Goal: Information Seeking & Learning: Learn about a topic

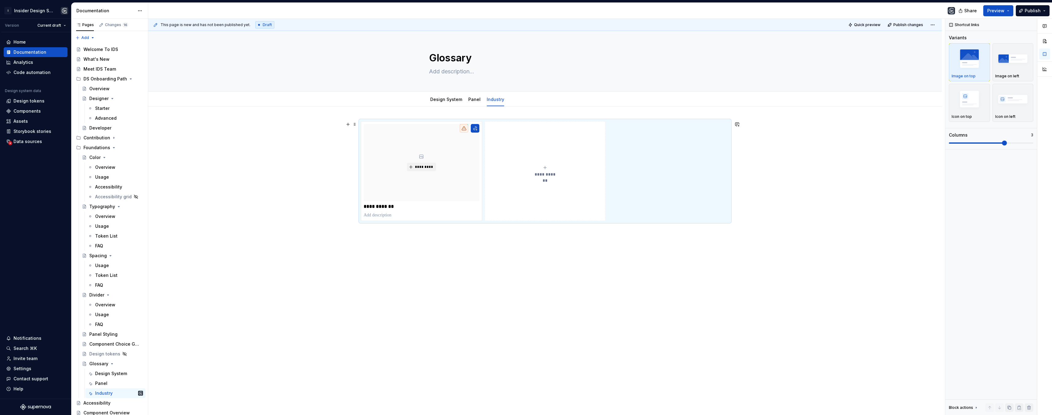
click at [501, 204] on button "**********" at bounding box center [545, 171] width 121 height 100
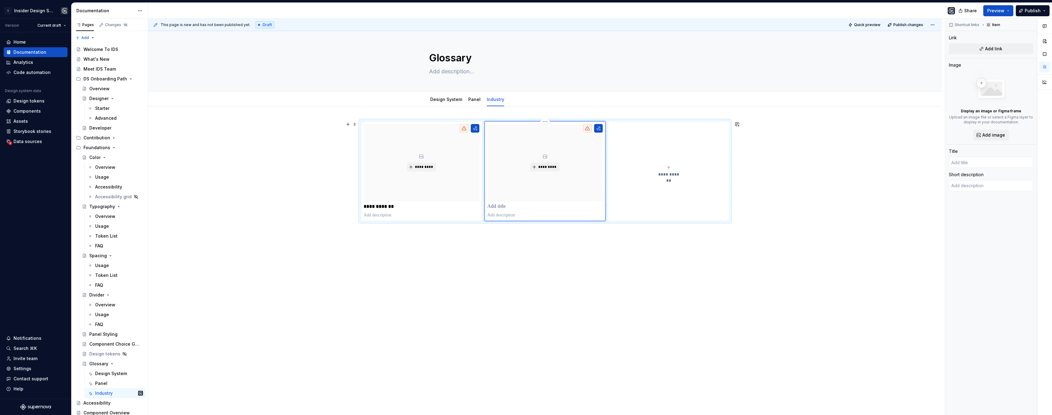
click at [496, 207] on p at bounding box center [546, 207] width 116 height 6
type textarea "*"
type input "A"
type textarea "*"
type input "Ac"
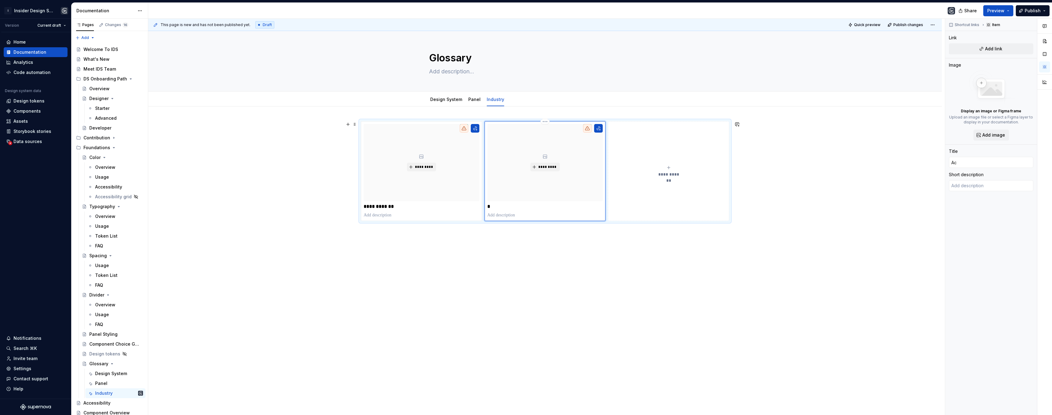
type textarea "*"
type input "Acc"
type textarea "*"
type input "Acce"
type textarea "*"
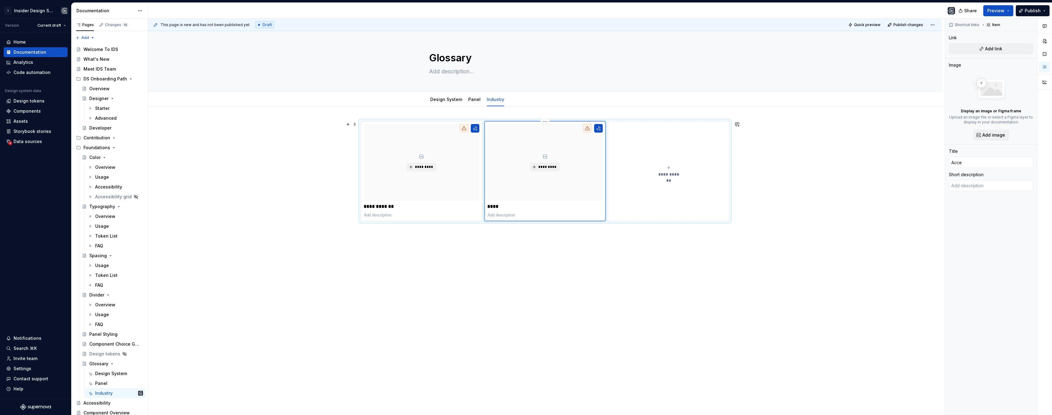
type input "Acces"
type textarea "*"
type input "Access"
type textarea "*"
type input "Accessi"
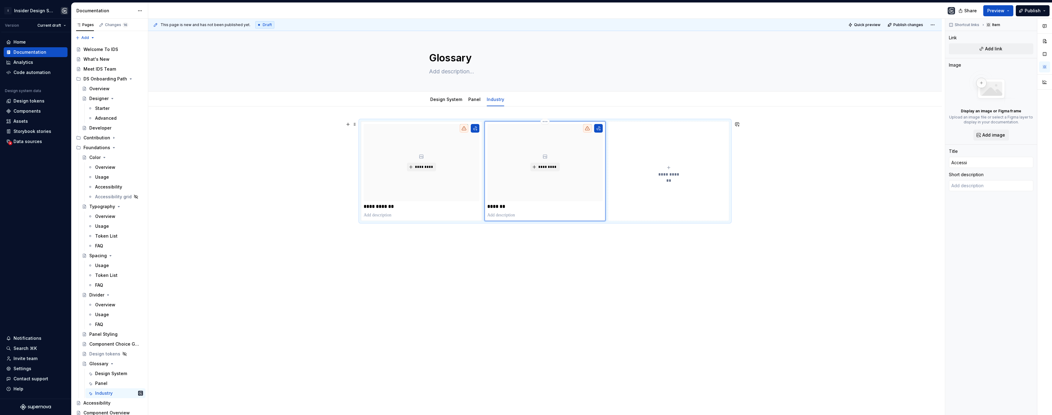
type textarea "*"
type input "Accessib"
type textarea "*"
type input "Accessibi"
type textarea "*"
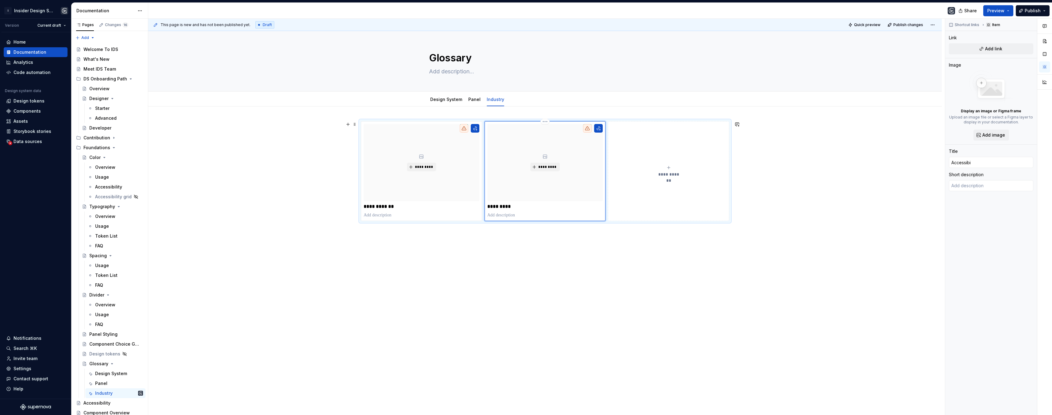
type input "Accessibil"
type textarea "*"
type input "Accessibilt"
type textarea "*"
type input "Accessibilty"
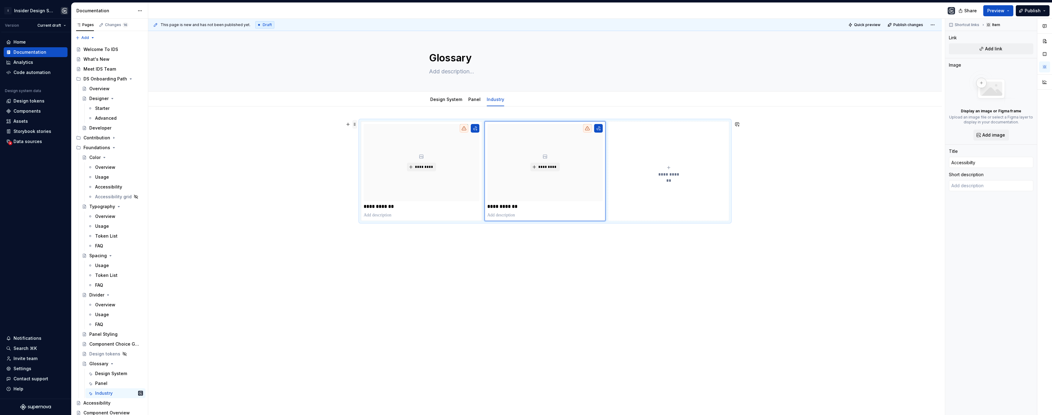
click at [355, 125] on span at bounding box center [354, 124] width 5 height 9
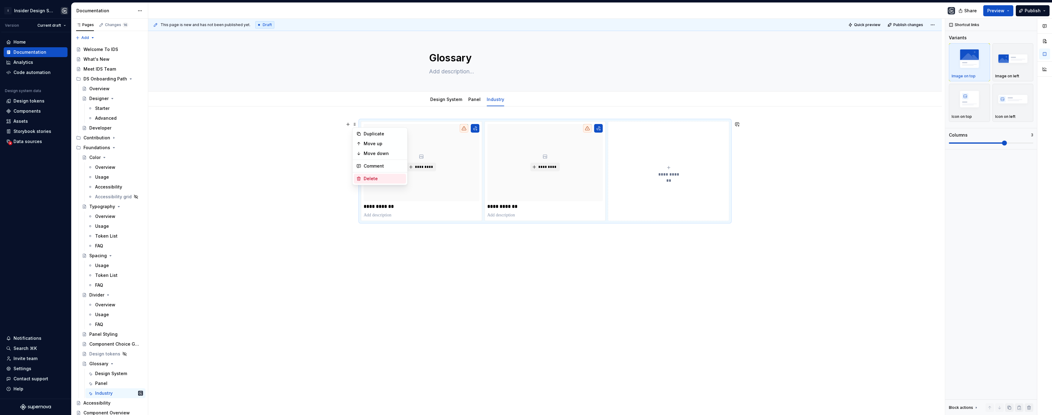
click at [374, 180] on div "Delete" at bounding box center [384, 179] width 40 height 6
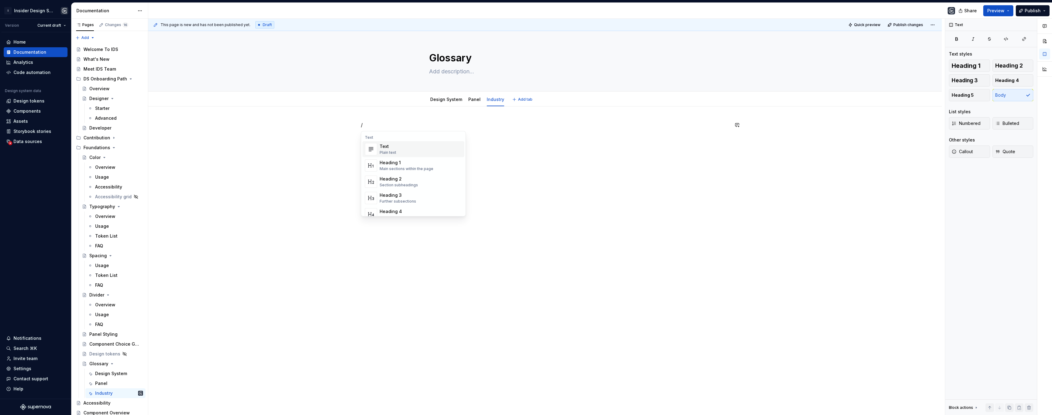
type textarea "*"
click at [405, 180] on div "Heading 2" at bounding box center [399, 179] width 38 height 6
click at [387, 127] on h2 "Adpatability" at bounding box center [545, 126] width 368 height 10
click at [391, 140] on p "Definition" at bounding box center [545, 139] width 368 height 7
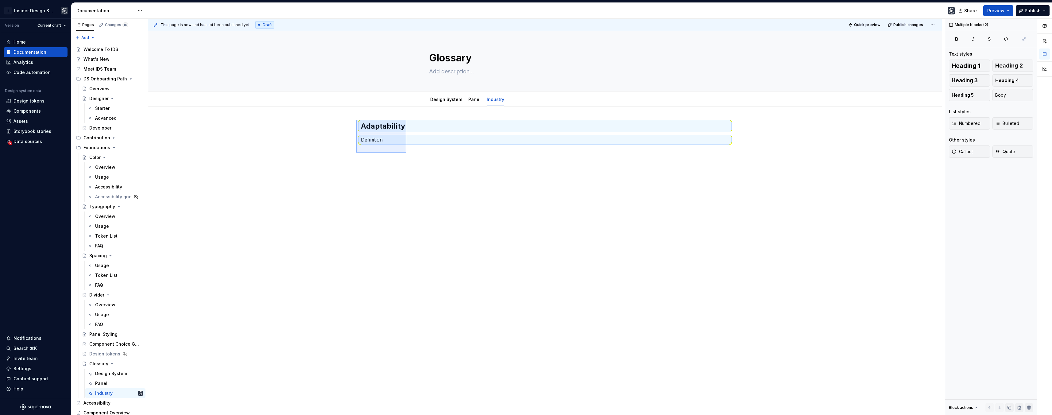
drag, startPoint x: 357, startPoint y: 121, endPoint x: 407, endPoint y: 153, distance: 58.3
click at [407, 153] on div "This page is new and has not been published yet. Draft Quick preview Publish ch…" at bounding box center [546, 217] width 797 height 397
copy h2 "Adaptability"
click at [365, 157] on div "Adaptability Definition" at bounding box center [545, 192] width 794 height 170
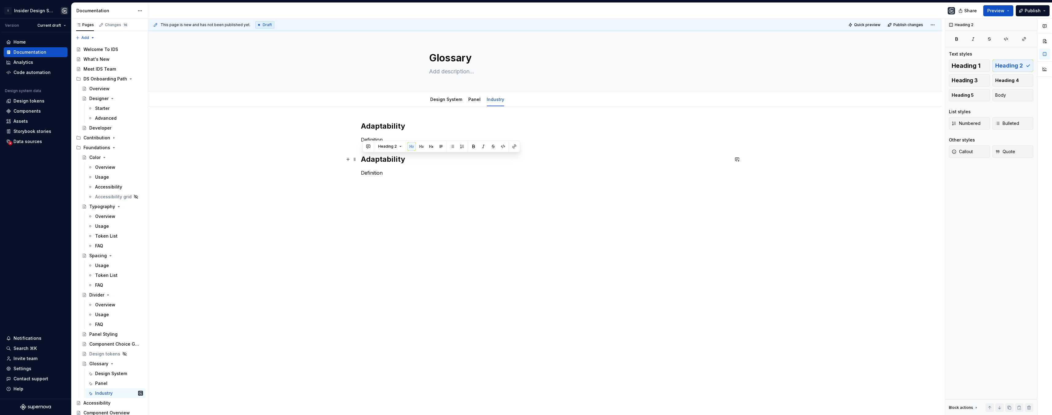
drag, startPoint x: 365, startPoint y: 156, endPoint x: 421, endPoint y: 159, distance: 56.2
click at [421, 159] on h2 "Adaptability" at bounding box center [545, 159] width 368 height 10
click at [361, 183] on div "Adaptability Definition Accessibility Definition" at bounding box center [545, 152] width 368 height 63
click at [365, 183] on div "Adaptability Definition Accessibility Definition" at bounding box center [545, 152] width 368 height 63
click at [384, 174] on p "Definition" at bounding box center [545, 172] width 368 height 7
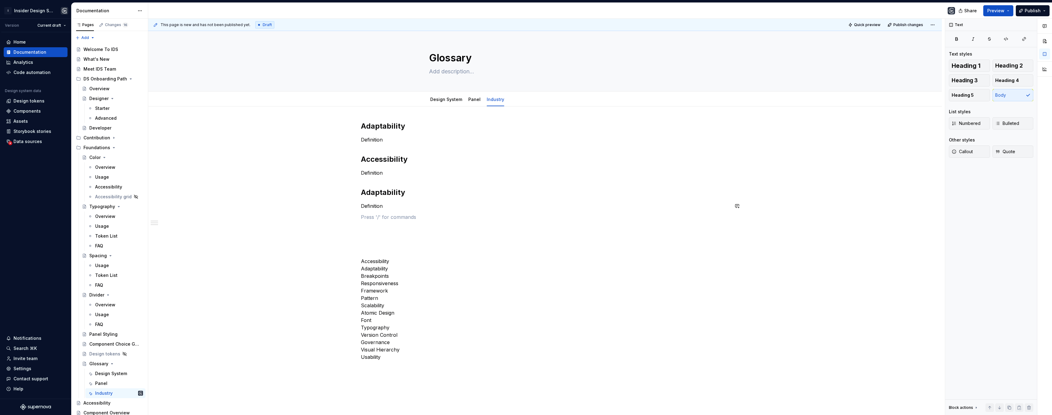
click at [370, 212] on div "Adaptability Definition Accessibility Definition Adaptability Definition Access…" at bounding box center [545, 240] width 368 height 239
click at [392, 138] on p "Definition" at bounding box center [545, 139] width 368 height 7
click at [398, 183] on p "Definition" at bounding box center [545, 183] width 368 height 7
click at [386, 227] on p "Definition" at bounding box center [545, 227] width 368 height 7
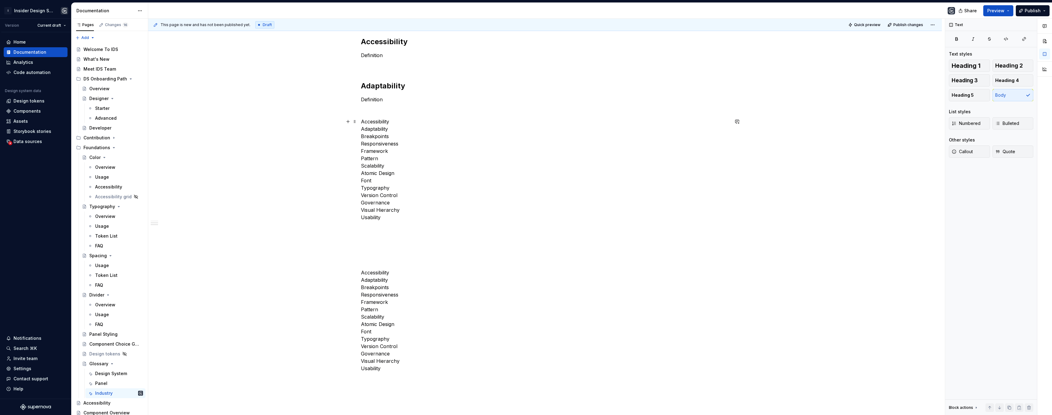
scroll to position [73, 0]
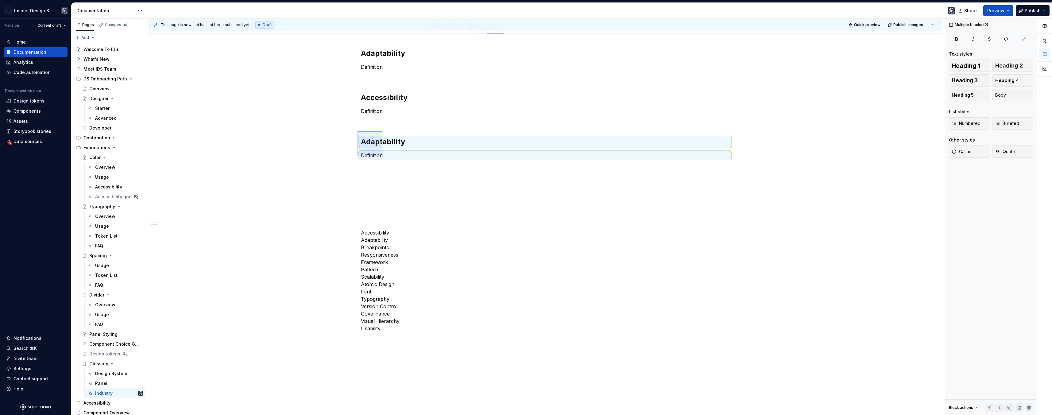
drag, startPoint x: 363, startPoint y: 136, endPoint x: 383, endPoint y: 156, distance: 28.7
click at [383, 156] on div "This page is new and has not been published yet. Draft Quick preview Publish ch…" at bounding box center [546, 217] width 797 height 397
copy div "Adaptability"
click at [371, 177] on p at bounding box center [545, 177] width 368 height 7
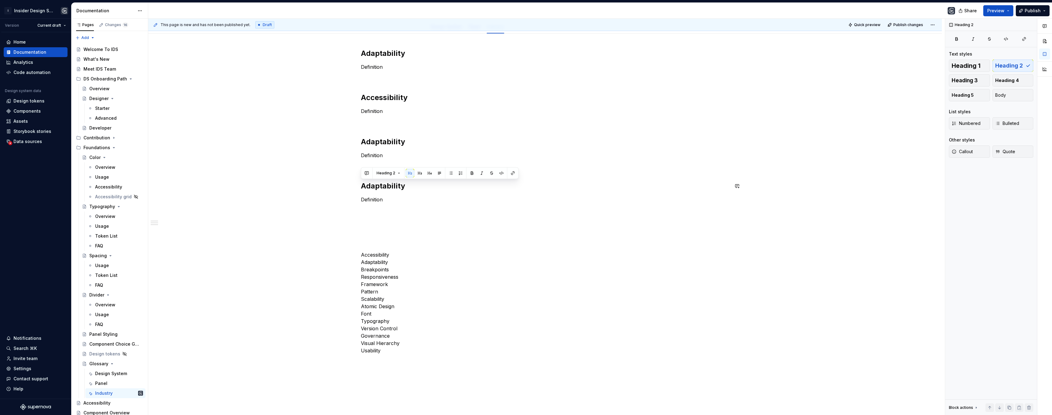
drag, startPoint x: 408, startPoint y: 187, endPoint x: 363, endPoint y: 181, distance: 45.2
click at [363, 181] on h2 "Adaptability" at bounding box center [545, 186] width 368 height 10
click at [363, 142] on h2 "Adaptability" at bounding box center [545, 142] width 368 height 10
click at [363, 97] on h2 "Accessibility" at bounding box center [545, 98] width 368 height 10
click at [364, 51] on h2 "Adaptability" at bounding box center [545, 54] width 368 height 10
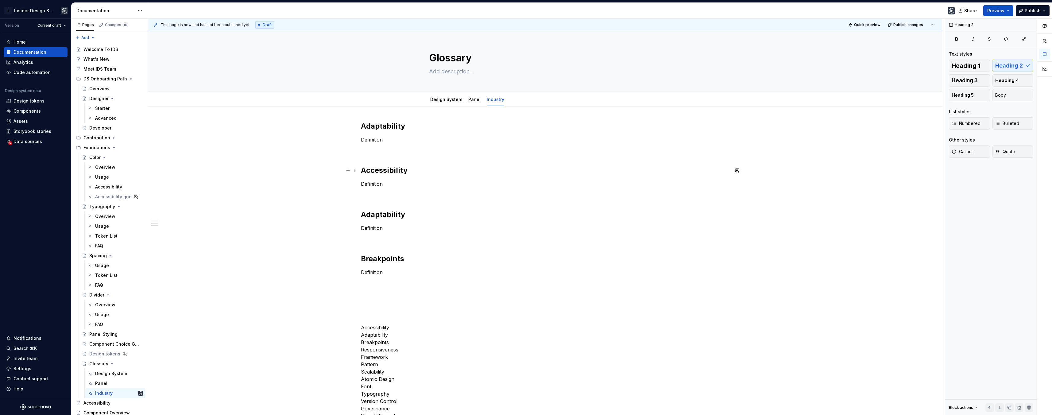
scroll to position [91, 0]
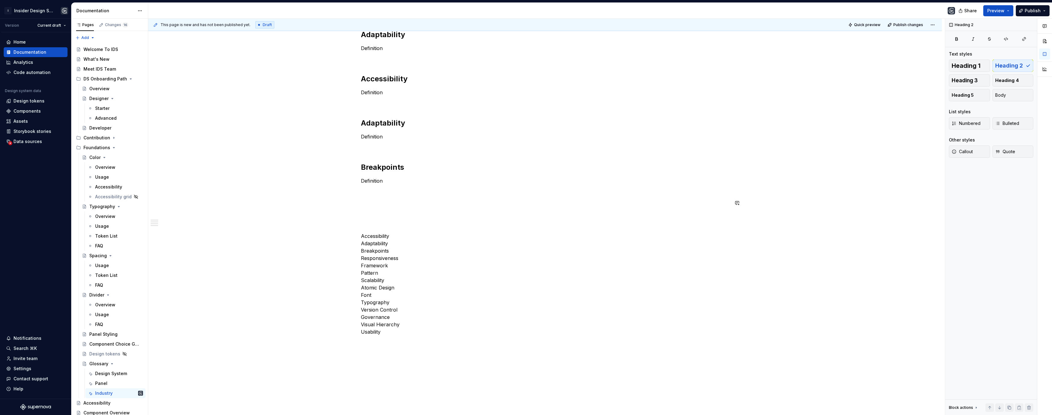
click at [370, 198] on div "Adaptability Definition Accessibility Definition Adaptability Definition Breakp…" at bounding box center [545, 183] width 368 height 306
click at [364, 211] on h2 "Adaptability" at bounding box center [545, 212] width 368 height 10
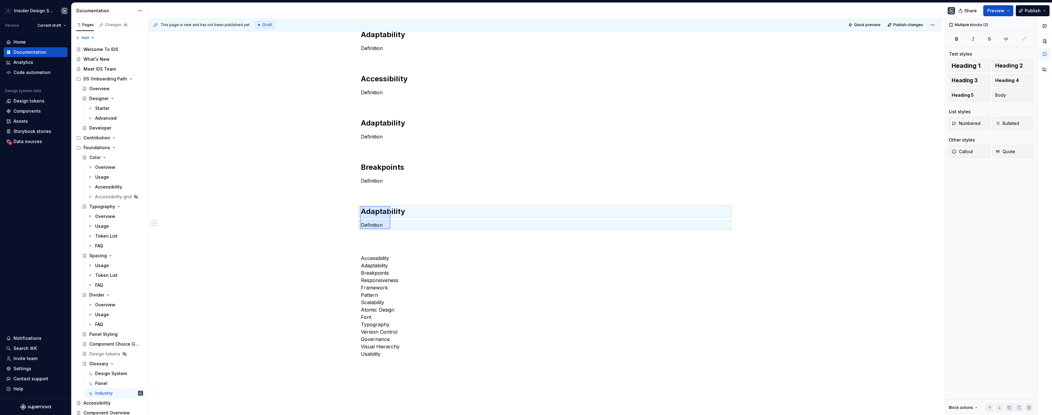
drag, startPoint x: 360, startPoint y: 206, endPoint x: 391, endPoint y: 229, distance: 37.9
click at [391, 229] on div "This page is new and has not been published yet. Draft Quick preview Publish ch…" at bounding box center [546, 217] width 797 height 397
copy div "Adaptability"
click at [369, 224] on p "Definition" at bounding box center [545, 224] width 368 height 7
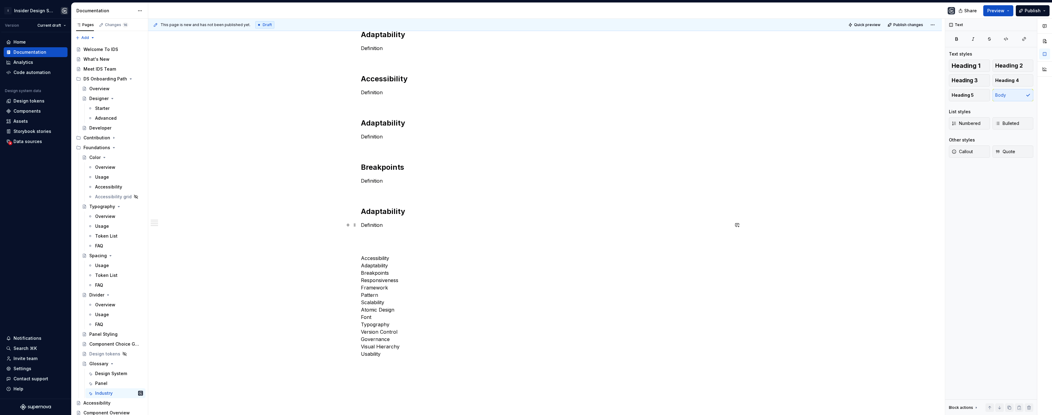
click at [361, 224] on p "Definition" at bounding box center [545, 224] width 368 height 7
drag, startPoint x: 404, startPoint y: 212, endPoint x: 362, endPoint y: 210, distance: 42.4
click at [362, 210] on h2 "Adaptability" at bounding box center [545, 212] width 368 height 10
click at [378, 213] on h2 "Adaptability" at bounding box center [545, 212] width 368 height 10
click at [370, 236] on p at bounding box center [545, 235] width 368 height 7
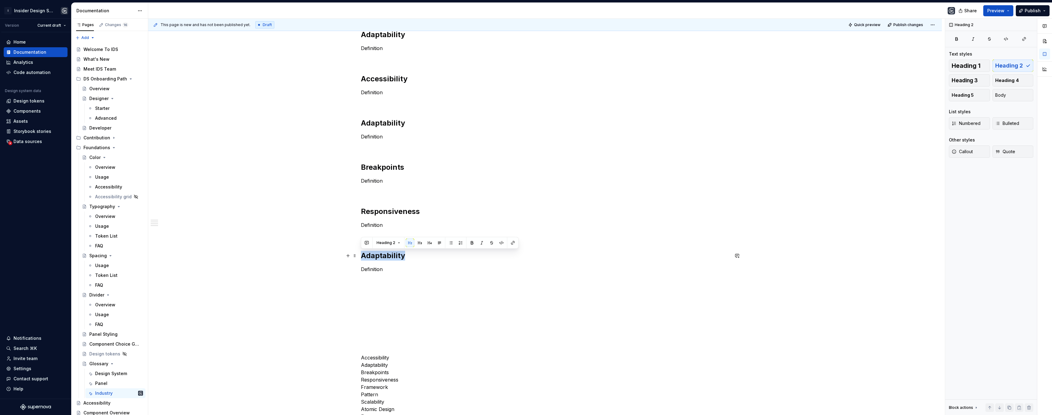
drag, startPoint x: 404, startPoint y: 255, endPoint x: 363, endPoint y: 259, distance: 42.0
click at [363, 259] on h2 "Adaptability" at bounding box center [545, 256] width 368 height 10
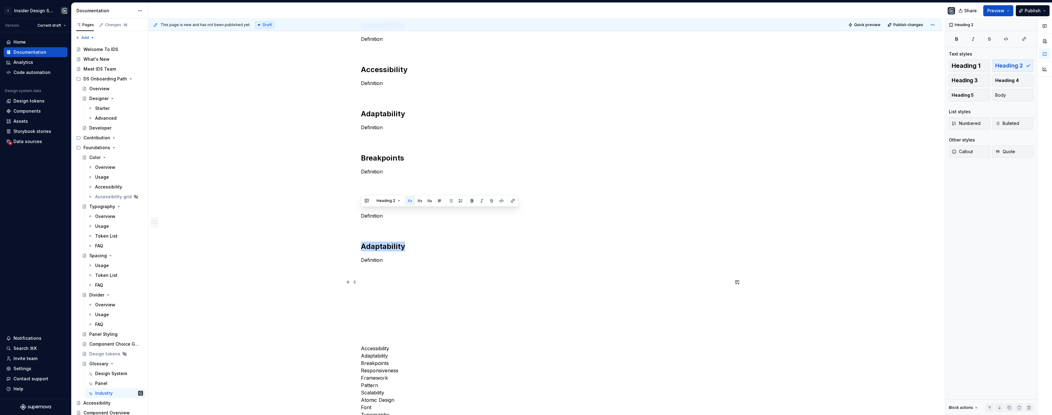
scroll to position [134, 0]
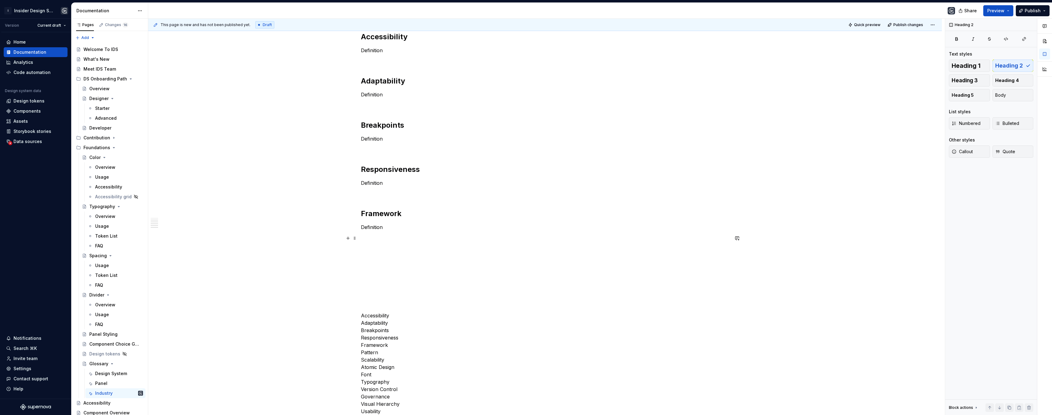
click at [363, 241] on p at bounding box center [545, 238] width 368 height 7
click at [362, 244] on div "Adaptability Definition Accessibility Definition Adaptability Definition Breakp…" at bounding box center [545, 201] width 368 height 427
click at [363, 241] on p at bounding box center [545, 238] width 368 height 7
click at [364, 246] on div "Adaptability Definition Accessibility Definition Adaptability Definition Breakp…" at bounding box center [545, 212] width 368 height 449
drag, startPoint x: 404, startPoint y: 258, endPoint x: 362, endPoint y: 256, distance: 42.1
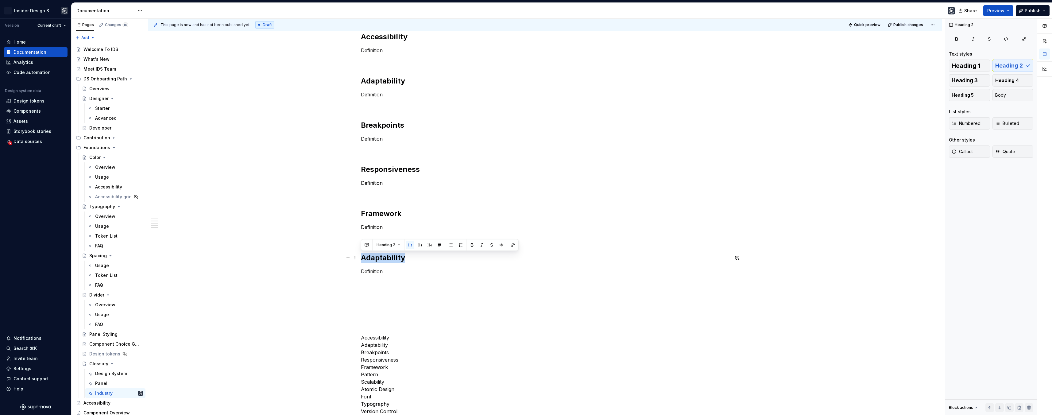
click at [362, 256] on h2 "Adaptability" at bounding box center [545, 258] width 368 height 10
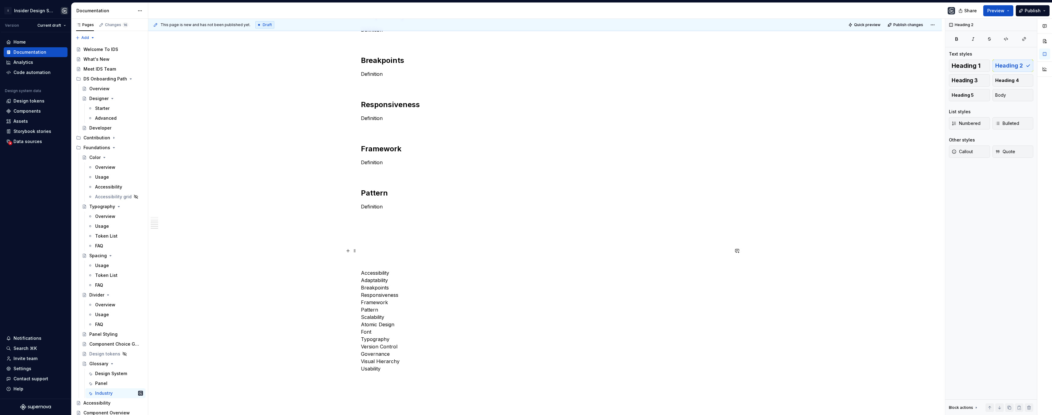
scroll to position [239, 0]
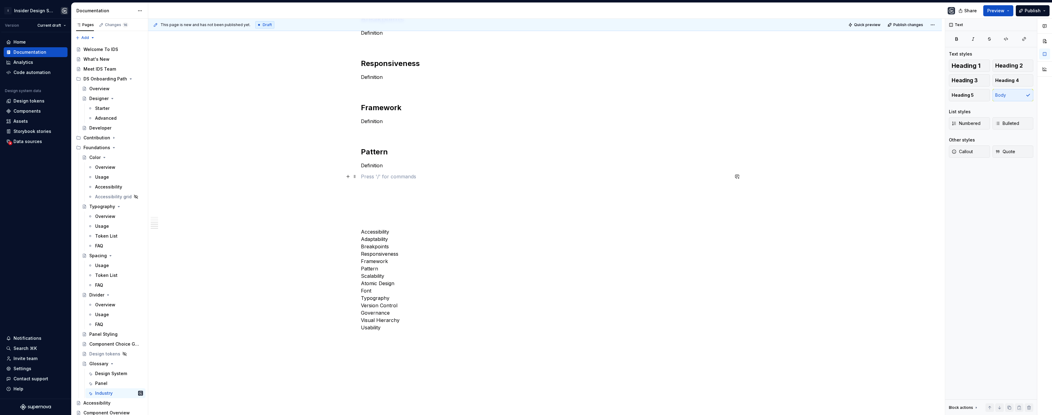
click at [361, 174] on p at bounding box center [545, 176] width 368 height 7
click at [362, 182] on div "Adaptability Definition Accessibility Definition Adaptability Definition Breakp…" at bounding box center [545, 106] width 368 height 449
drag, startPoint x: 403, startPoint y: 196, endPoint x: 361, endPoint y: 197, distance: 42.4
click at [361, 197] on h2 "Adaptability" at bounding box center [545, 196] width 368 height 10
click at [365, 224] on p at bounding box center [545, 220] width 368 height 7
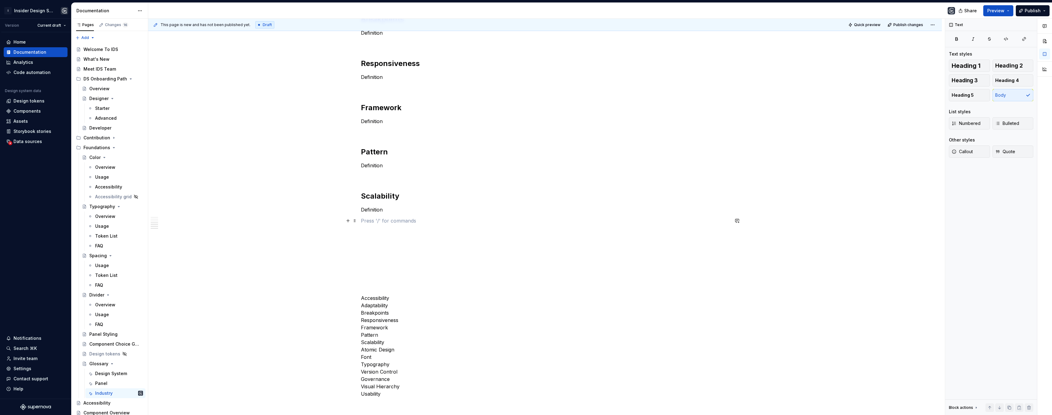
click at [366, 221] on p at bounding box center [545, 220] width 368 height 7
click at [366, 230] on p at bounding box center [545, 231] width 368 height 7
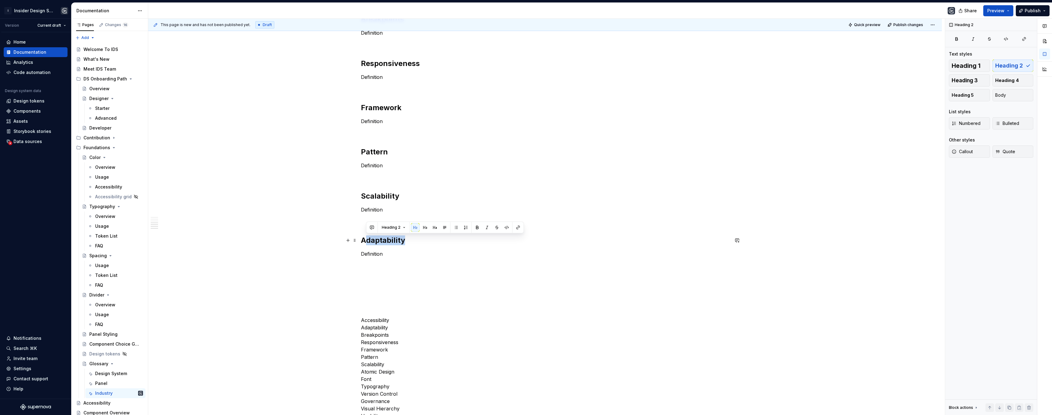
drag, startPoint x: 365, startPoint y: 238, endPoint x: 420, endPoint y: 237, distance: 55.0
click at [420, 237] on h2 "Adaptability" at bounding box center [545, 240] width 368 height 10
click at [363, 269] on div "Adaptability Definition Accessibility Definition Adaptability Definition Breakp…" at bounding box center [545, 151] width 368 height 538
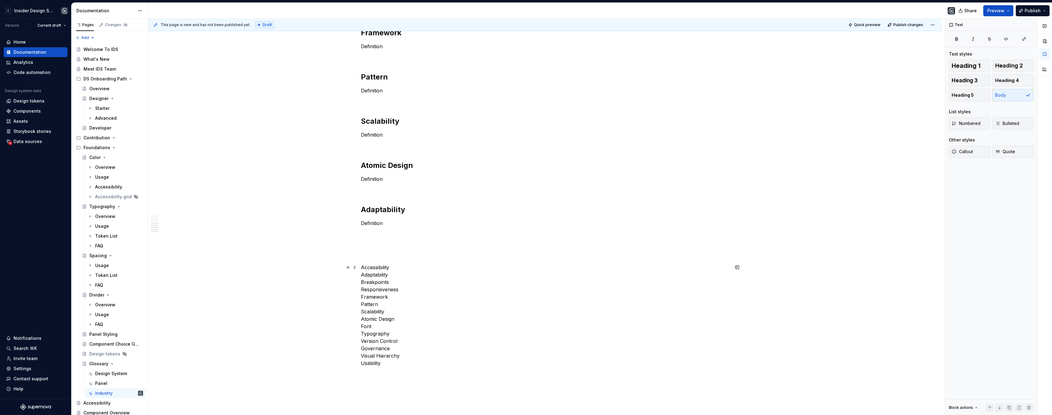
scroll to position [347, 0]
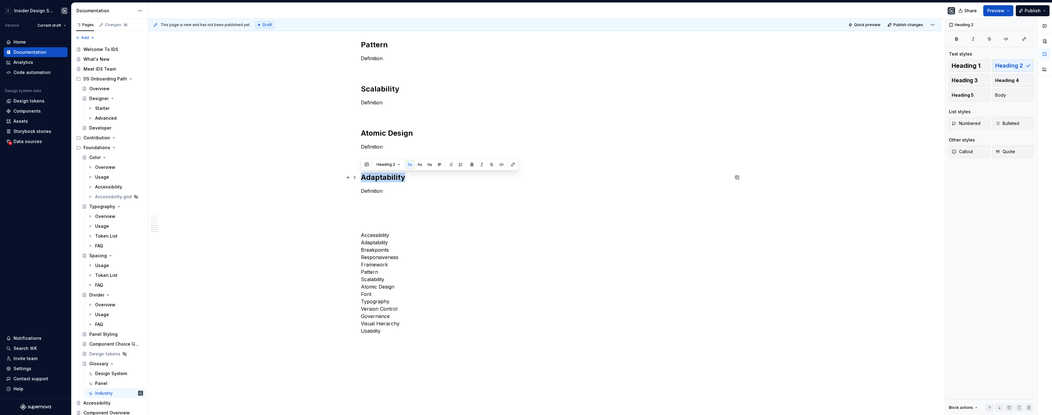
drag, startPoint x: 364, startPoint y: 177, endPoint x: 413, endPoint y: 180, distance: 49.3
click at [413, 180] on h2 "Adaptability" at bounding box center [545, 178] width 368 height 10
click at [363, 206] on div "Adaptability Definition Accessibility Definition Adaptability Definition Breakp…" at bounding box center [545, 55] width 368 height 560
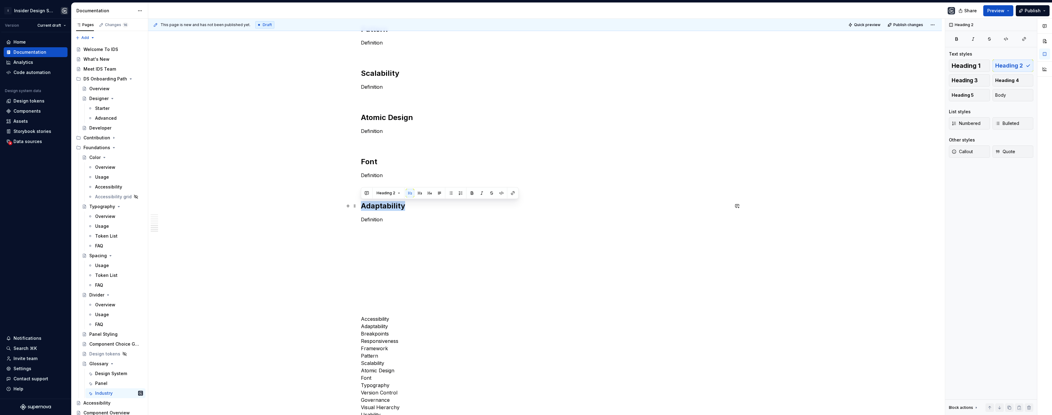
drag, startPoint x: 403, startPoint y: 207, endPoint x: 360, endPoint y: 207, distance: 43.6
click at [360, 207] on div "Adaptability Definition Accessibility Definition Adaptability Definition Breakp…" at bounding box center [545, 147] width 794 height 806
click at [361, 234] on div "Adaptability Definition Accessibility Definition Adaptability Definition Breakp…" at bounding box center [545, 88] width 368 height 659
click at [365, 229] on p at bounding box center [545, 230] width 368 height 7
click at [363, 238] on p at bounding box center [545, 241] width 368 height 7
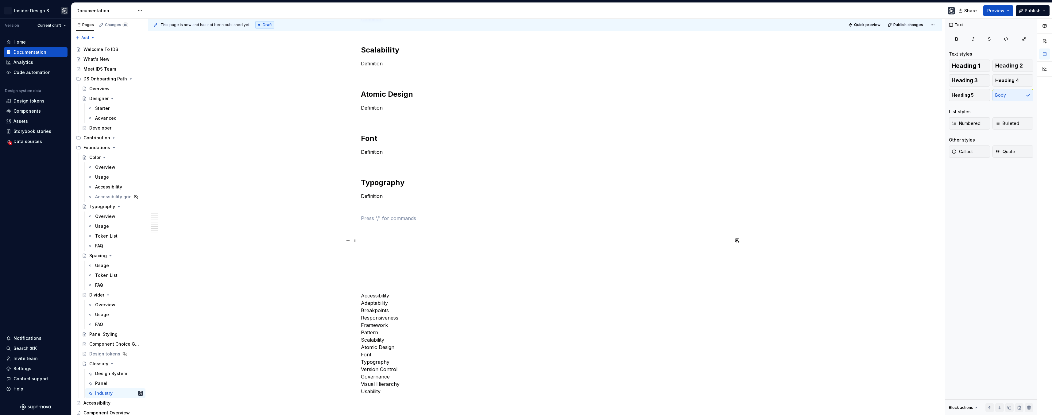
scroll to position [385, 0]
click at [362, 207] on p at bounding box center [545, 207] width 368 height 7
click at [363, 216] on div "Adaptability Definition Accessibility Definition Adaptability Definition Breakp…" at bounding box center [545, 77] width 368 height 682
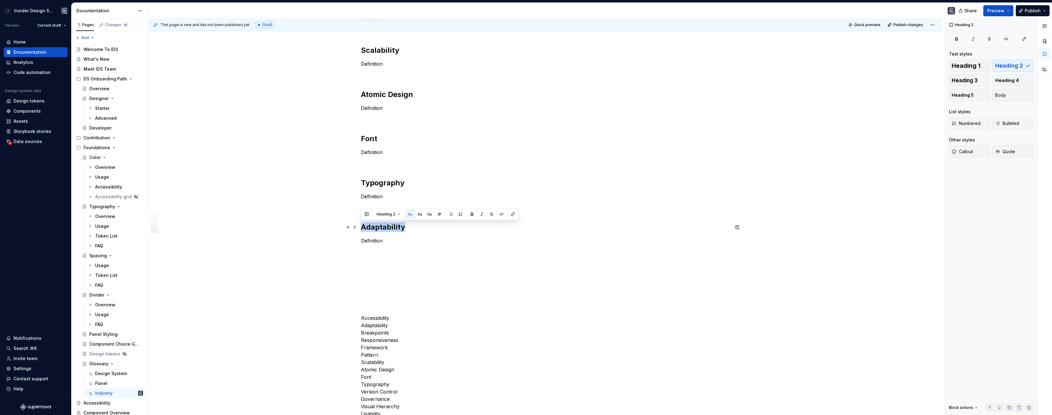
drag, startPoint x: 362, startPoint y: 224, endPoint x: 406, endPoint y: 228, distance: 44.1
click at [406, 228] on h2 "Adaptability" at bounding box center [545, 227] width 368 height 10
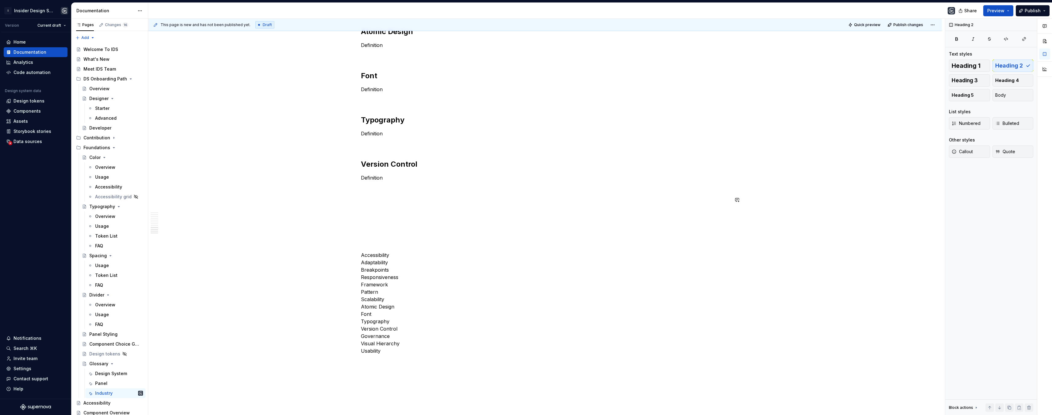
click at [364, 193] on div "Adaptability Definition Accessibility Definition Adaptability Definition Breakp…" at bounding box center [545, 14] width 368 height 682
click at [365, 190] on p at bounding box center [545, 188] width 368 height 7
click at [364, 209] on h2 "Adaptability" at bounding box center [545, 209] width 368 height 10
drag, startPoint x: 362, startPoint y: 208, endPoint x: 412, endPoint y: 210, distance: 49.8
click at [412, 210] on h2 "Adaptability" at bounding box center [545, 209] width 368 height 10
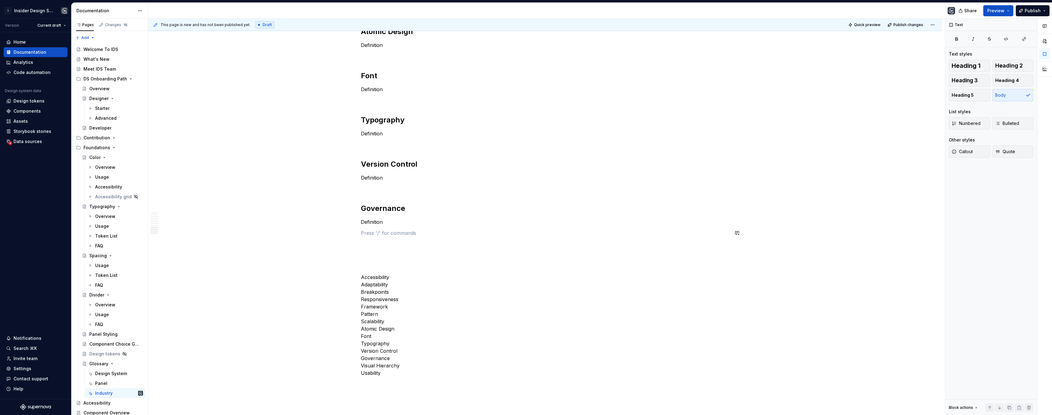
click at [363, 229] on div "Adaptability Definition Accessibility Definition Adaptability Definition Breakp…" at bounding box center [545, 25] width 368 height 704
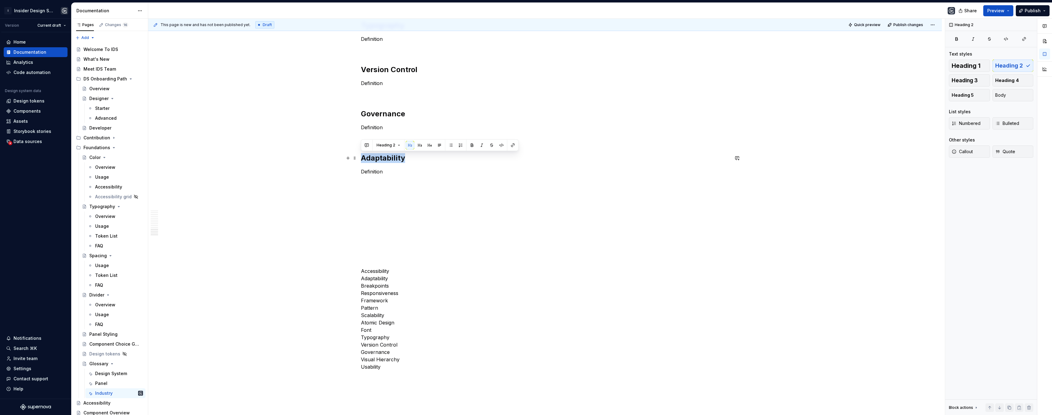
drag, startPoint x: 362, startPoint y: 158, endPoint x: 411, endPoint y: 158, distance: 49.1
click at [411, 158] on h2 "Adaptability" at bounding box center [545, 158] width 368 height 10
click at [368, 183] on p at bounding box center [545, 182] width 368 height 7
click at [367, 186] on p at bounding box center [545, 182] width 368 height 7
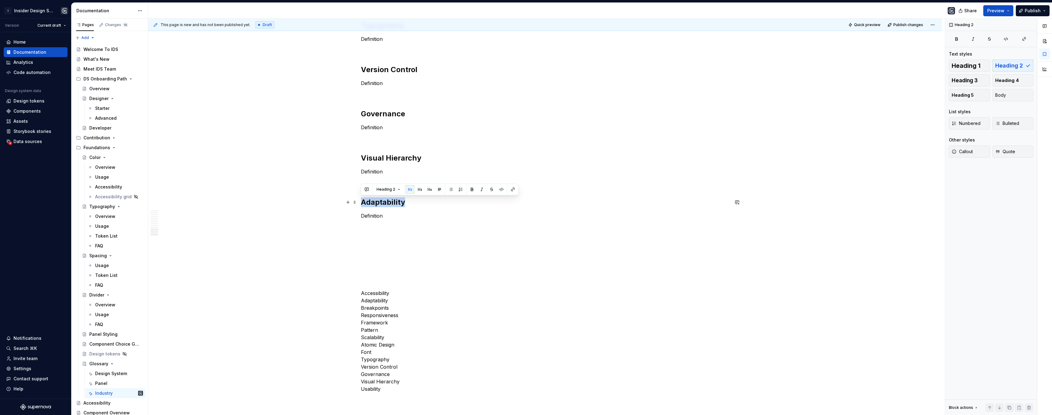
drag, startPoint x: 361, startPoint y: 202, endPoint x: 438, endPoint y: 200, distance: 77.1
click at [438, 200] on h2 "Adaptability" at bounding box center [545, 202] width 368 height 10
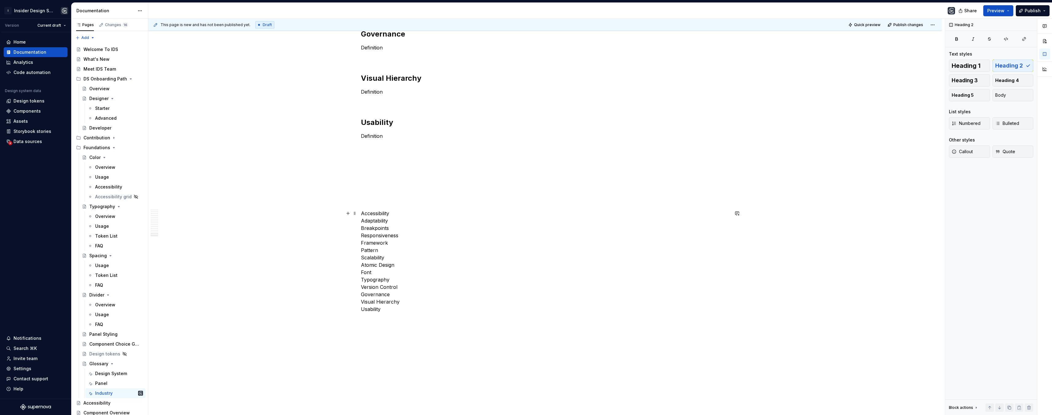
scroll to position [652, 0]
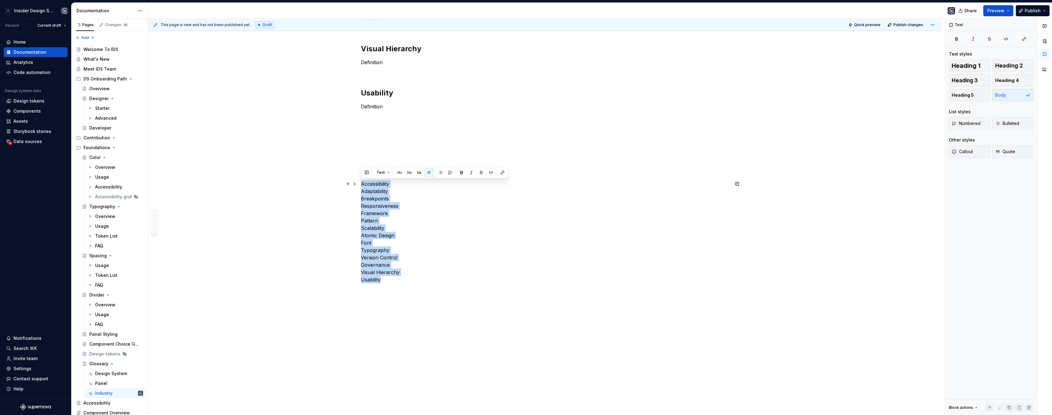
drag, startPoint x: 386, startPoint y: 282, endPoint x: 362, endPoint y: 184, distance: 100.5
click at [362, 184] on p "Accessibility Adaptability Breakpoints Responsiveness Framework Pattern Scalabi…" at bounding box center [545, 231] width 368 height 103
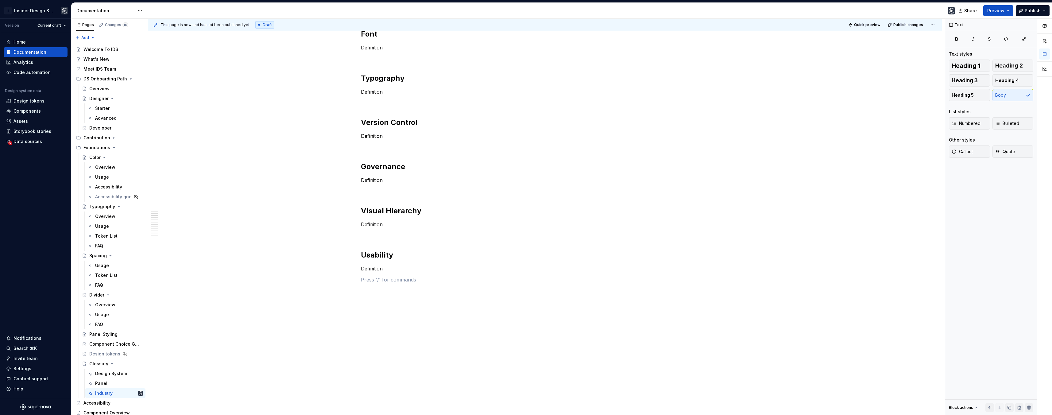
scroll to position [0, 0]
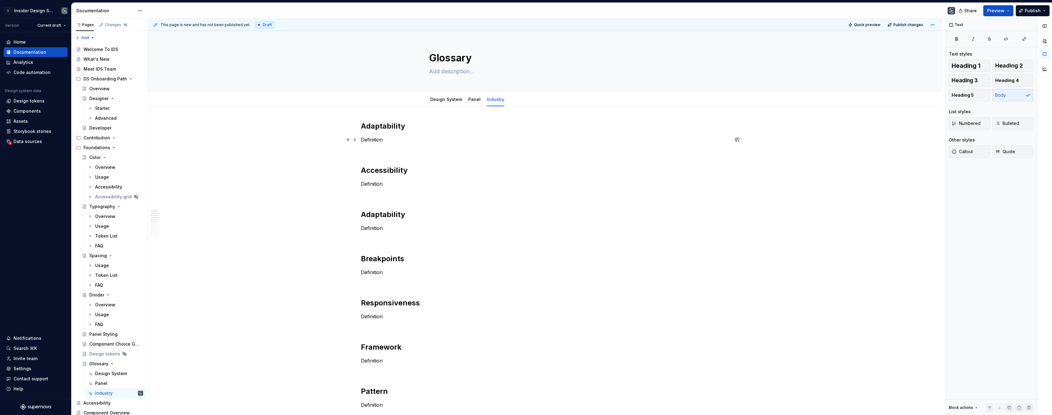
click at [381, 139] on p "Definition" at bounding box center [545, 139] width 368 height 7
drag, startPoint x: 388, startPoint y: 140, endPoint x: 361, endPoint y: 140, distance: 26.7
click at [361, 140] on p "Definition" at bounding box center [545, 139] width 368 height 7
drag, startPoint x: 385, startPoint y: 139, endPoint x: 360, endPoint y: 140, distance: 24.6
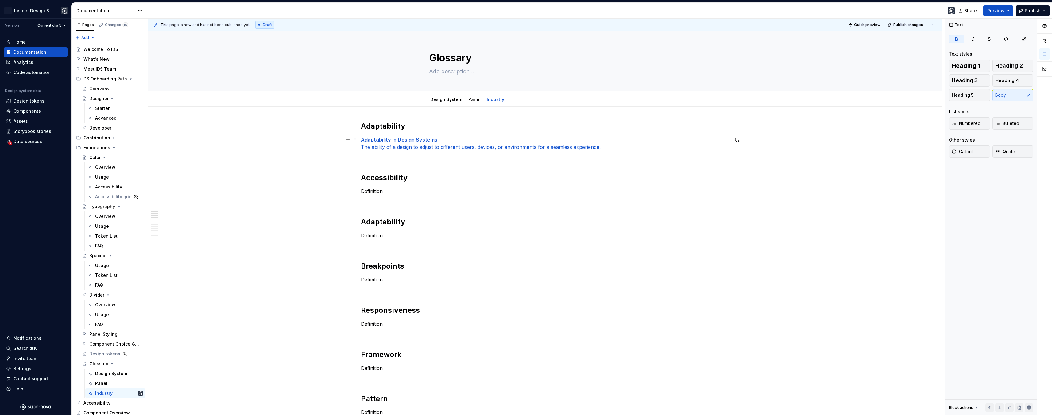
click at [632, 141] on p "Adaptability in Design Systems The ability of a design to adjust to different u…" at bounding box center [545, 143] width 368 height 15
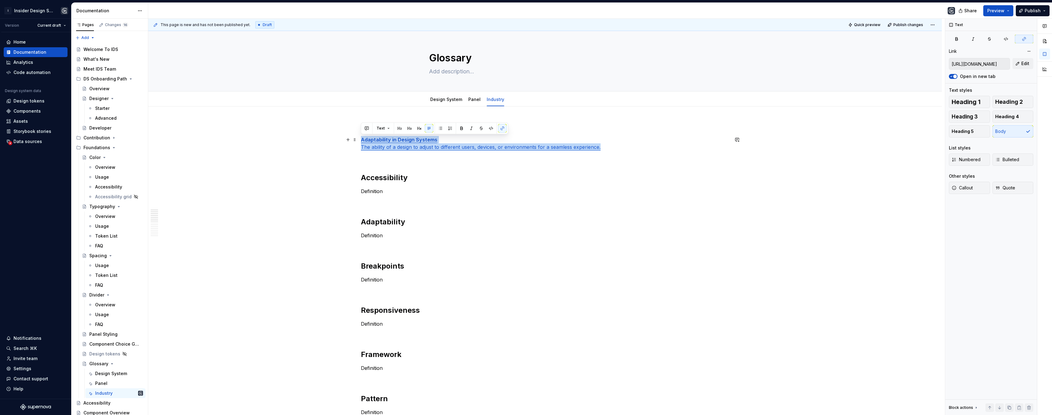
drag, startPoint x: 625, startPoint y: 144, endPoint x: 375, endPoint y: 138, distance: 250.9
click at [362, 138] on p "Adaptability in Design Systems The ability of a design to adjust to different u…" at bounding box center [545, 143] width 368 height 15
click at [502, 126] on button "button" at bounding box center [502, 128] width 9 height 9
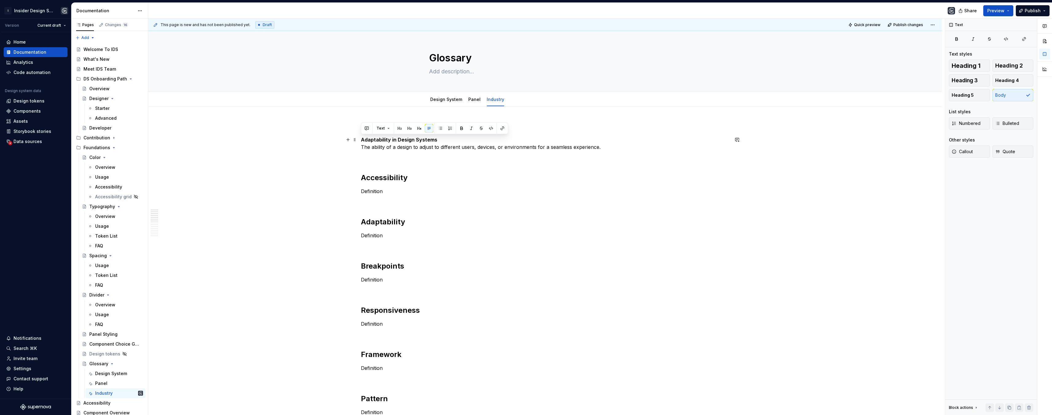
click at [443, 143] on p "Adaptability in Design Systems The ability of a design to adjust to different u…" at bounding box center [545, 143] width 368 height 15
drag, startPoint x: 441, startPoint y: 141, endPoint x: 361, endPoint y: 138, distance: 80.2
click at [361, 138] on p "Adaptability in Design Systems The ability of a design to adjust to different u…" at bounding box center [545, 143] width 368 height 15
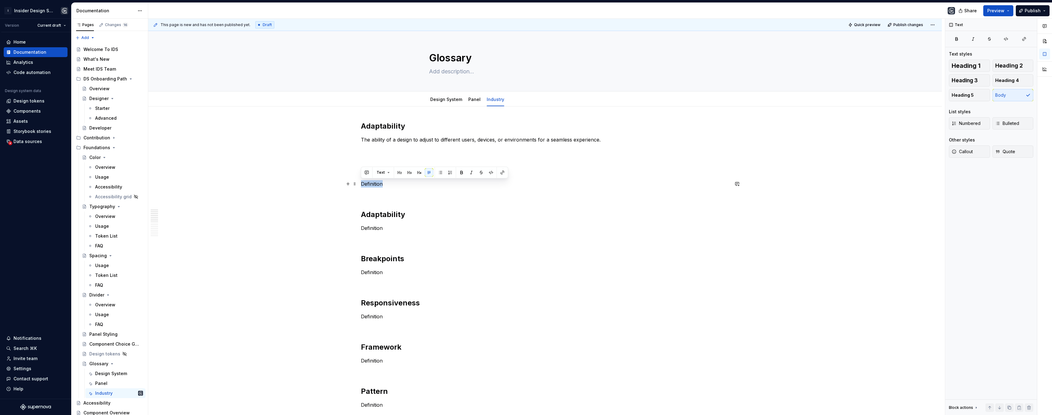
drag, startPoint x: 383, startPoint y: 185, endPoint x: 359, endPoint y: 184, distance: 24.3
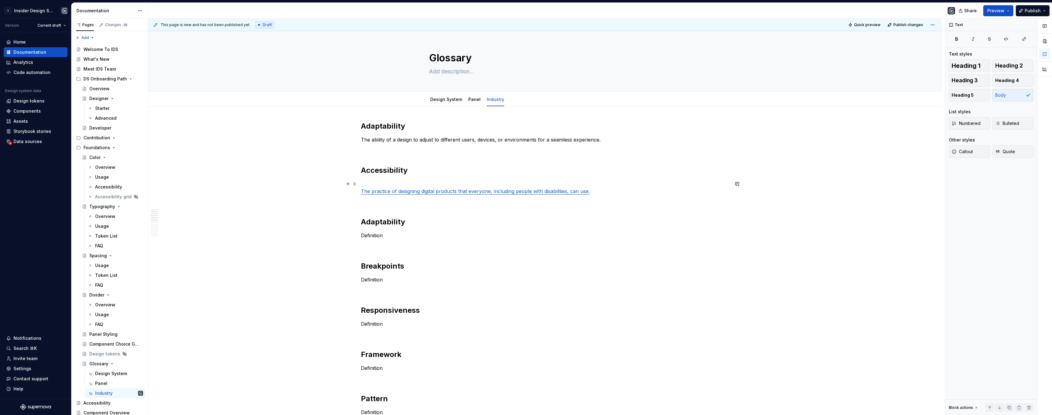
click at [361, 188] on link "The practice of designing digital products that everyone, including people with…" at bounding box center [475, 191] width 229 height 6
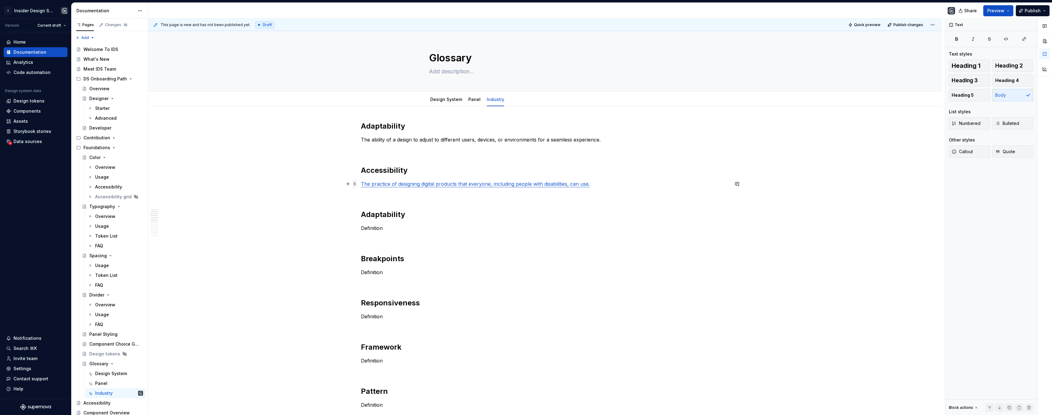
click at [356, 185] on span at bounding box center [354, 184] width 5 height 9
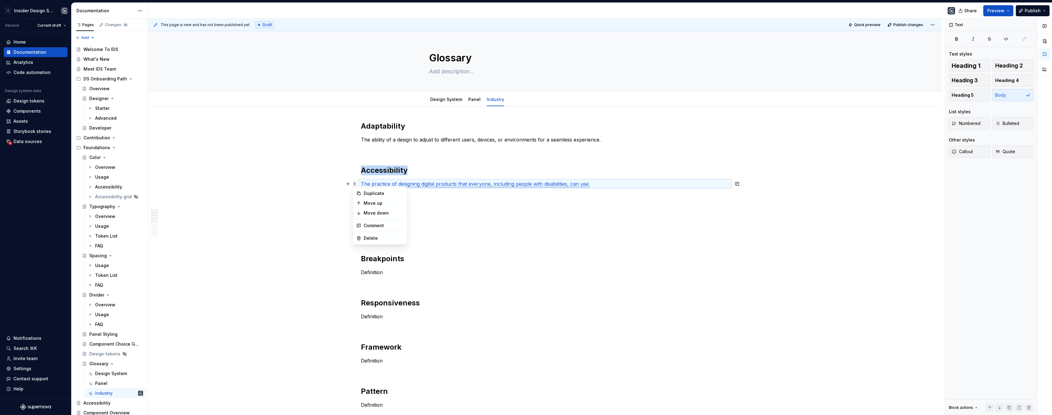
click at [355, 185] on span at bounding box center [354, 184] width 5 height 9
drag, startPoint x: 357, startPoint y: 177, endPoint x: 598, endPoint y: 188, distance: 241.9
click at [598, 188] on div "This page is new and has not been published yet. Draft Quick preview Publish ch…" at bounding box center [546, 217] width 797 height 397
click at [594, 184] on p "The practice of designing digital products that everyone, including people with…" at bounding box center [545, 183] width 368 height 7
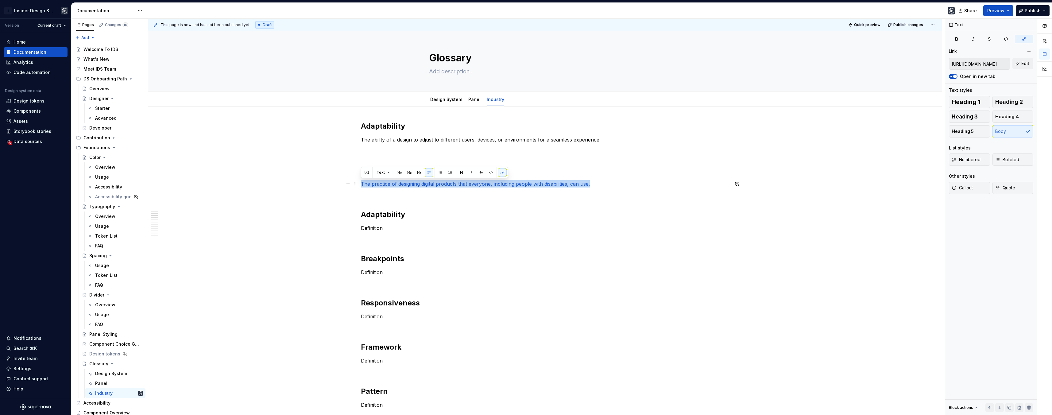
drag, startPoint x: 594, startPoint y: 184, endPoint x: 359, endPoint y: 186, distance: 235.2
click at [504, 172] on button "button" at bounding box center [502, 172] width 9 height 9
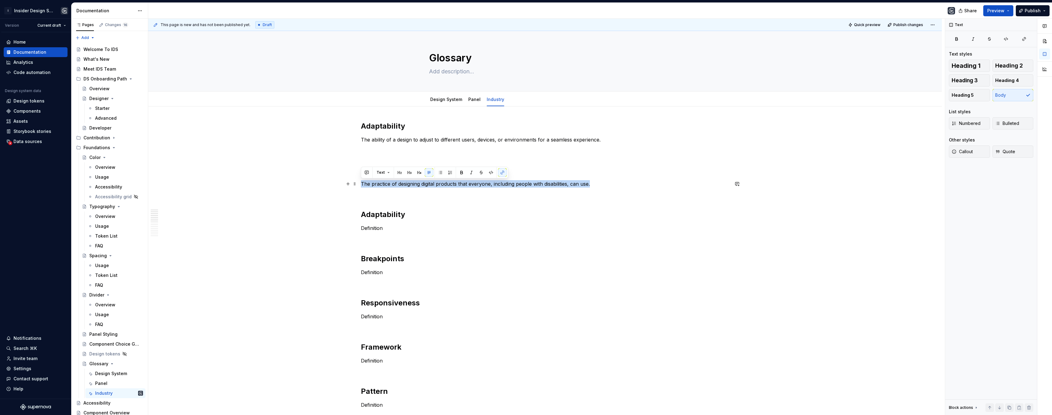
click at [460, 187] on p "The practice of designing digital products that everyone, including people with…" at bounding box center [545, 183] width 368 height 7
drag, startPoint x: 515, startPoint y: 185, endPoint x: 494, endPoint y: 183, distance: 20.9
click at [494, 183] on p "The practice of designing digital products that everyone, including people with…" at bounding box center [545, 183] width 368 height 7
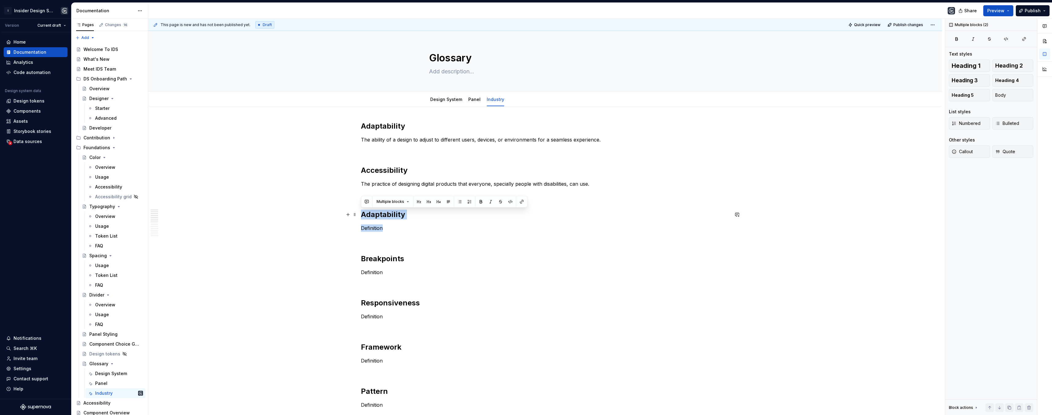
drag, startPoint x: 389, startPoint y: 227, endPoint x: 358, endPoint y: 210, distance: 35.2
click at [368, 197] on p at bounding box center [545, 194] width 368 height 7
drag, startPoint x: 384, startPoint y: 229, endPoint x: 361, endPoint y: 229, distance: 23.6
click at [361, 229] on p "Definition" at bounding box center [545, 227] width 368 height 7
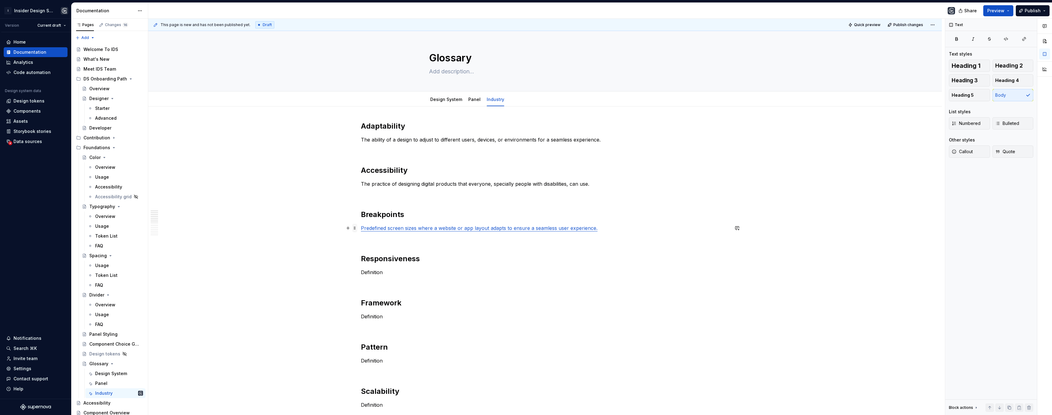
click at [356, 229] on span at bounding box center [354, 228] width 5 height 9
drag, startPoint x: 360, startPoint y: 226, endPoint x: 518, endPoint y: 228, distance: 157.5
click at [511, 228] on div "This page is new and has not been published yet. Draft Quick preview Publish ch…" at bounding box center [546, 217] width 797 height 397
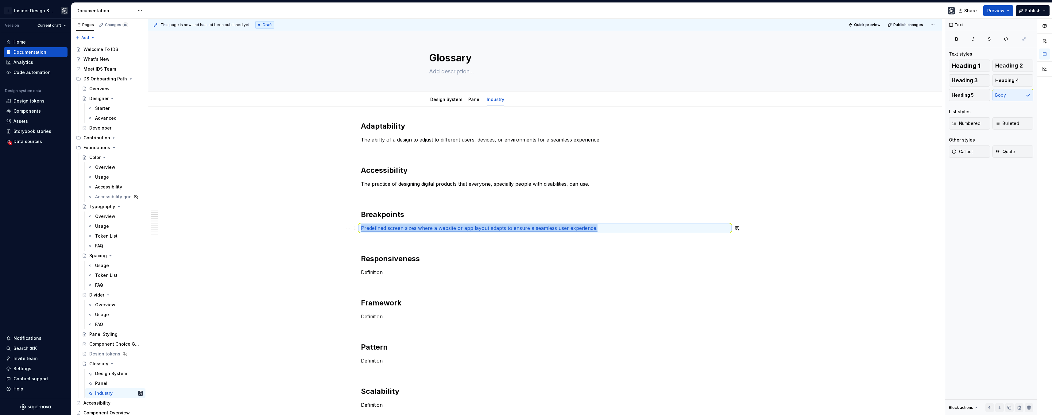
click at [602, 227] on p "Predefined screen sizes where a website or app layout adapts to ensure a seamle…" at bounding box center [545, 227] width 368 height 7
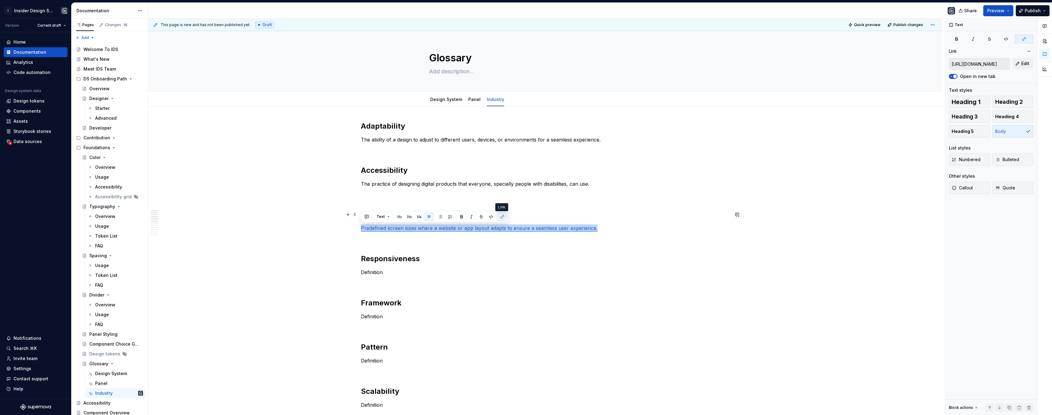
click at [503, 216] on button "button" at bounding box center [502, 216] width 9 height 9
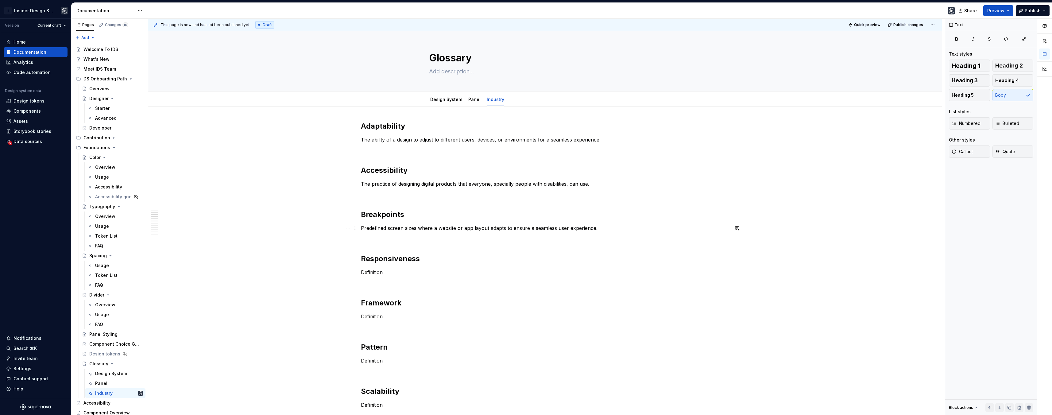
click at [599, 230] on p "Predefined screen sizes where a website or app layout adapts to ensure a seamle…" at bounding box center [545, 227] width 368 height 7
click at [381, 271] on p "Definition" at bounding box center [545, 272] width 368 height 7
drag, startPoint x: 378, startPoint y: 272, endPoint x: 358, endPoint y: 271, distance: 20.0
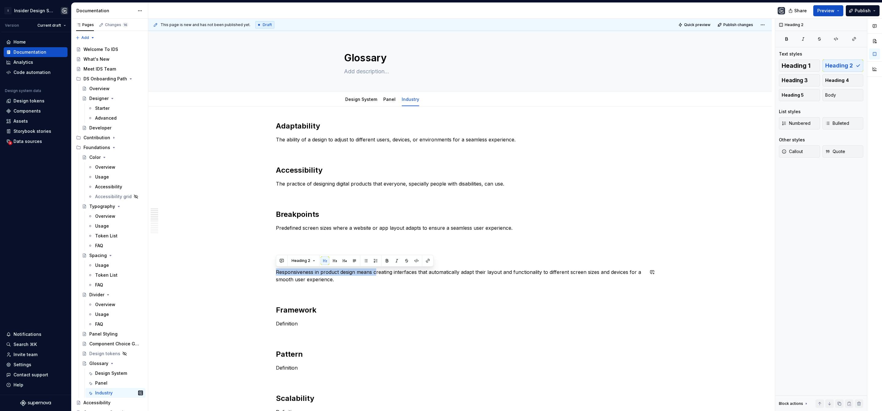
drag, startPoint x: 375, startPoint y: 273, endPoint x: 275, endPoint y: 268, distance: 100.2
click at [276, 269] on p "Responsiveness in product design means creating interfaces that automatically a…" at bounding box center [460, 276] width 368 height 15
drag, startPoint x: 296, startPoint y: 273, endPoint x: 276, endPoint y: 274, distance: 20.0
click at [276, 274] on p "Creating interfaces that automatically adapt their layout and functionality to …" at bounding box center [460, 272] width 368 height 7
click at [298, 272] on p "Creating interfaces that automatically adapt their layout and functionality to …" at bounding box center [460, 272] width 368 height 7
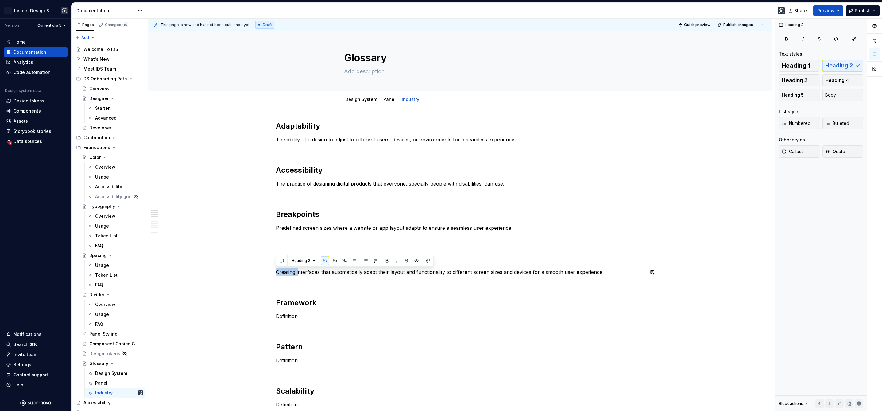
drag, startPoint x: 298, startPoint y: 272, endPoint x: 275, endPoint y: 270, distance: 22.8
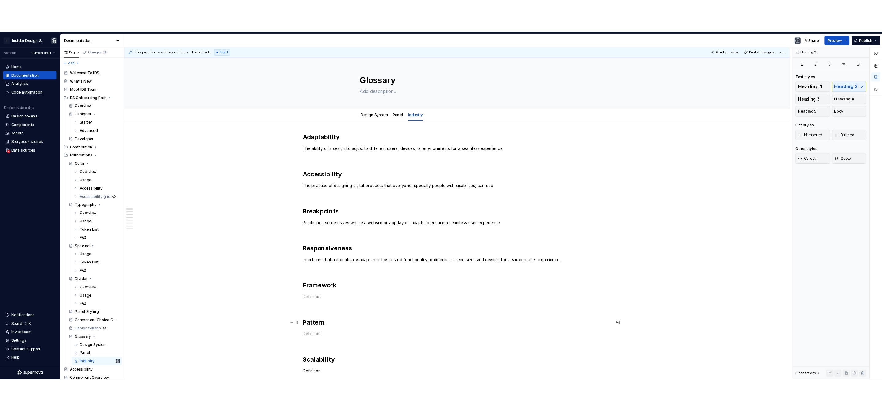
scroll to position [69, 0]
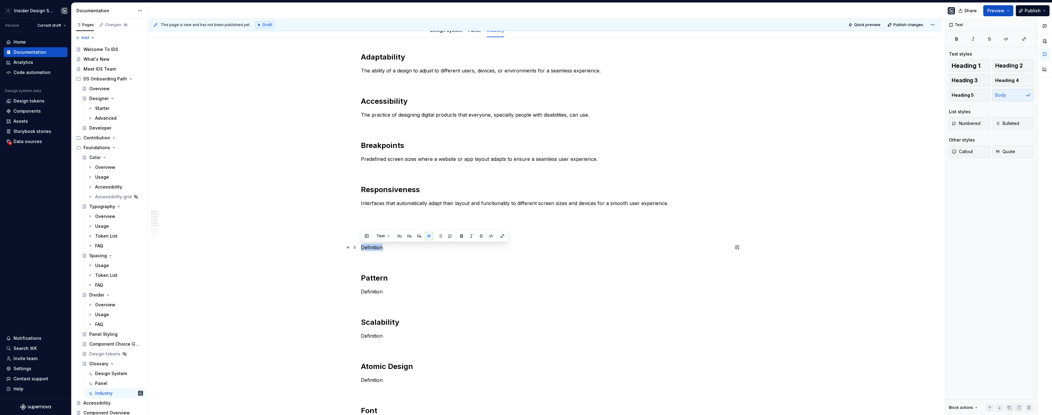
drag, startPoint x: 383, startPoint y: 247, endPoint x: 358, endPoint y: 247, distance: 24.9
click at [358, 247] on div "Adaptability The ability of a design to adjust to different users, devices, or …" at bounding box center [545, 414] width 794 height 755
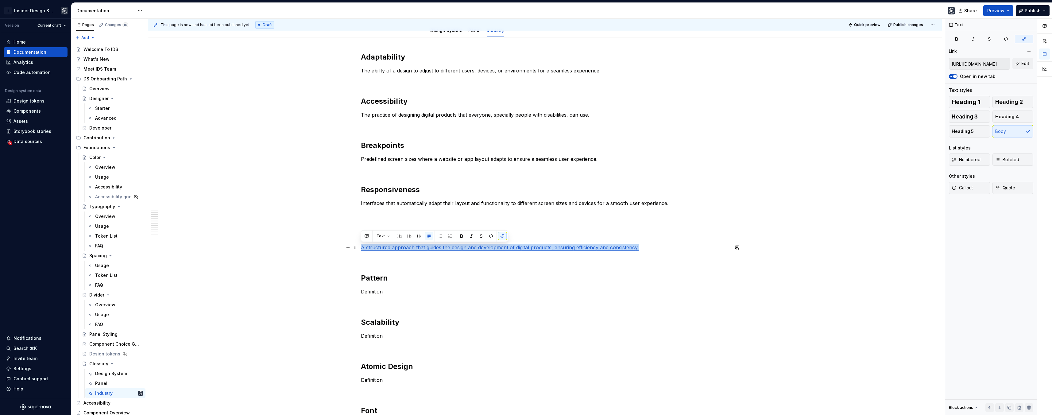
drag, startPoint x: 361, startPoint y: 247, endPoint x: 609, endPoint y: 239, distance: 248.2
click at [645, 247] on p "A structured approach that guides the design and development of digital product…" at bounding box center [545, 247] width 368 height 7
click at [503, 237] on button "button" at bounding box center [502, 236] width 9 height 9
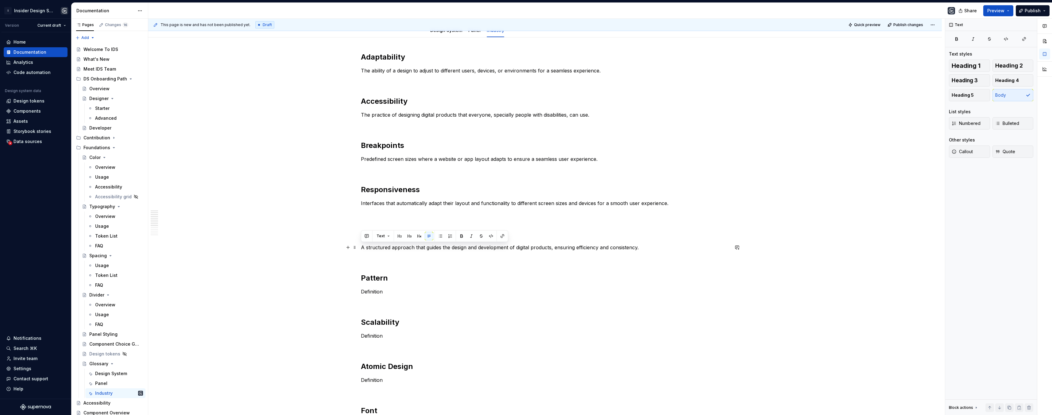
click at [452, 247] on p "A structured approach that guides the design and development of digital product…" at bounding box center [545, 247] width 368 height 7
click at [642, 246] on p "A structured approach that guides the design and development of digital product…" at bounding box center [545, 247] width 368 height 7
drag, startPoint x: 638, startPoint y: 247, endPoint x: 360, endPoint y: 247, distance: 277.6
click at [361, 247] on p "A structured approach that guides the design and development of digital product…" at bounding box center [545, 247] width 368 height 7
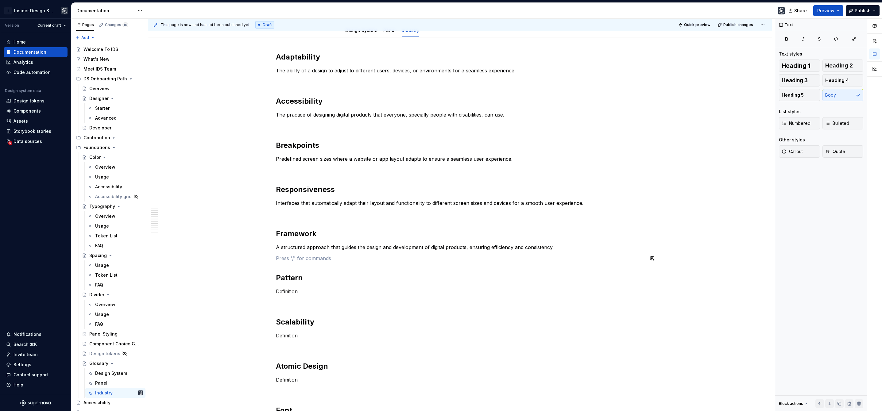
click at [352, 251] on div "Adaptability The ability of a design to adjust to different users, devices, or …" at bounding box center [460, 356] width 368 height 608
click at [298, 292] on p "Definition" at bounding box center [460, 291] width 368 height 7
drag, startPoint x: 303, startPoint y: 291, endPoint x: 276, endPoint y: 290, distance: 27.0
click at [276, 290] on p "Definition" at bounding box center [460, 291] width 368 height 7
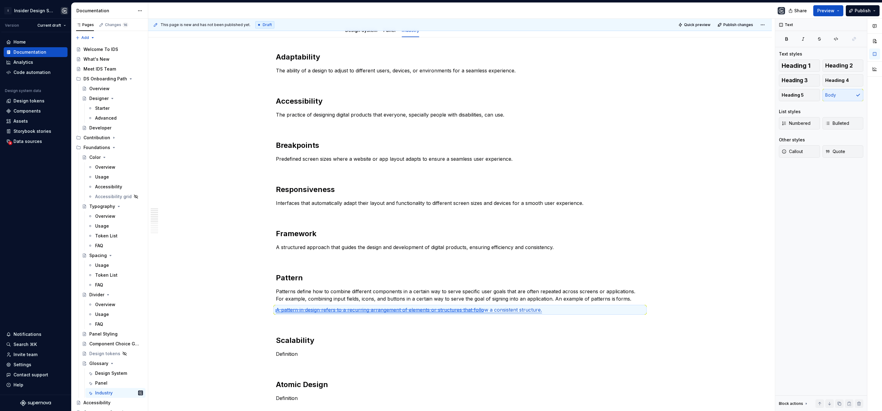
drag, startPoint x: 283, startPoint y: 310, endPoint x: 534, endPoint y: 313, distance: 251.5
click at [534, 313] on div "This page is new and has not been published yet. Draft Quick preview Publish ch…" at bounding box center [461, 215] width 627 height 393
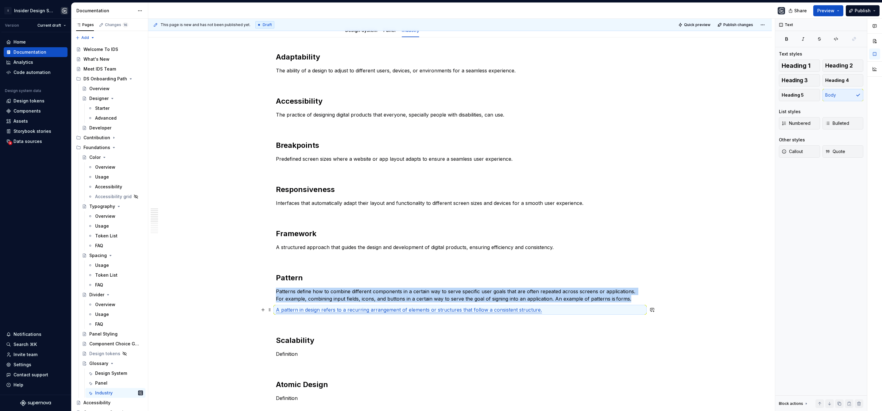
click at [537, 313] on p "A pattern in design refers to a recurring arrangement of elements or structures…" at bounding box center [460, 309] width 368 height 7
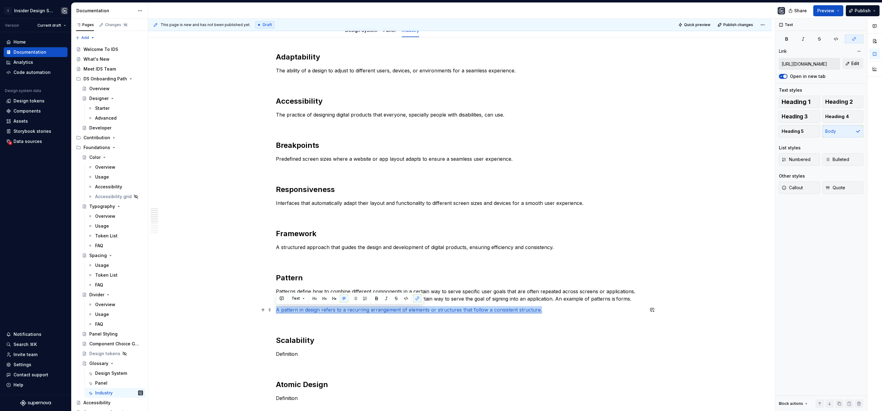
drag, startPoint x: 538, startPoint y: 311, endPoint x: 274, endPoint y: 307, distance: 263.8
click at [417, 297] on button "button" at bounding box center [417, 298] width 9 height 9
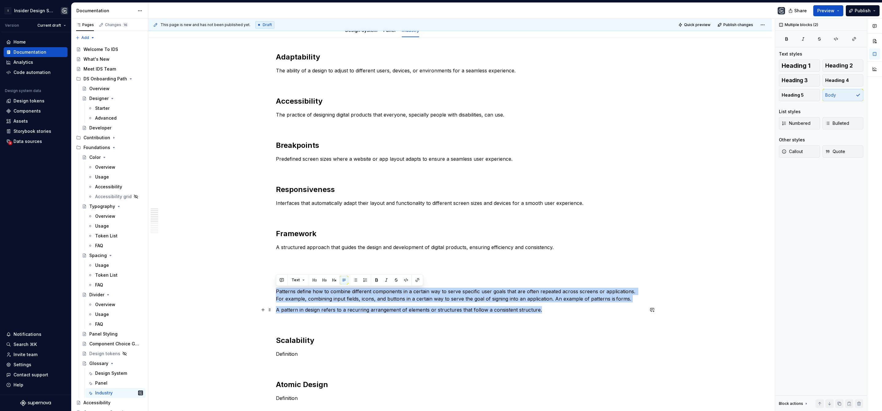
drag, startPoint x: 275, startPoint y: 288, endPoint x: 541, endPoint y: 313, distance: 266.7
click at [541, 313] on div "Adaptability The ability of a design to adjust to different users, devices, or …" at bounding box center [460, 365] width 368 height 626
click at [534, 298] on p "Patterns define how to combine different components in a certain way to serve s…" at bounding box center [460, 295] width 368 height 15
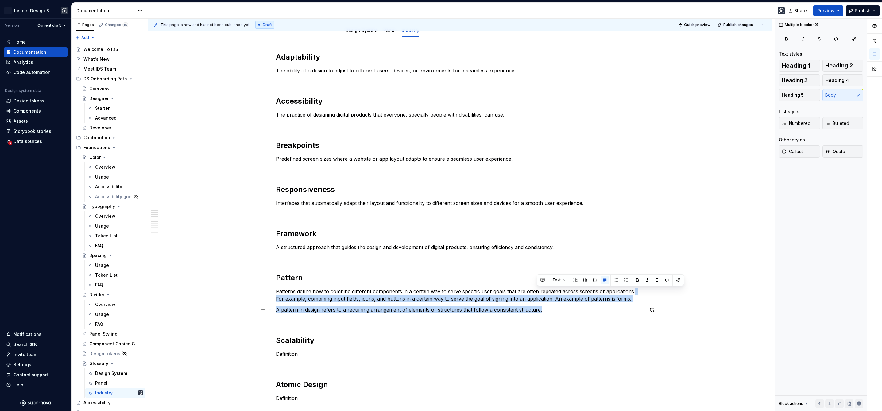
drag, startPoint x: 632, startPoint y: 291, endPoint x: 634, endPoint y: 309, distance: 17.9
click at [634, 309] on div "Adaptability The ability of a design to adjust to different users, devices, or …" at bounding box center [460, 365] width 368 height 626
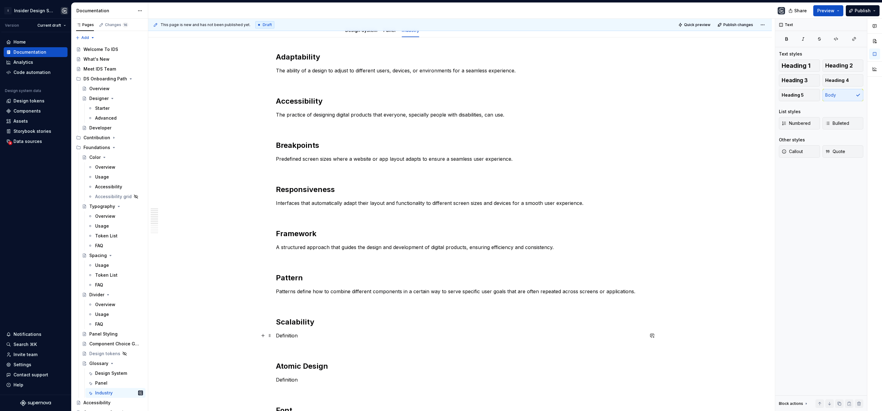
click at [299, 335] on p "Definition" at bounding box center [460, 335] width 368 height 7
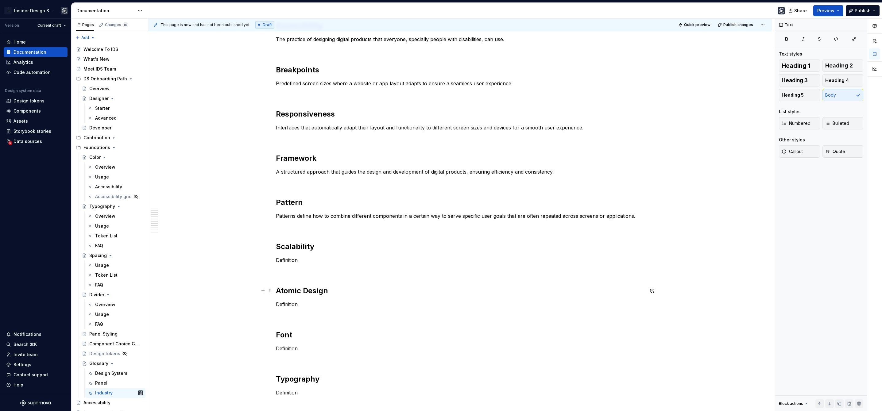
scroll to position [154, 0]
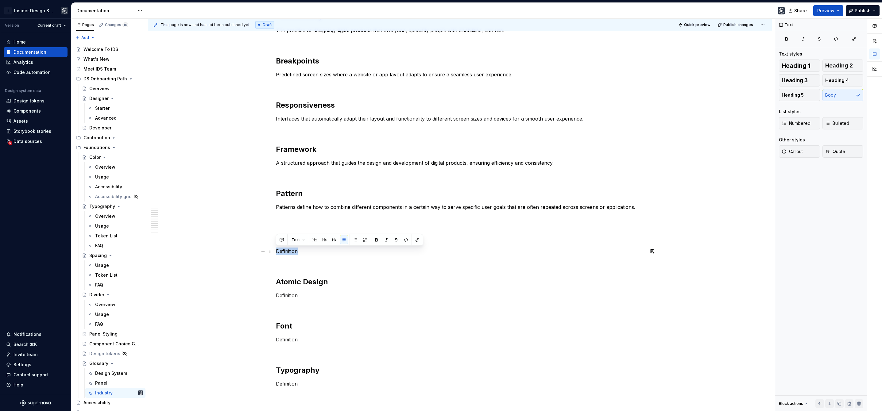
drag, startPoint x: 297, startPoint y: 252, endPoint x: 276, endPoint y: 252, distance: 21.5
click at [276, 252] on p "Definition" at bounding box center [460, 251] width 368 height 7
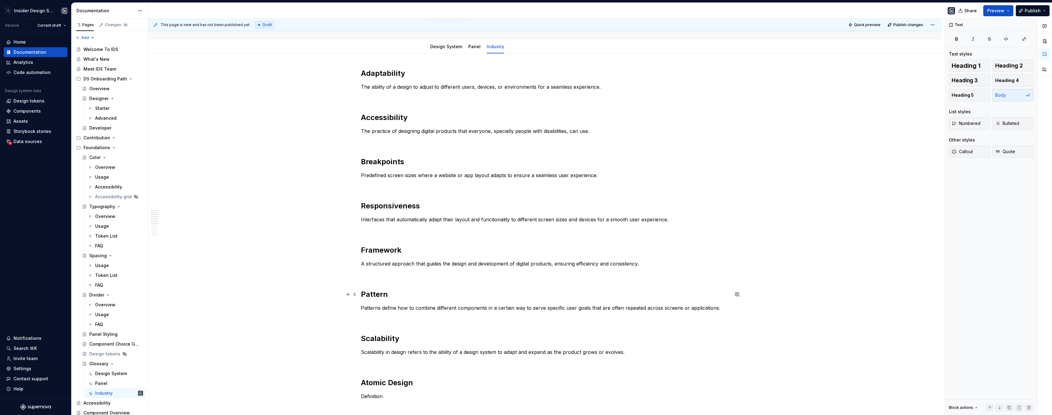
scroll to position [276, 0]
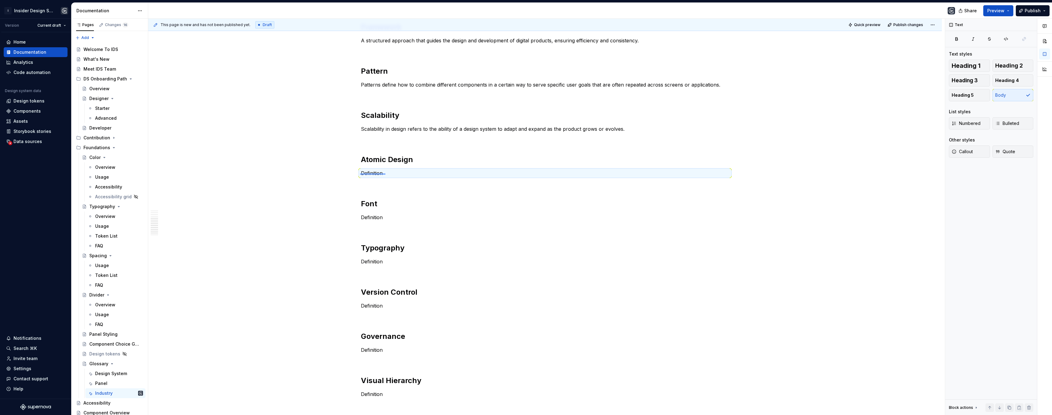
drag, startPoint x: 360, startPoint y: 173, endPoint x: 384, endPoint y: 174, distance: 24.3
click at [386, 174] on div "This page is new and has not been published yet. Draft Quick preview Publish ch…" at bounding box center [546, 217] width 797 height 397
click at [382, 173] on p "Definition" at bounding box center [545, 172] width 368 height 7
drag, startPoint x: 362, startPoint y: 171, endPoint x: 387, endPoint y: 174, distance: 25.1
click at [387, 174] on p "Definition" at bounding box center [545, 172] width 368 height 7
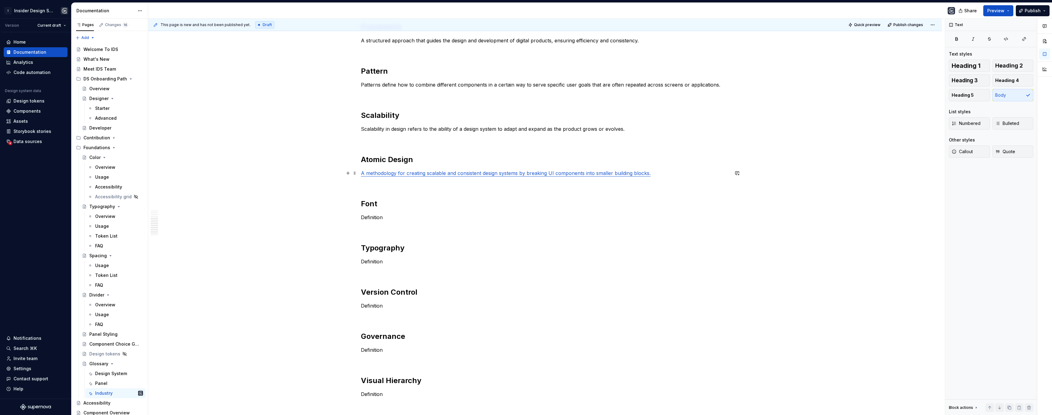
click at [373, 174] on link "A methodology for creating scalable and consistent design systems by breaking U…" at bounding box center [506, 173] width 290 height 6
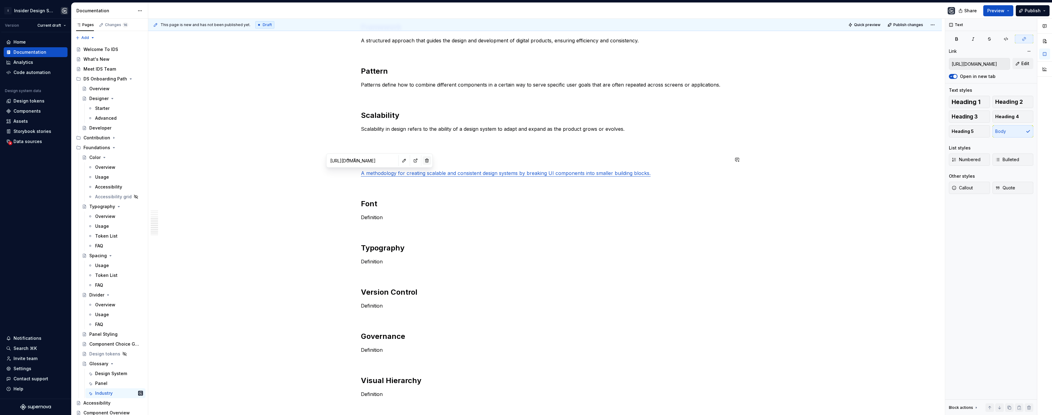
click at [423, 160] on button "button" at bounding box center [427, 160] width 9 height 9
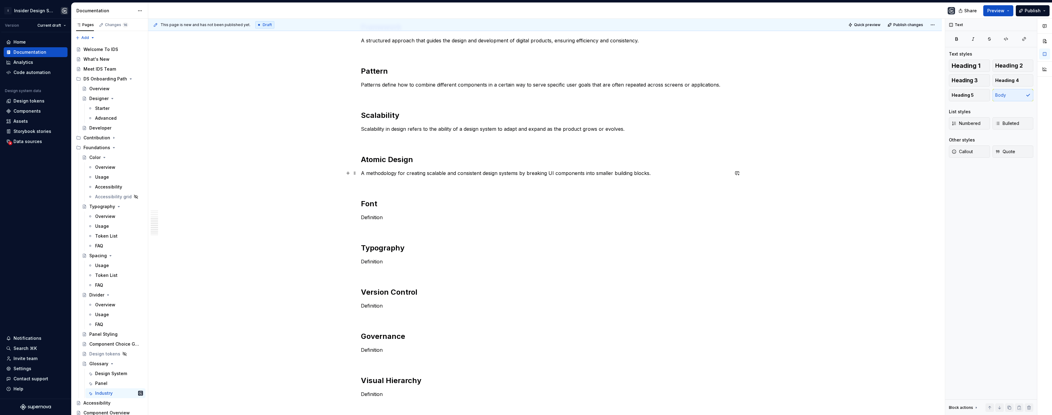
click at [649, 174] on p "A methodology for creating scalable and consistent design systems by breaking U…" at bounding box center [545, 172] width 368 height 7
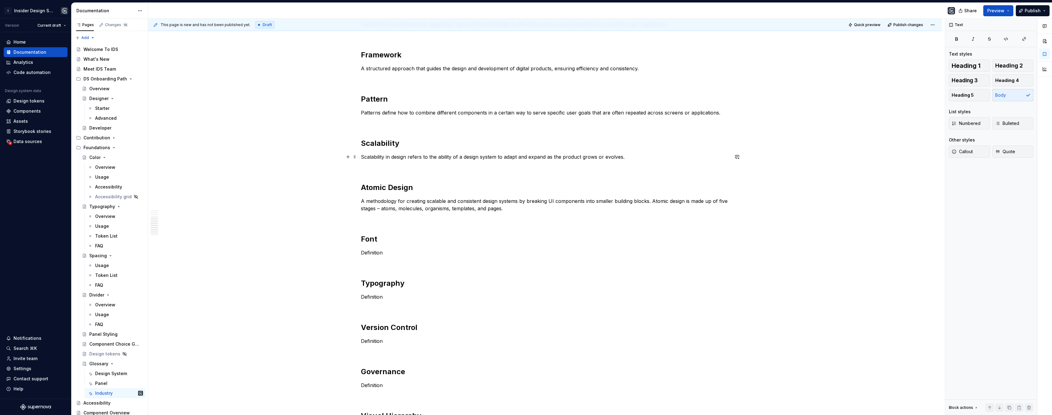
scroll to position [315, 0]
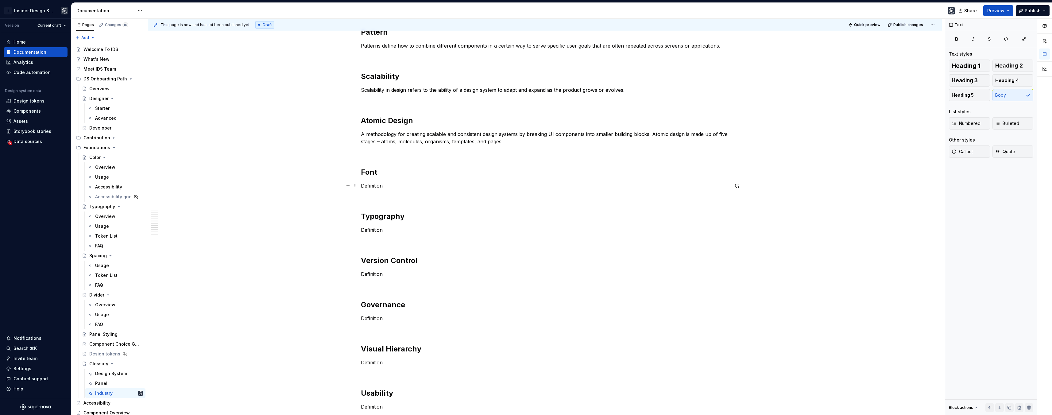
click at [384, 185] on p "Definition" at bounding box center [545, 185] width 368 height 7
drag, startPoint x: 378, startPoint y: 186, endPoint x: 361, endPoint y: 185, distance: 17.6
click at [361, 185] on p "Definition" at bounding box center [545, 185] width 368 height 7
drag, startPoint x: 459, startPoint y: 187, endPoint x: 451, endPoint y: 188, distance: 7.7
click at [451, 188] on p "Font refers to variations of a typeface, like its size and weight." at bounding box center [545, 185] width 368 height 7
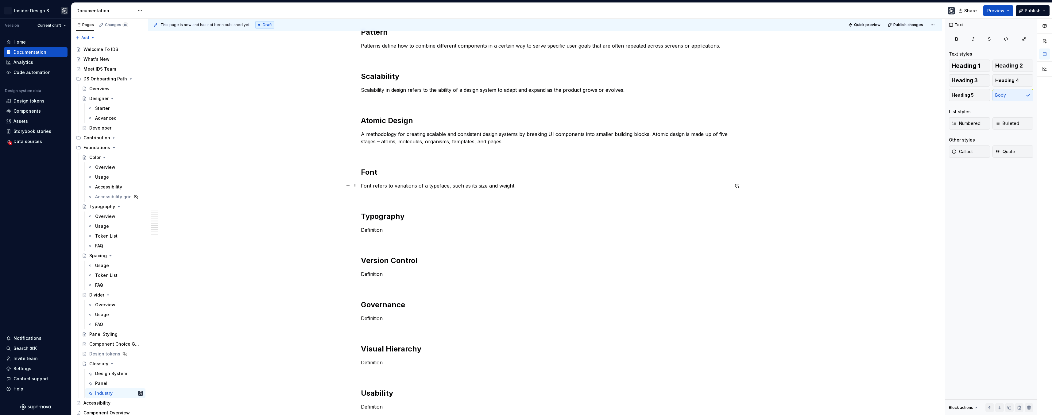
click at [520, 185] on p "Font refers to variations of a typeface, such as its size and weight." at bounding box center [545, 185] width 368 height 7
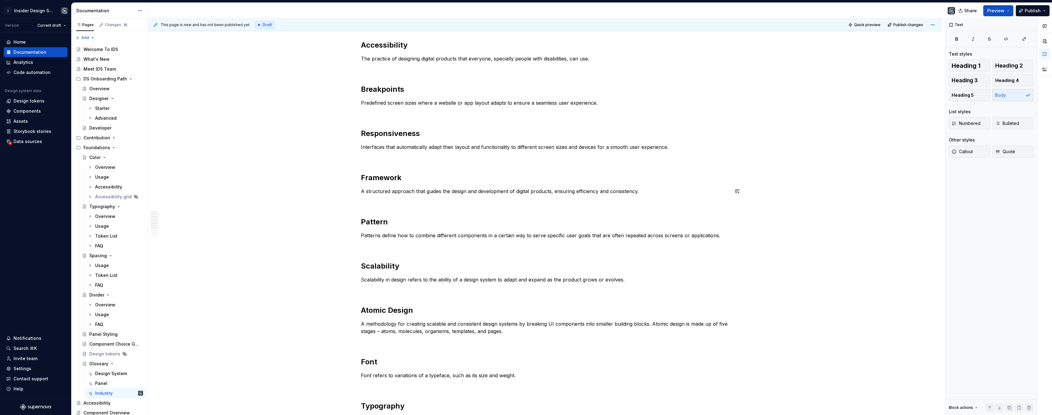
scroll to position [289, 0]
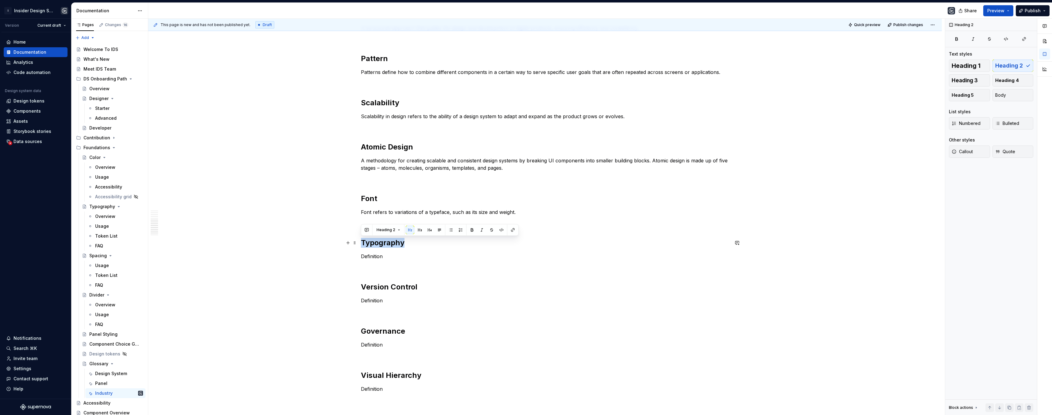
drag, startPoint x: 405, startPoint y: 243, endPoint x: 361, endPoint y: 240, distance: 43.4
click at [361, 240] on h2 "Typography" at bounding box center [545, 243] width 368 height 10
click at [381, 253] on p "Definition" at bounding box center [545, 256] width 368 height 7
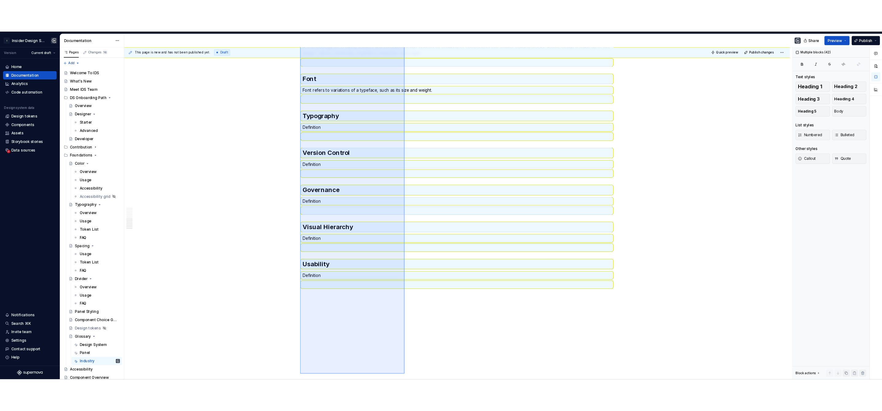
scroll to position [436, 0]
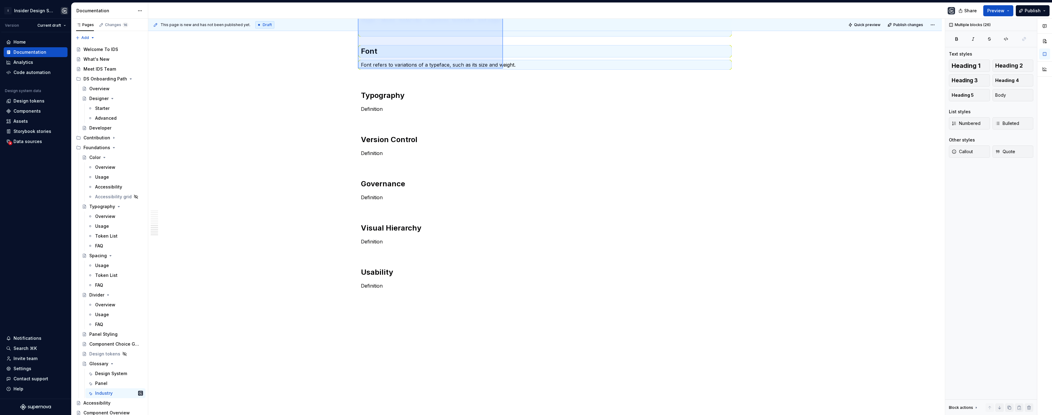
drag, startPoint x: 358, startPoint y: 115, endPoint x: 503, endPoint y: 68, distance: 152.4
click at [503, 68] on div "This page is new and has not been published yet. Draft Quick preview Publish ch…" at bounding box center [546, 217] width 797 height 397
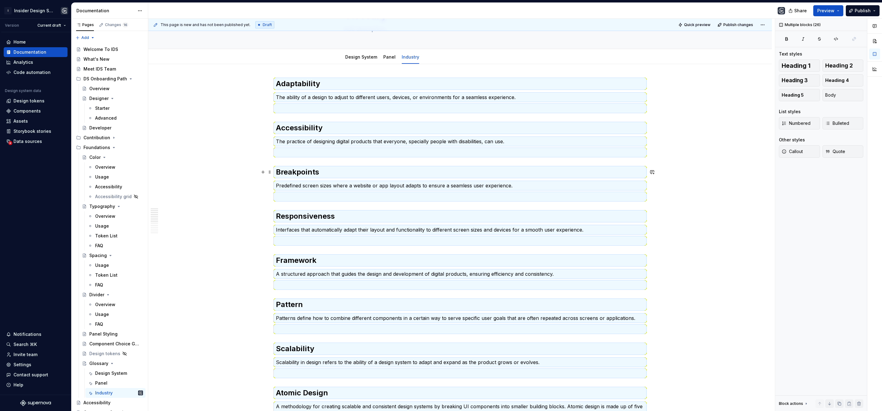
scroll to position [37, 0]
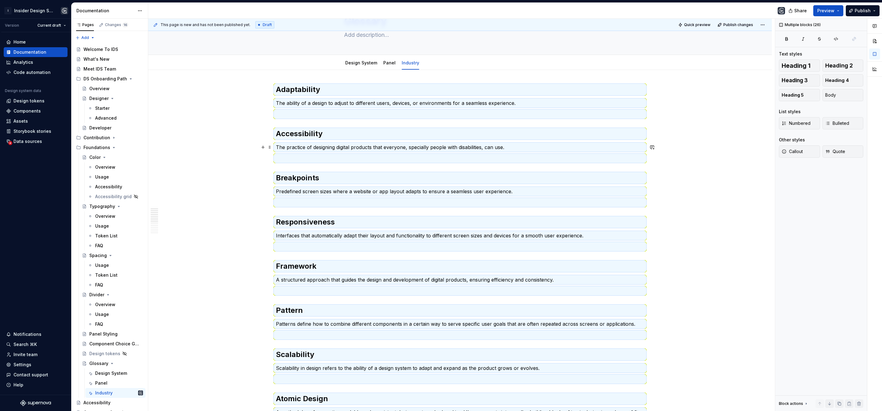
click at [356, 123] on div "Adaptability The ability of a design to adjust to different users, devices, or …" at bounding box center [460, 392] width 368 height 615
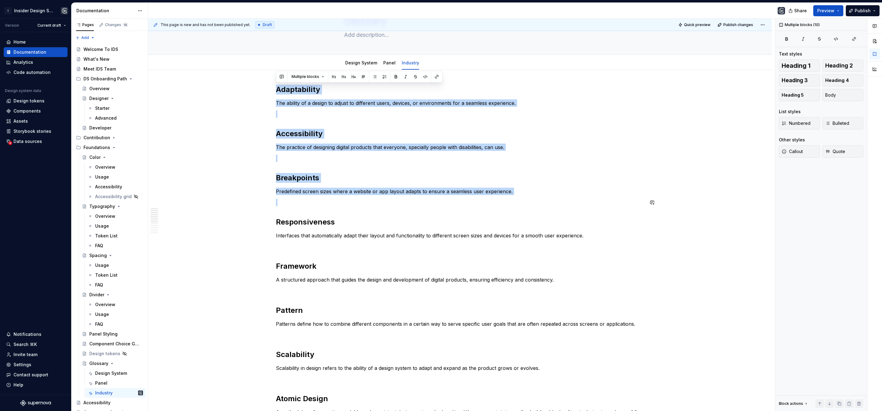
drag, startPoint x: 277, startPoint y: 86, endPoint x: 357, endPoint y: 215, distance: 151.6
click at [357, 215] on div "Adaptability The ability of a design to adjust to different users, devices, or …" at bounding box center [460, 392] width 368 height 615
click at [259, 245] on button "button" at bounding box center [263, 247] width 9 height 9
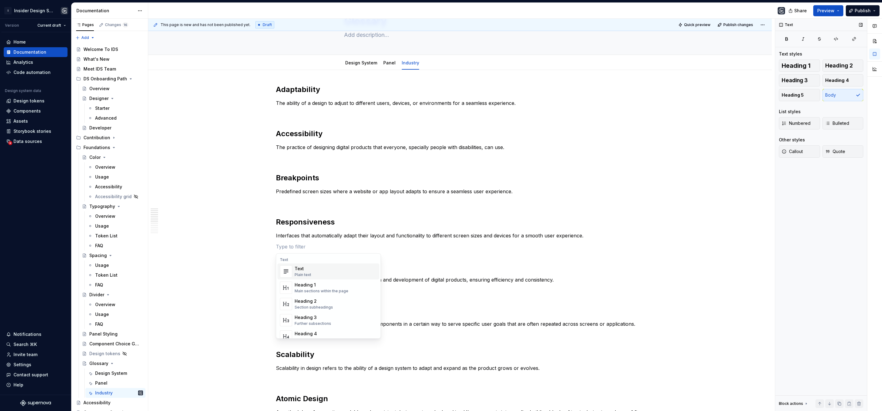
click at [819, 242] on div "Text Text styles Heading 1 Heading 2 Heading 3 Heading 4 Heading 5 Body List st…" at bounding box center [822, 215] width 92 height 393
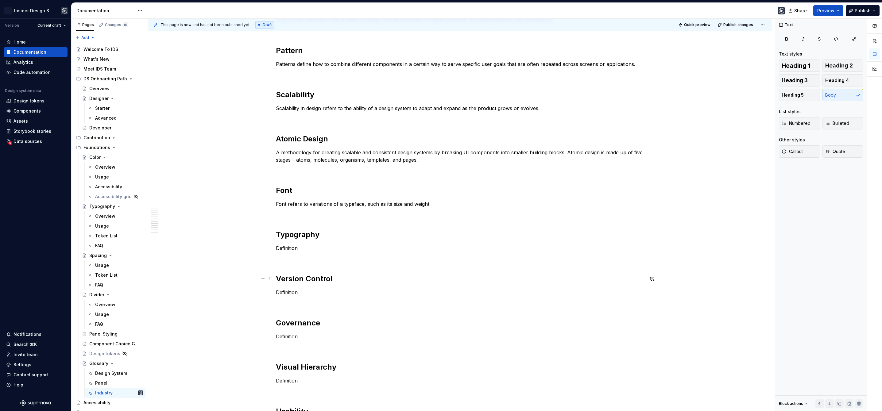
scroll to position [295, 0]
type textarea "*"
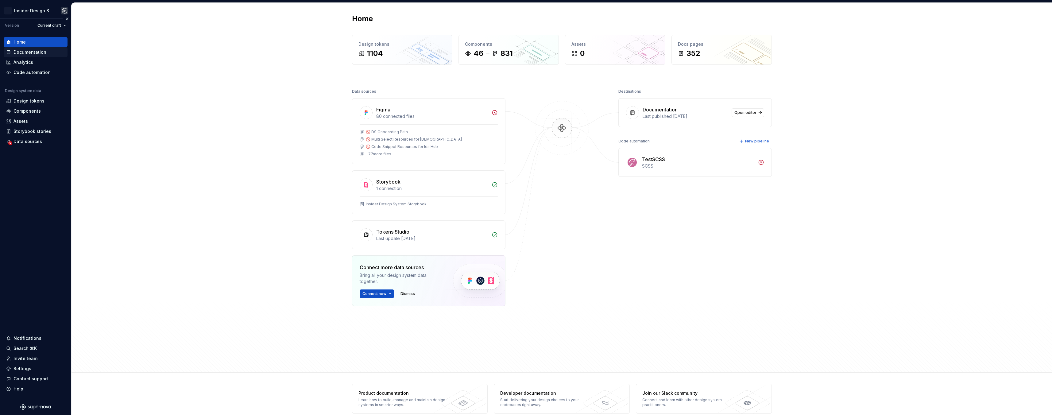
click at [26, 49] on div "Documentation" at bounding box center [30, 52] width 33 height 6
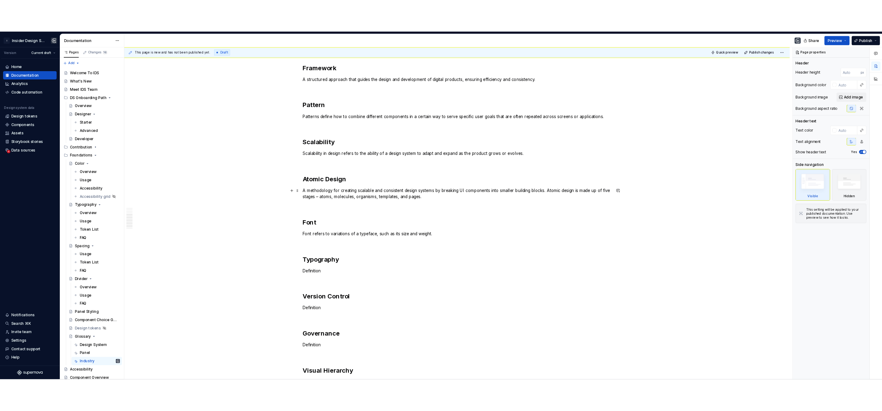
scroll to position [335, 0]
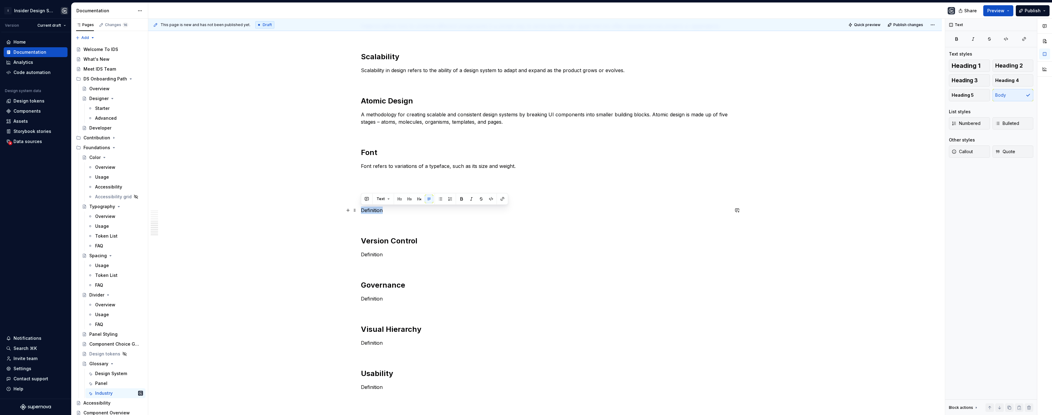
drag, startPoint x: 388, startPoint y: 212, endPoint x: 360, endPoint y: 210, distance: 27.4
click at [361, 210] on p "Definition" at bounding box center [545, 210] width 368 height 7
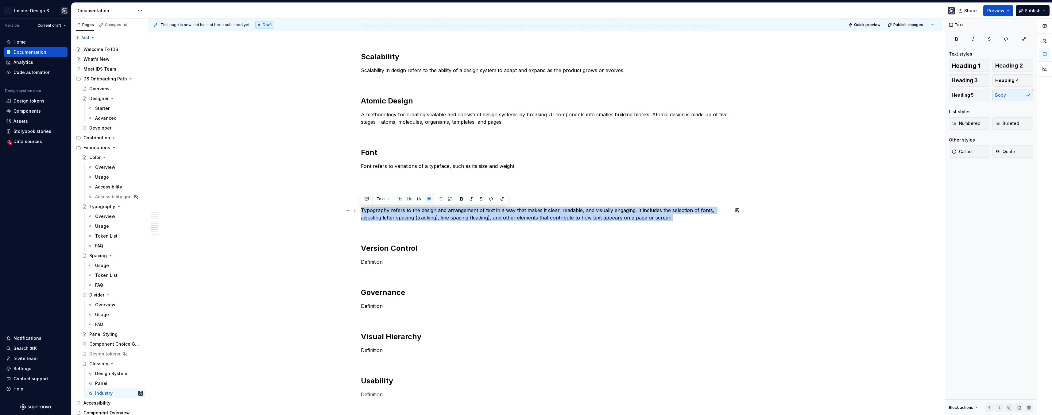
drag, startPoint x: 361, startPoint y: 208, endPoint x: 685, endPoint y: 221, distance: 324.2
click at [685, 221] on p "Typography refers to the design and arrangement of text in a way that makes it …" at bounding box center [545, 214] width 368 height 15
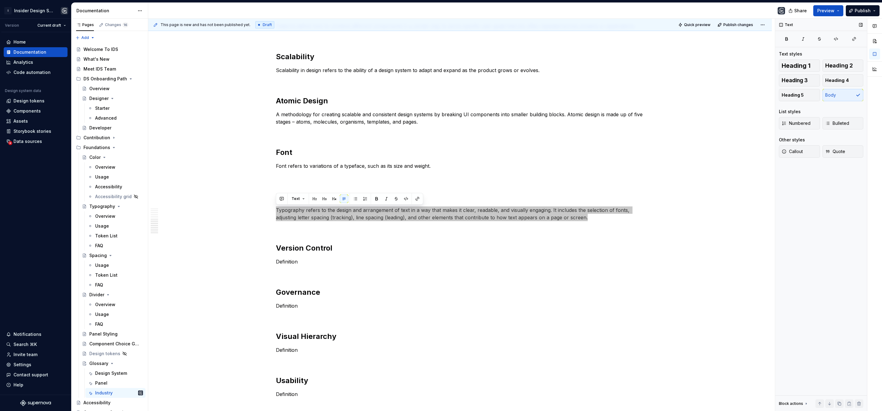
type textarea "*"
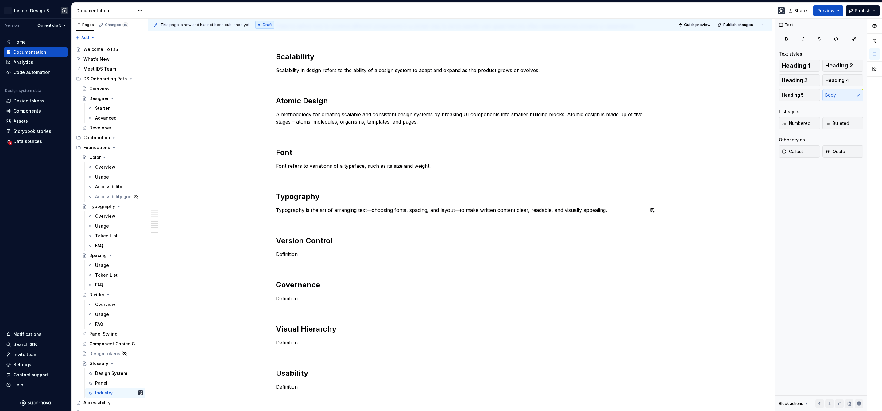
click at [370, 211] on p "Typography is the art of arranging text—choosing fonts, spacing, and layout—to …" at bounding box center [460, 210] width 368 height 7
click at [454, 212] on p "Typography is the art of arranging text, choosing fonts, spacing, and layout—to…" at bounding box center [460, 210] width 368 height 7
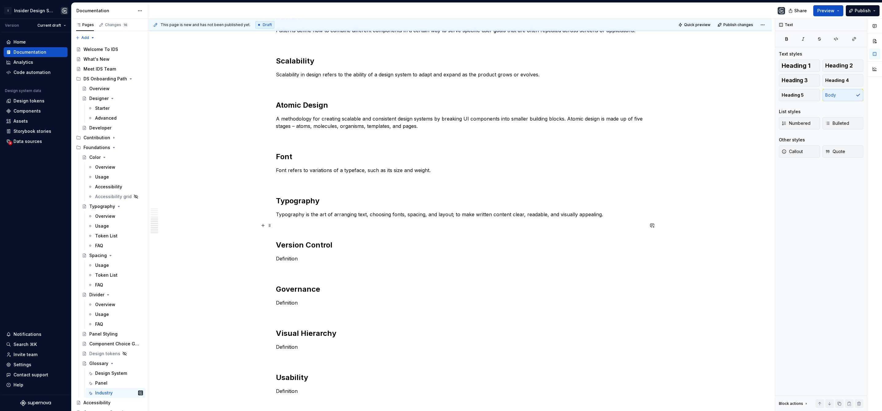
scroll to position [328, 0]
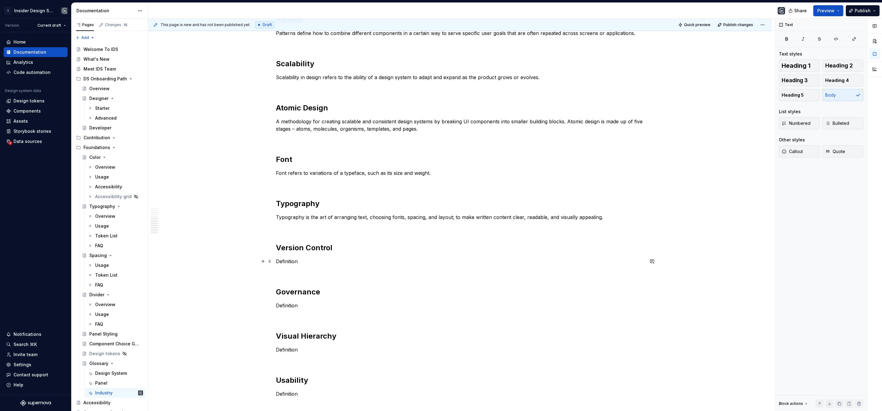
click at [301, 261] on p "Definition" at bounding box center [460, 261] width 368 height 7
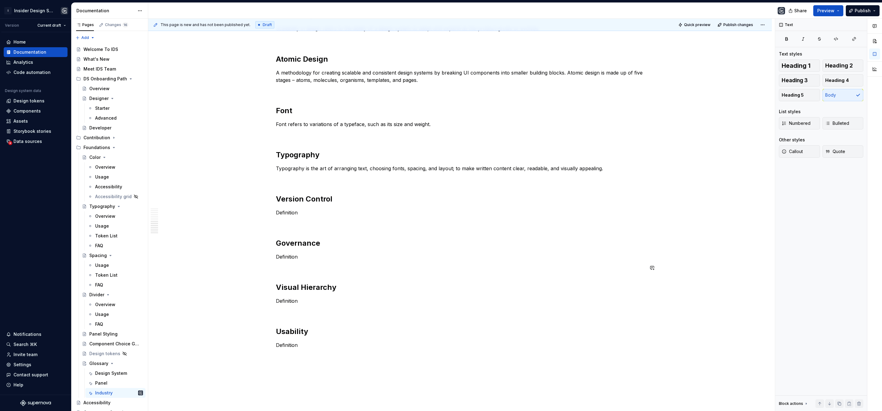
scroll to position [400, 0]
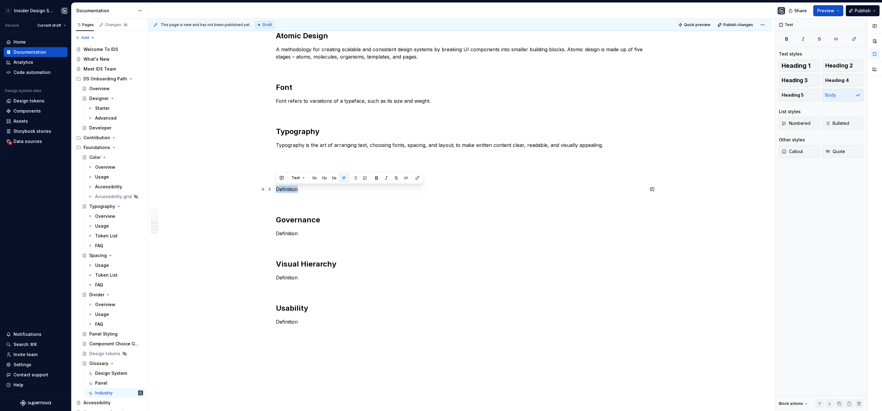
drag, startPoint x: 298, startPoint y: 190, endPoint x: 275, endPoint y: 190, distance: 22.4
click at [275, 190] on div "Adaptability The ability of a design to adjust to different users, devices, or …" at bounding box center [460, 87] width 624 height 761
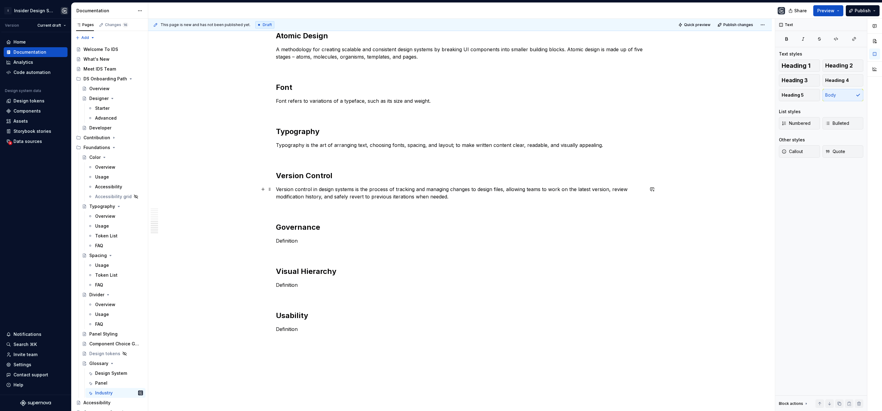
click at [492, 191] on p "Version control in design systems is the process of tracking and managing chang…" at bounding box center [460, 193] width 368 height 15
click at [539, 192] on p "Version control in design systems is the process of tracking and managing chang…" at bounding box center [460, 193] width 368 height 15
click at [484, 199] on p "Version control in design systems is the process of tracking and managing chang…" at bounding box center [460, 193] width 368 height 15
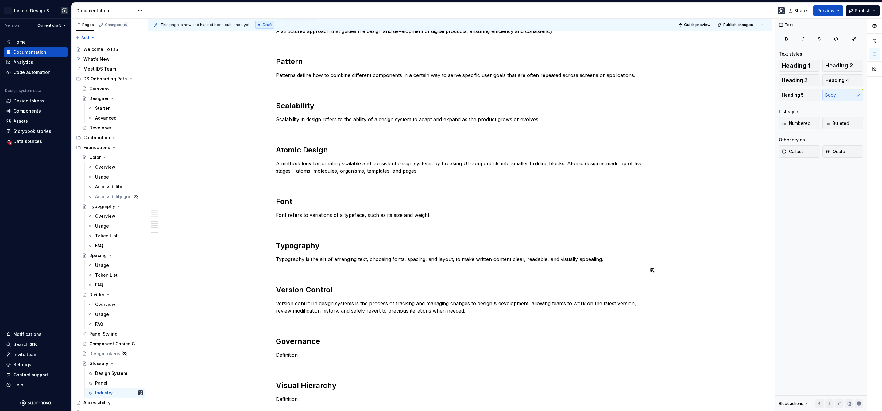
scroll to position [377, 0]
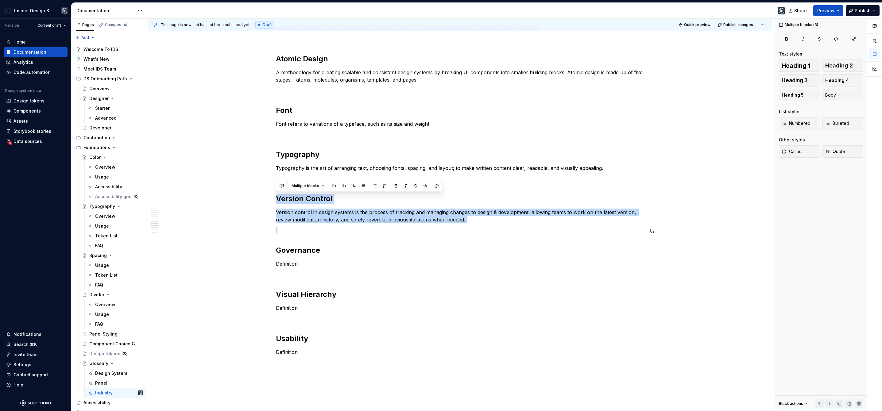
drag, startPoint x: 276, startPoint y: 196, endPoint x: 467, endPoint y: 226, distance: 193.3
click at [467, 226] on div "Adaptability The ability of a design to adjust to different users, devices, or …" at bounding box center [460, 56] width 368 height 623
copy div "Version Control Version control in design systems is the process of tracking an…"
click at [302, 230] on p at bounding box center [460, 230] width 368 height 7
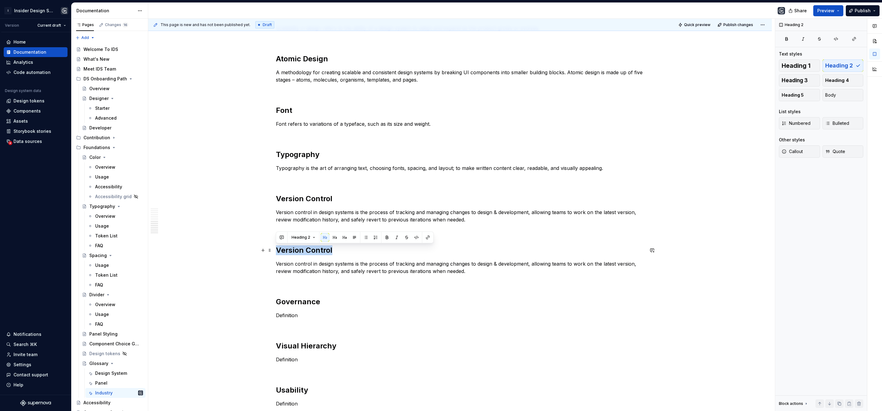
drag, startPoint x: 329, startPoint y: 251, endPoint x: 275, endPoint y: 250, distance: 53.1
click at [276, 250] on h2 "Version Control" at bounding box center [460, 251] width 368 height 10
click at [292, 251] on h2 "Changelog" at bounding box center [460, 251] width 368 height 10
click at [474, 273] on p "Version control in design systems is the process of tracking and managing chang…" at bounding box center [460, 267] width 368 height 15
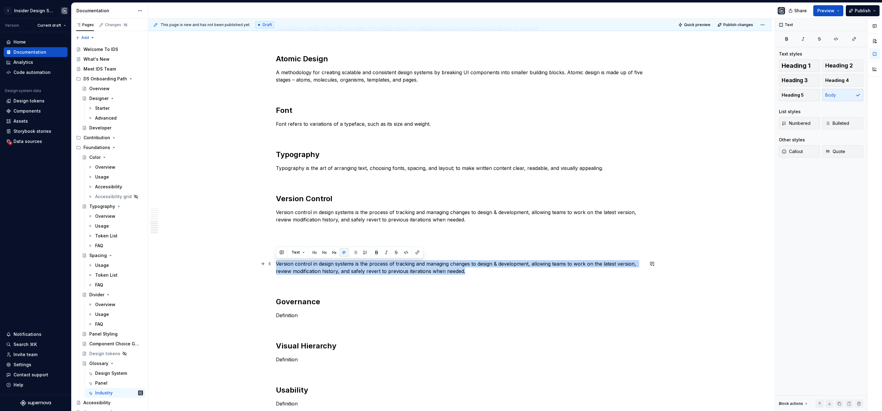
drag, startPoint x: 442, startPoint y: 272, endPoint x: 274, endPoint y: 266, distance: 167.4
click at [274, 266] on div "Adaptability The ability of a design to adjust to different users, devices, or …" at bounding box center [460, 140] width 624 height 820
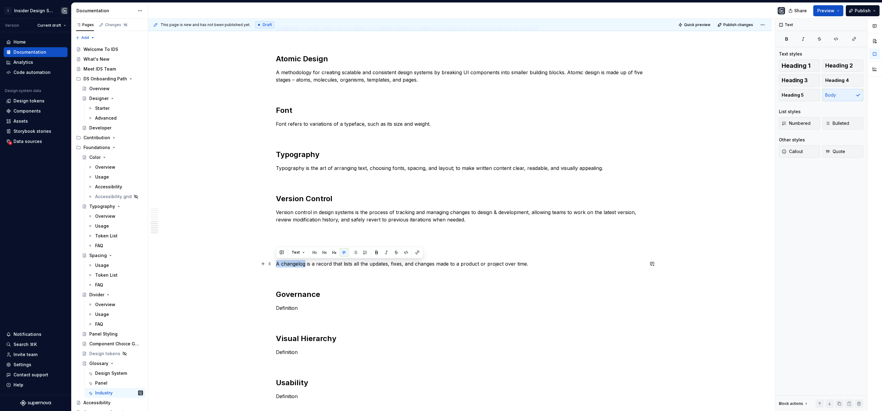
drag, startPoint x: 304, startPoint y: 265, endPoint x: 274, endPoint y: 264, distance: 30.4
click at [274, 264] on div "Adaptability The ability of a design to adjust to different users, devices, or …" at bounding box center [460, 136] width 624 height 812
click at [303, 169] on p "Typography is the art of arranging text, choosing fonts, spacing, and layout; t…" at bounding box center [460, 168] width 368 height 7
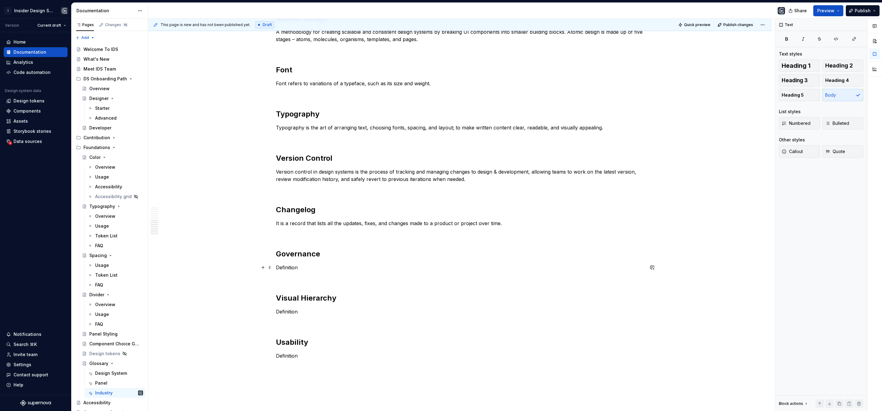
scroll to position [435, 0]
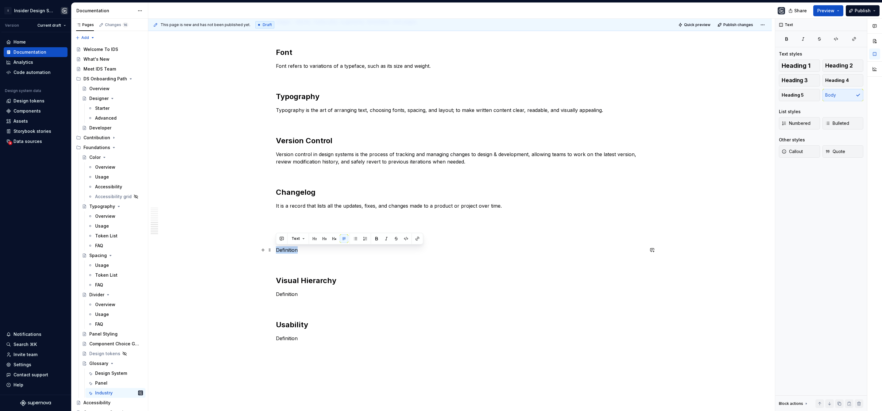
drag, startPoint x: 300, startPoint y: 250, endPoint x: 274, endPoint y: 251, distance: 25.8
click at [274, 251] on div "Adaptability The ability of a design to adjust to different users, devices, or …" at bounding box center [460, 78] width 624 height 812
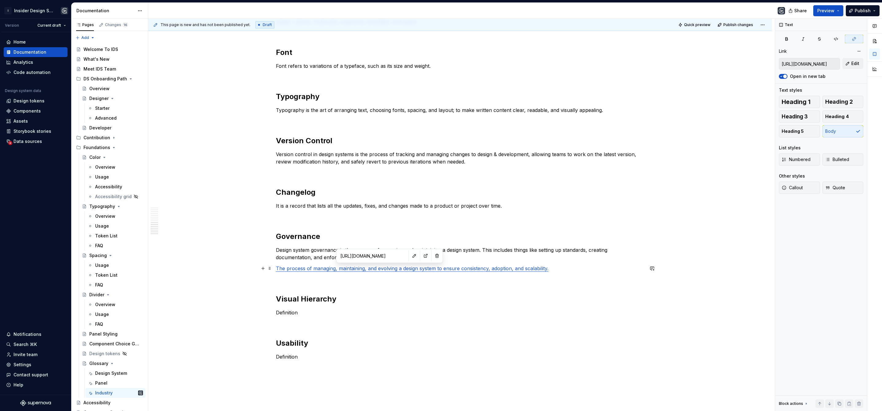
click at [382, 267] on link "The process of managing, maintaining, and evolving a design system to ensure co…" at bounding box center [412, 269] width 273 height 6
click at [433, 255] on button "button" at bounding box center [437, 256] width 9 height 9
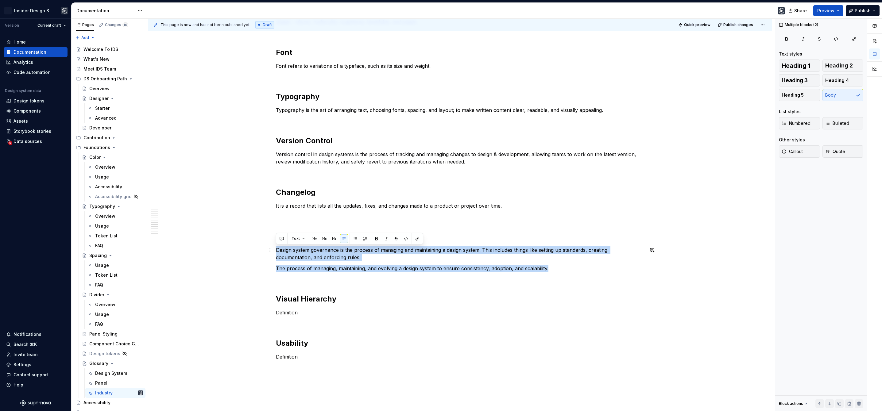
drag, startPoint x: 551, startPoint y: 269, endPoint x: 276, endPoint y: 249, distance: 274.9
click at [276, 249] on div "Adaptability The ability of a design to adjust to different users, devices, or …" at bounding box center [460, 29] width 368 height 685
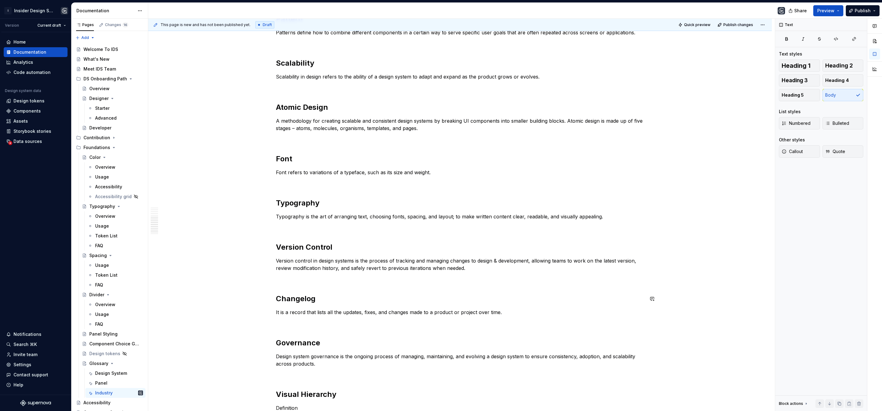
scroll to position [327, 0]
click at [277, 344] on h2 "Governance" at bounding box center [460, 344] width 368 height 10
drag, startPoint x: 314, startPoint y: 358, endPoint x: 276, endPoint y: 358, distance: 38.1
click at [276, 358] on p "Design system governance is the ongoing process of managing, maintaining, and e…" at bounding box center [460, 361] width 368 height 15
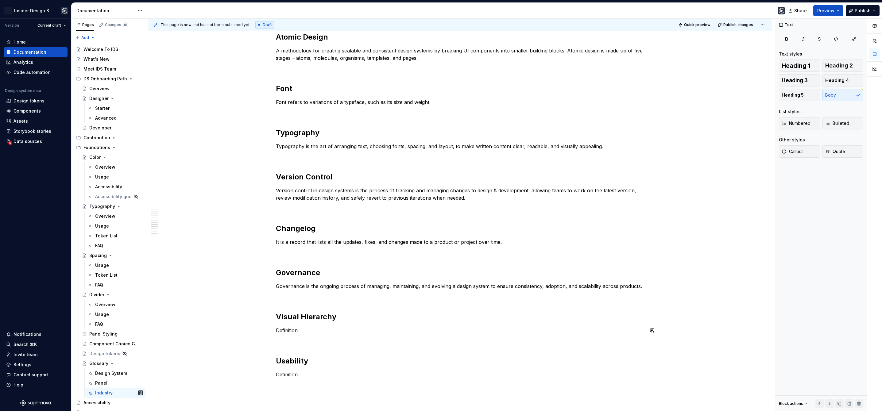
scroll to position [405, 0]
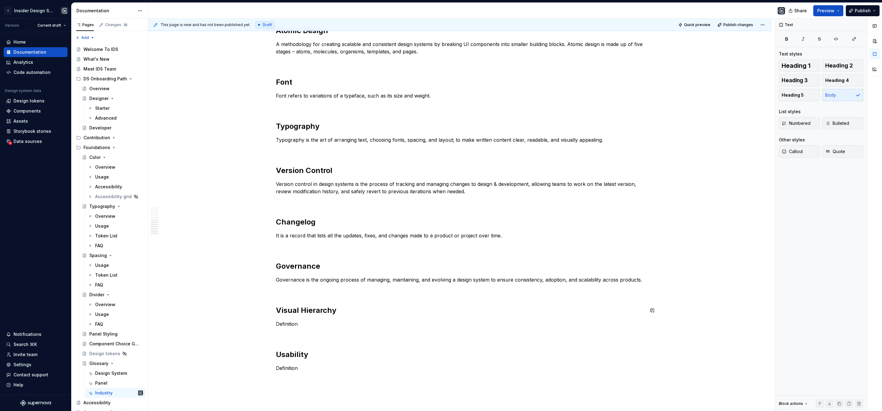
click at [285, 296] on div "Adaptability The ability of a design to adjust to different users, devices, or …" at bounding box center [460, 49] width 368 height 667
click at [283, 292] on p at bounding box center [460, 290] width 368 height 7
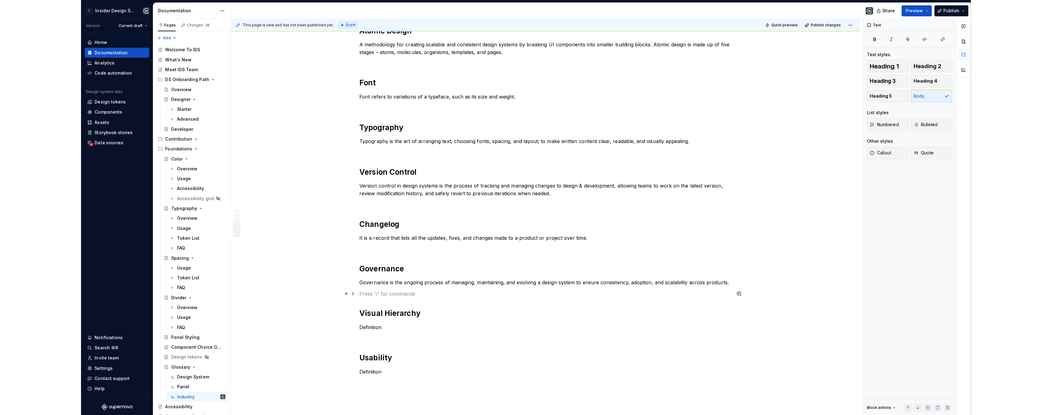
scroll to position [420, 0]
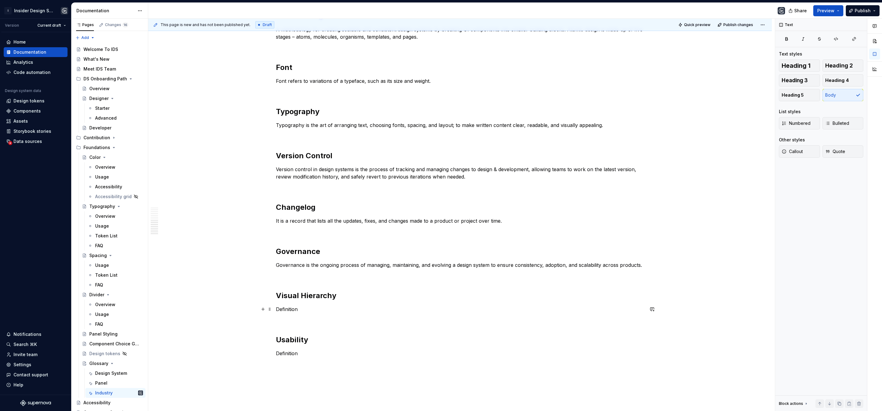
click at [291, 308] on p "Definition" at bounding box center [460, 309] width 368 height 7
drag, startPoint x: 298, startPoint y: 311, endPoint x: 277, endPoint y: 311, distance: 21.8
click at [277, 311] on p "Definition" at bounding box center [460, 309] width 368 height 7
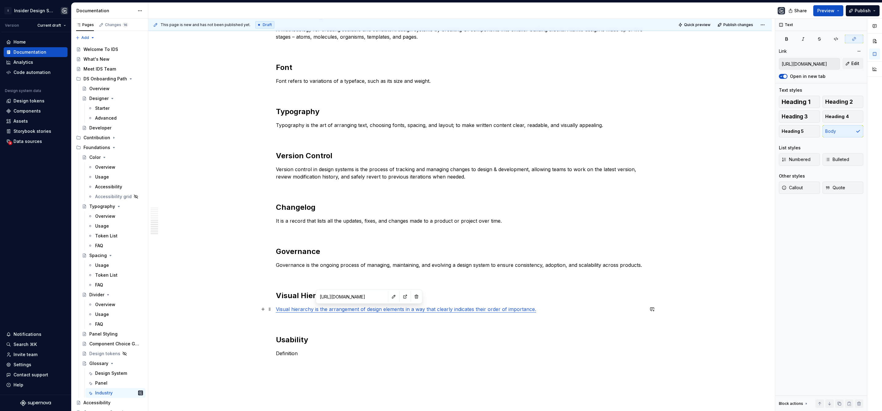
click at [361, 309] on link "Visual hierarchy is the arrangement of design elements in a way that clearly in…" at bounding box center [406, 309] width 260 height 6
click at [412, 295] on button "button" at bounding box center [416, 297] width 9 height 9
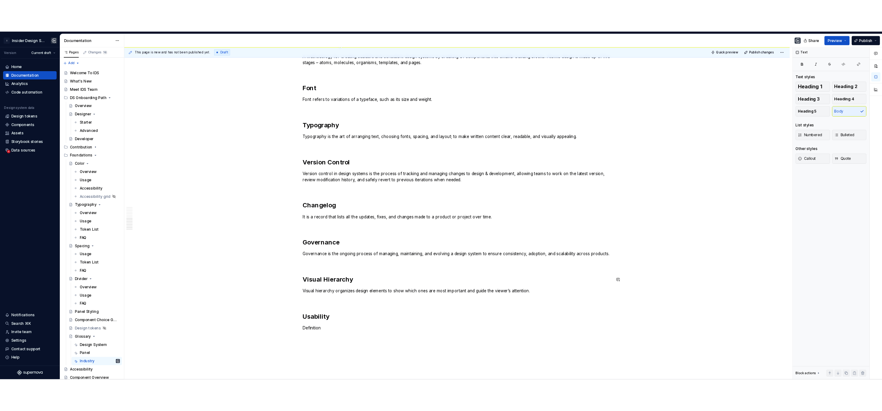
scroll to position [483, 0]
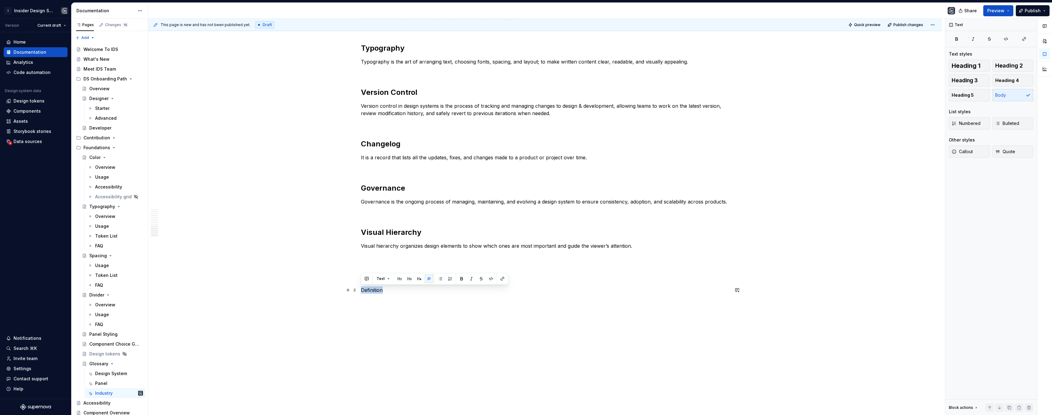
drag, startPoint x: 385, startPoint y: 291, endPoint x: 362, endPoint y: 289, distance: 23.7
click at [362, 289] on p "Definition" at bounding box center [545, 289] width 368 height 7
drag, startPoint x: 362, startPoint y: 290, endPoint x: 679, endPoint y: 293, distance: 316.6
click at [679, 293] on p "A product with good usability is tested through learnability, efficiency, satis…" at bounding box center [545, 289] width 368 height 7
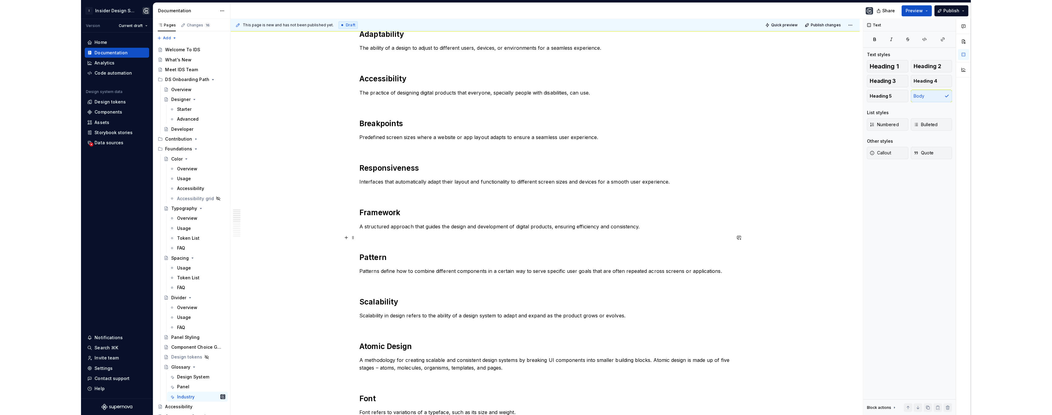
scroll to position [0, 0]
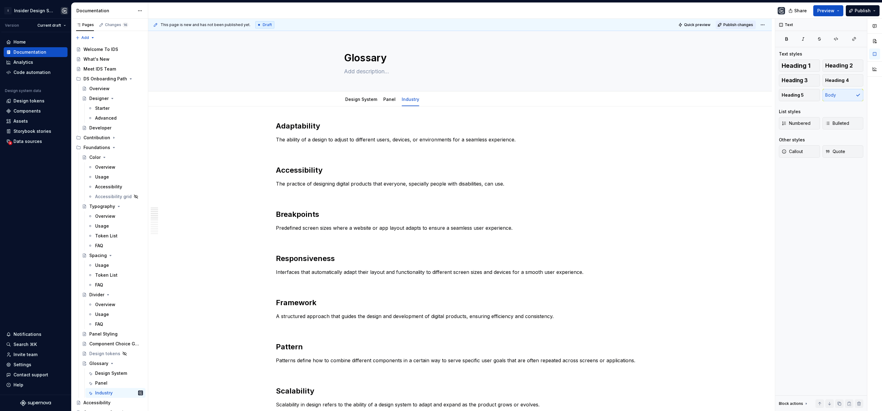
click at [735, 26] on span "Publish changes" at bounding box center [739, 24] width 30 height 5
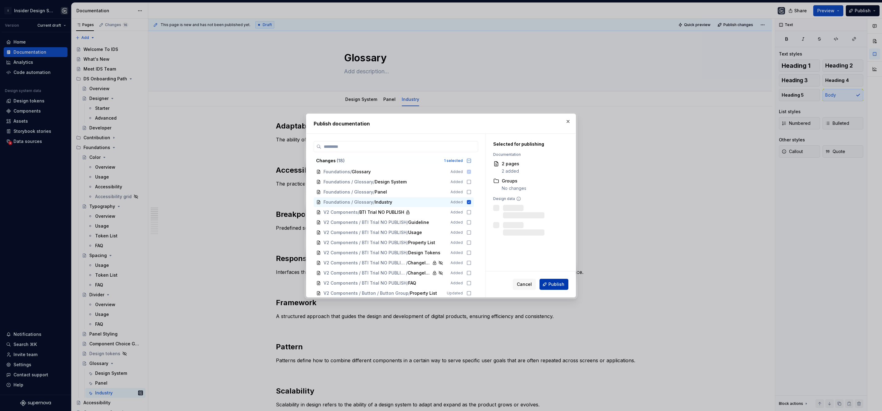
click at [550, 282] on span "Publish" at bounding box center [557, 285] width 16 height 6
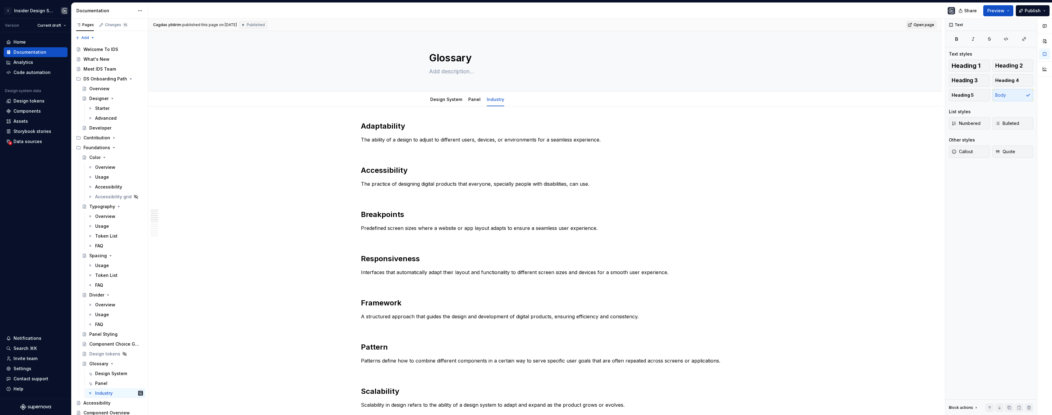
click at [735, 24] on span "Open page" at bounding box center [924, 24] width 21 height 5
click at [367, 137] on p "The ability of a design to adjust to different users, devices, or environments …" at bounding box center [545, 139] width 368 height 7
drag, startPoint x: 366, startPoint y: 138, endPoint x: 397, endPoint y: 141, distance: 31.1
click at [397, 141] on p "The ability of a design to adjust to different users, devices, or environments …" at bounding box center [545, 139] width 368 height 7
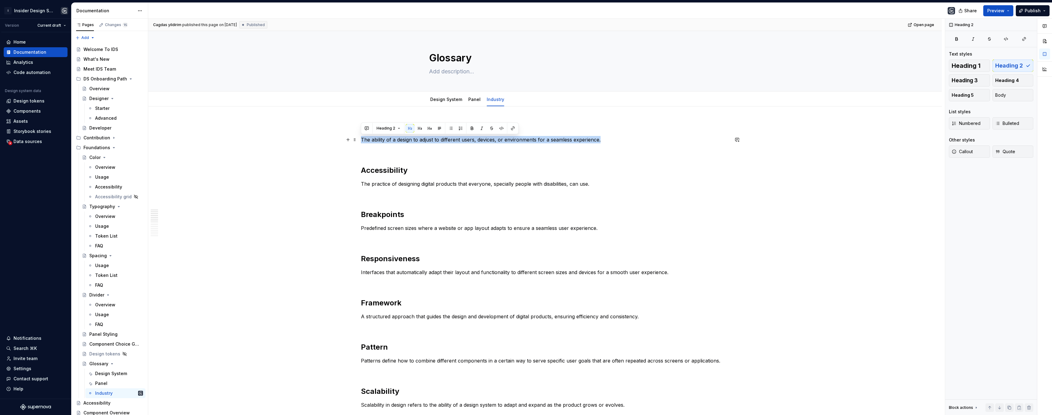
drag, startPoint x: 361, startPoint y: 138, endPoint x: 572, endPoint y: 146, distance: 211.4
click at [401, 127] on span "Multiple blocks" at bounding box center [391, 128] width 28 height 5
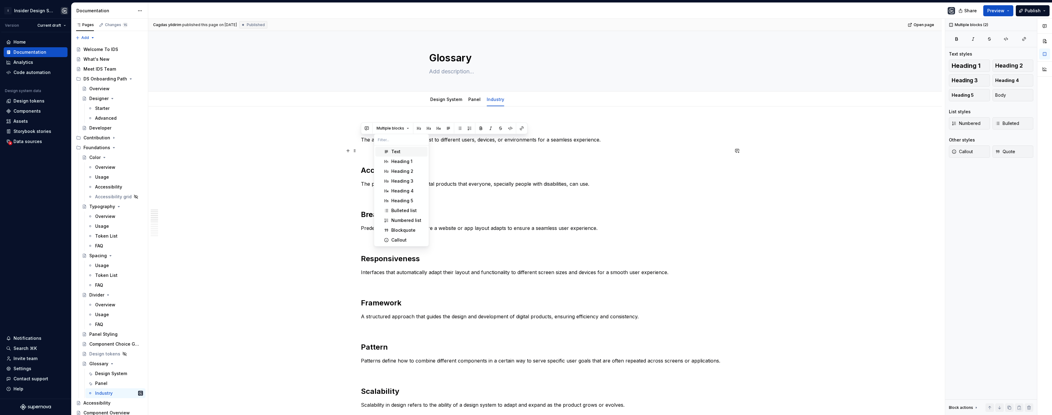
click at [401, 151] on div "Text" at bounding box center [408, 152] width 34 height 6
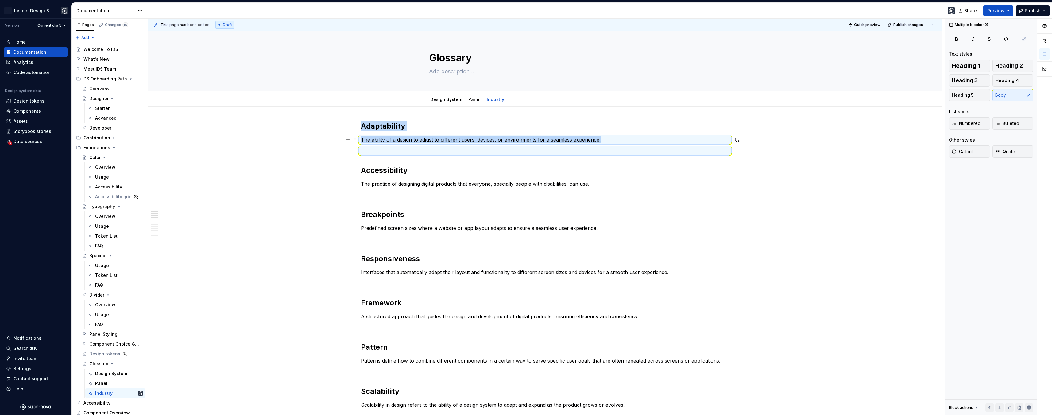
click at [361, 140] on p "The ability of a design to adjust to different users, devices, or environments …" at bounding box center [545, 139] width 368 height 7
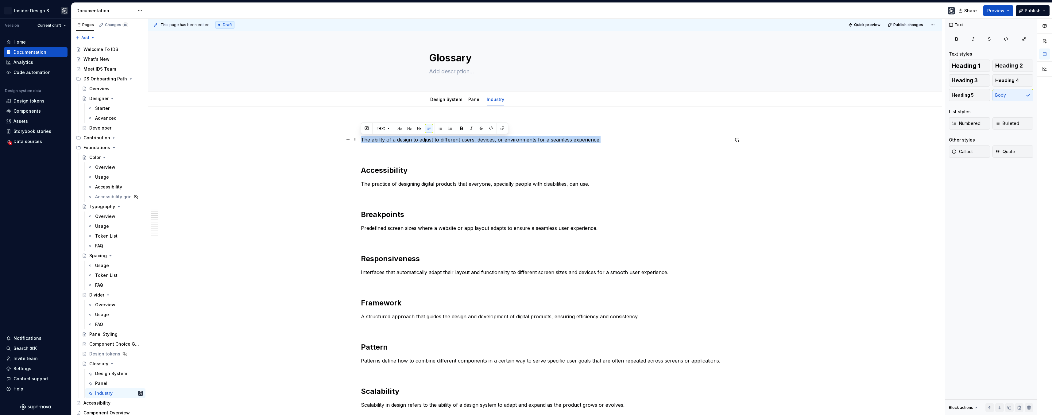
drag, startPoint x: 366, startPoint y: 140, endPoint x: 605, endPoint y: 139, distance: 239.2
click at [605, 139] on p "The ability of a design to adjust to different users, devices, or environments …" at bounding box center [545, 139] width 368 height 7
click at [421, 183] on p "The practice of designing digital products that everyone, specially people with…" at bounding box center [545, 183] width 368 height 7
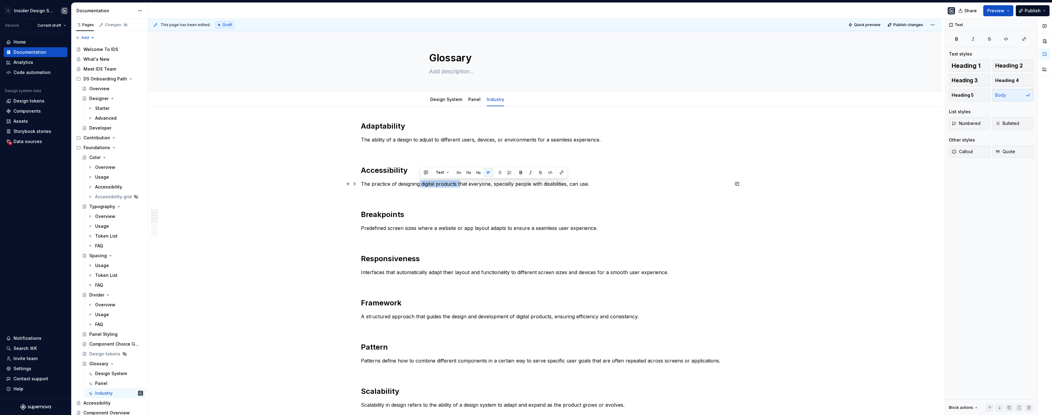
drag, startPoint x: 419, startPoint y: 183, endPoint x: 461, endPoint y: 182, distance: 41.8
click at [461, 182] on p "The practice of designing digital products that everyone, specially people with…" at bounding box center [545, 183] width 368 height 7
drag, startPoint x: 385, startPoint y: 225, endPoint x: 435, endPoint y: 224, distance: 50.1
click at [435, 224] on p "Predefined screen sizes where a website or app layout adapts to ensure a seamle…" at bounding box center [545, 227] width 368 height 7
click at [365, 228] on p "Predefined screen sizes where a website or app layout adapts to ensure a seamle…" at bounding box center [545, 227] width 368 height 7
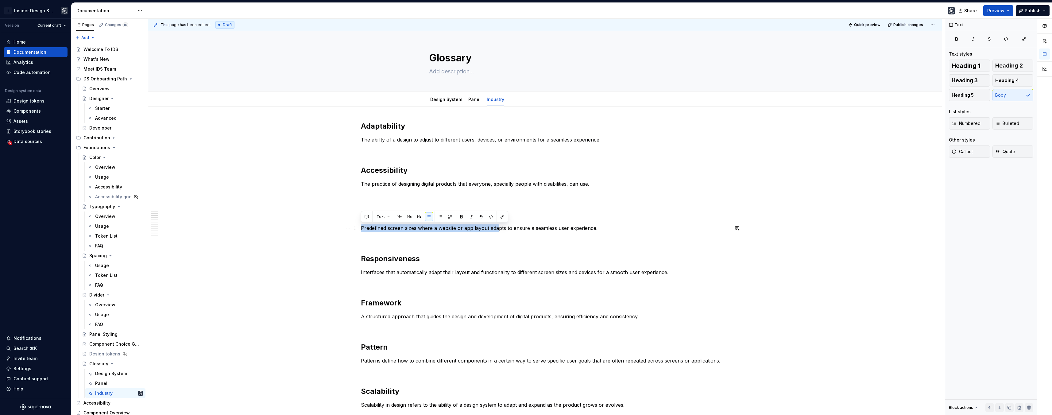
drag, startPoint x: 368, startPoint y: 228, endPoint x: 496, endPoint y: 228, distance: 129.0
click at [497, 228] on p "Predefined screen sizes where a website or app layout adapts to ensure a seamle…" at bounding box center [545, 227] width 368 height 7
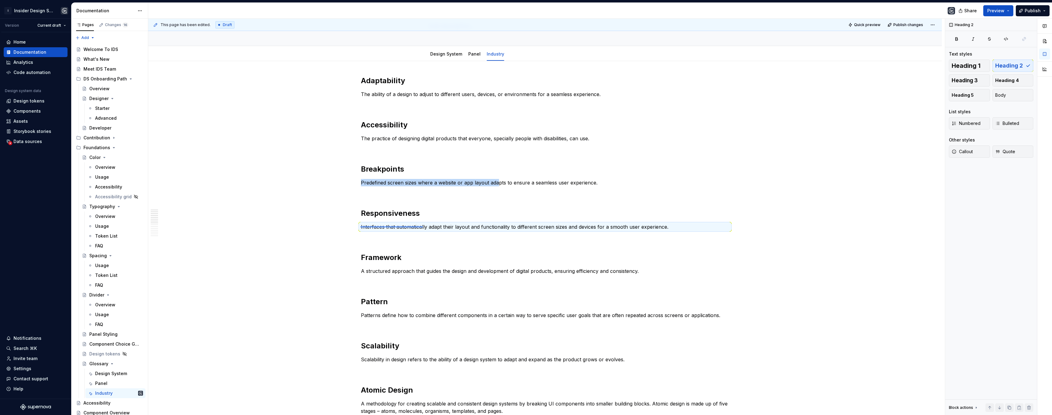
drag, startPoint x: 360, startPoint y: 226, endPoint x: 423, endPoint y: 226, distance: 62.6
click at [423, 226] on div "This page has been edited. Draft Quick preview Publish changes Glossary Edit he…" at bounding box center [546, 217] width 797 height 397
click at [369, 227] on p "Interfaces that automatically adapt their layout and functionality to different…" at bounding box center [545, 226] width 368 height 7
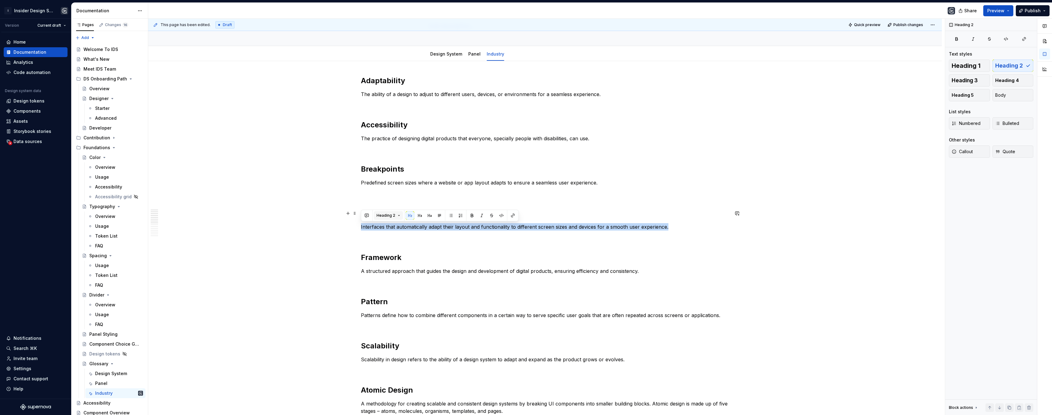
click at [399, 215] on button "Heading 2" at bounding box center [388, 215] width 29 height 9
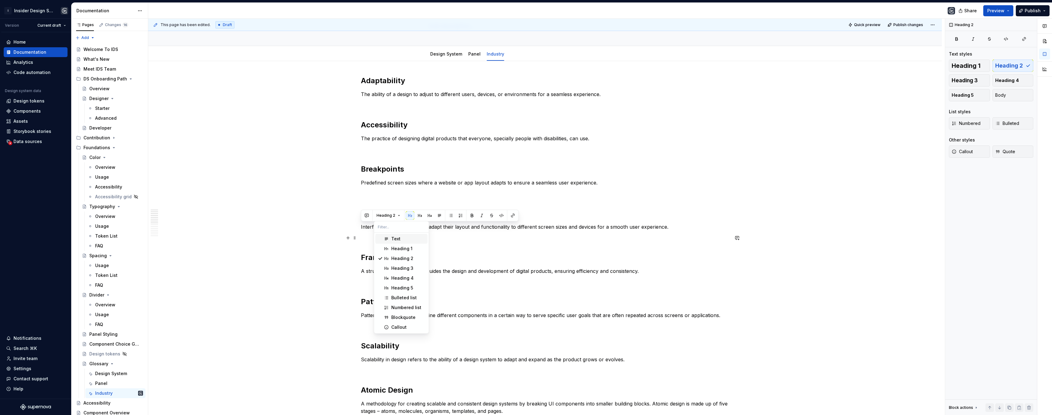
click at [398, 237] on div "Text" at bounding box center [395, 239] width 9 height 6
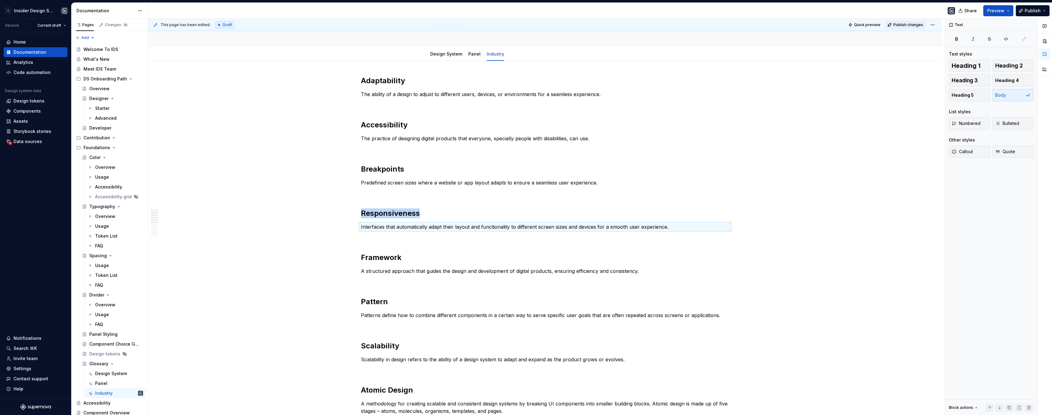
click at [735, 24] on span "Publish changes" at bounding box center [909, 24] width 30 height 5
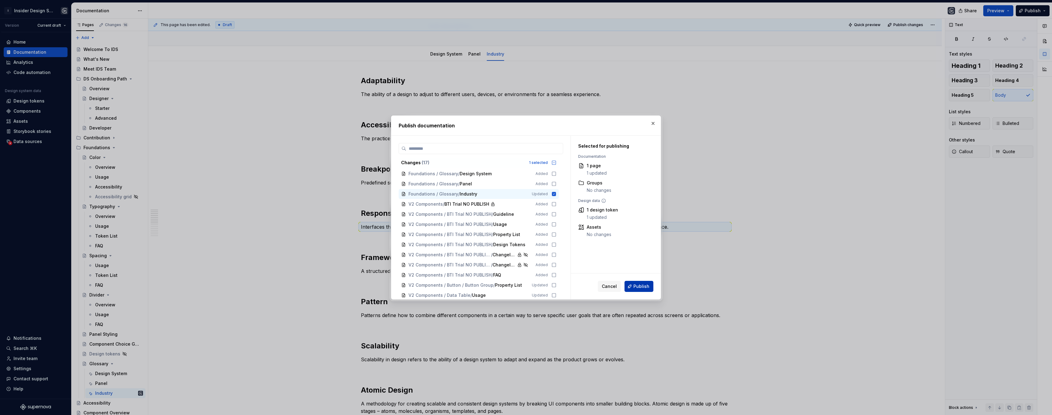
click at [642, 284] on span "Publish" at bounding box center [642, 286] width 16 height 6
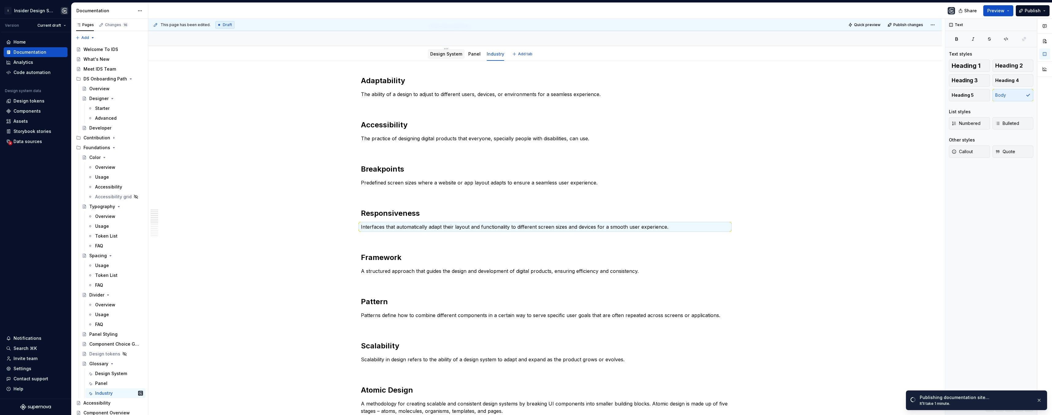
click at [444, 55] on link "Design System" at bounding box center [446, 53] width 32 height 5
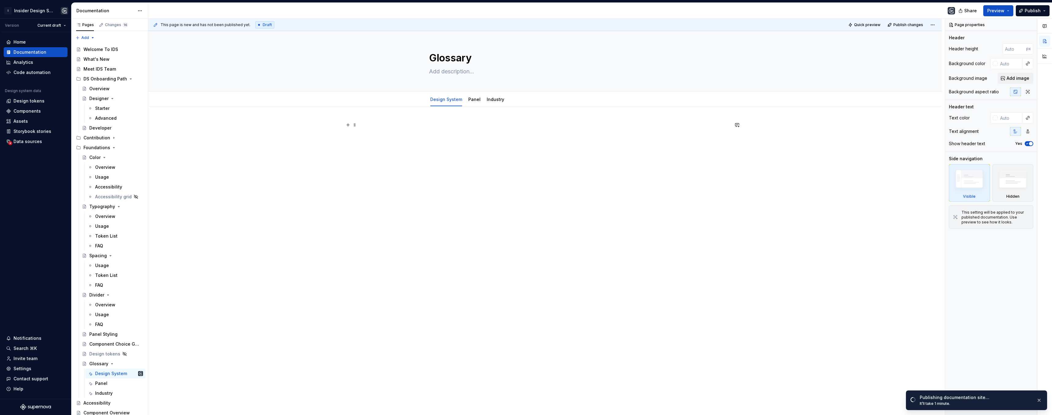
click at [435, 121] on p at bounding box center [545, 124] width 368 height 7
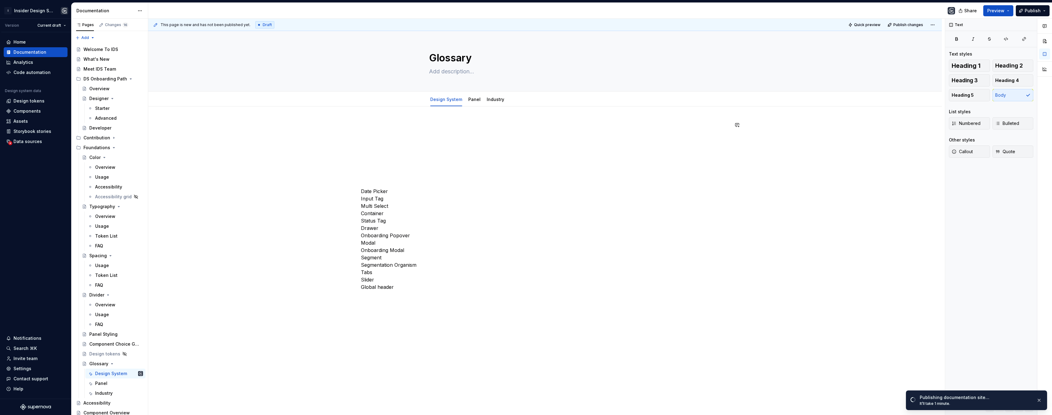
click at [361, 116] on div "Date Picker Input Tag Multi Select Container Status Tag Drawer Onboarding Popov…" at bounding box center [545, 265] width 794 height 316
type textarea "*"
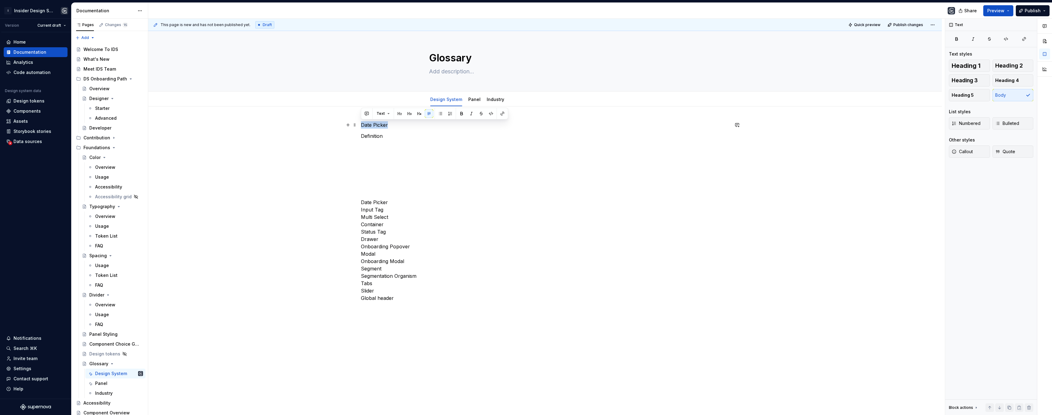
drag, startPoint x: 390, startPoint y: 125, endPoint x: 360, endPoint y: 123, distance: 30.1
click at [360, 123] on div "Date Picker Definition Date Picker Input Tag Multi Select Container Status Tag …" at bounding box center [545, 270] width 794 height 327
click at [401, 112] on button "button" at bounding box center [399, 113] width 9 height 9
click at [362, 123] on h2 "Date Picker" at bounding box center [545, 126] width 368 height 10
drag, startPoint x: 360, startPoint y: 121, endPoint x: 401, endPoint y: 151, distance: 50.4
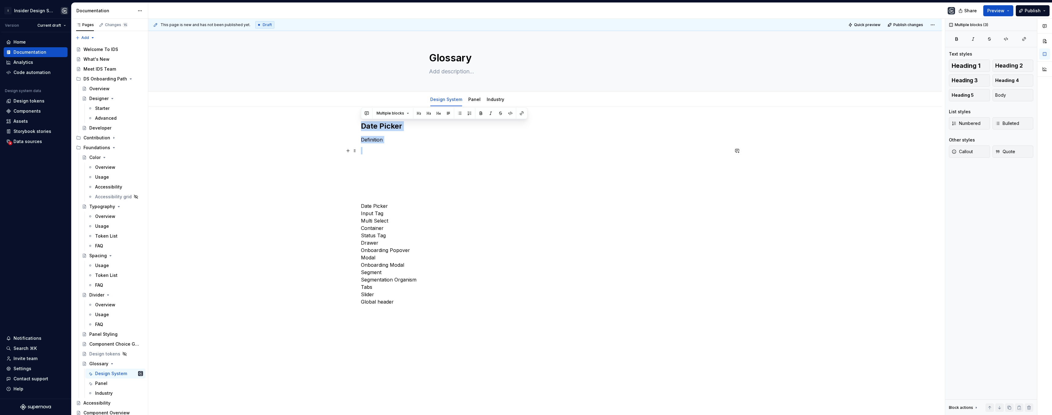
click at [401, 151] on div "Date Picker Definition Date Picker Input Tag Multi Select Container Status Tag …" at bounding box center [545, 213] width 368 height 184
copy div "Date Picker Definition"
click at [367, 154] on p at bounding box center [545, 150] width 368 height 7
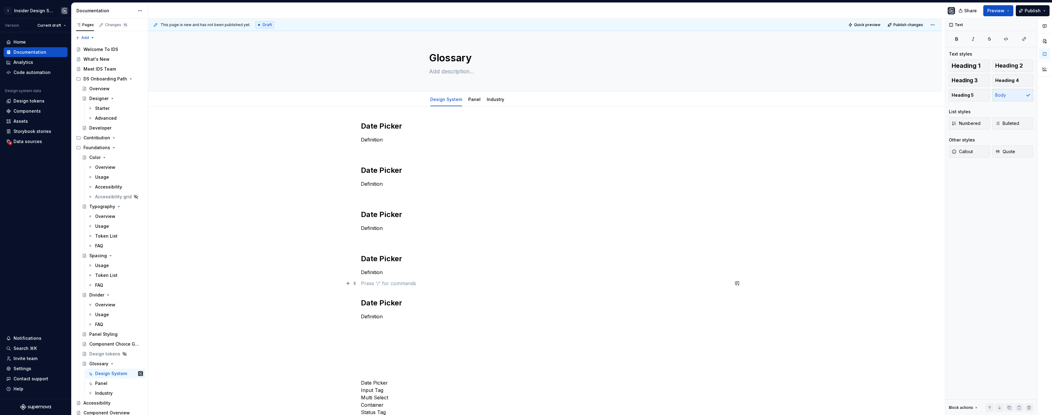
click at [366, 283] on p at bounding box center [545, 283] width 368 height 7
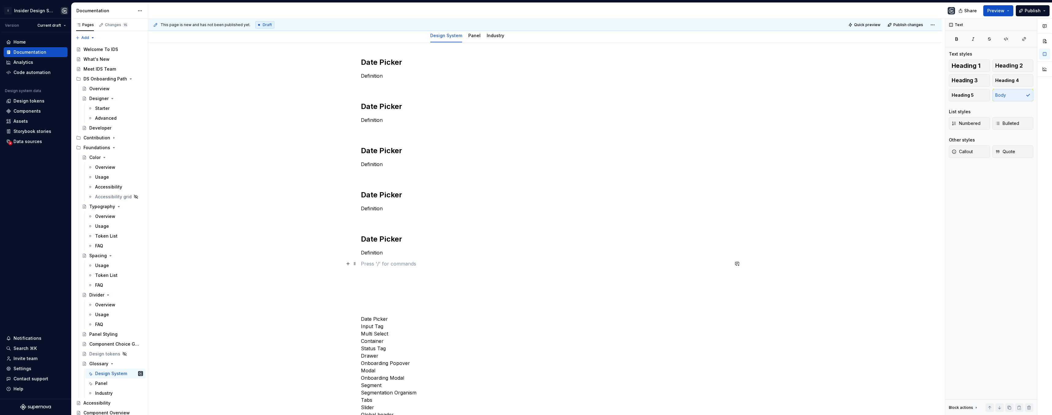
click at [366, 266] on p at bounding box center [545, 263] width 368 height 7
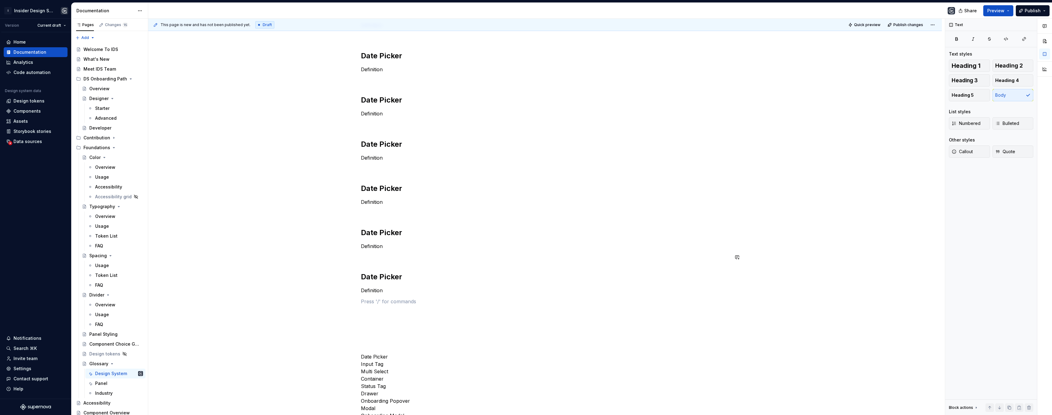
scroll to position [152, 0]
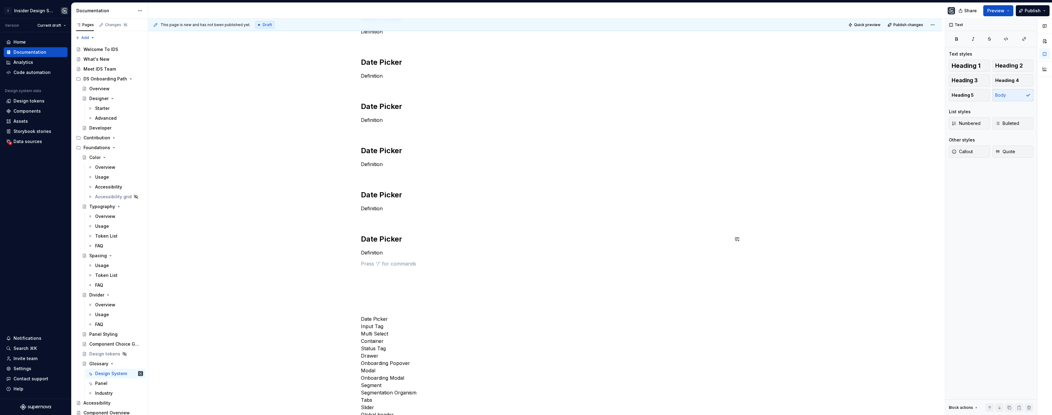
click at [365, 223] on p at bounding box center [545, 219] width 368 height 7
click at [361, 267] on p at bounding box center [545, 263] width 368 height 7
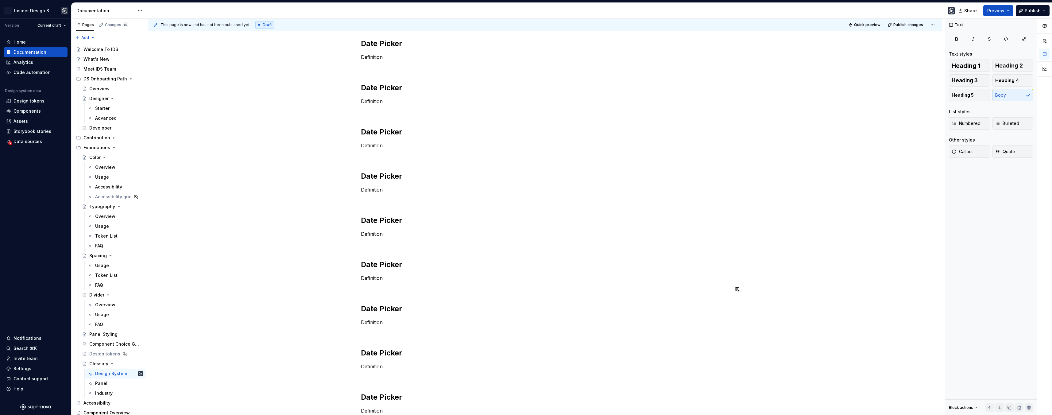
scroll to position [0, 0]
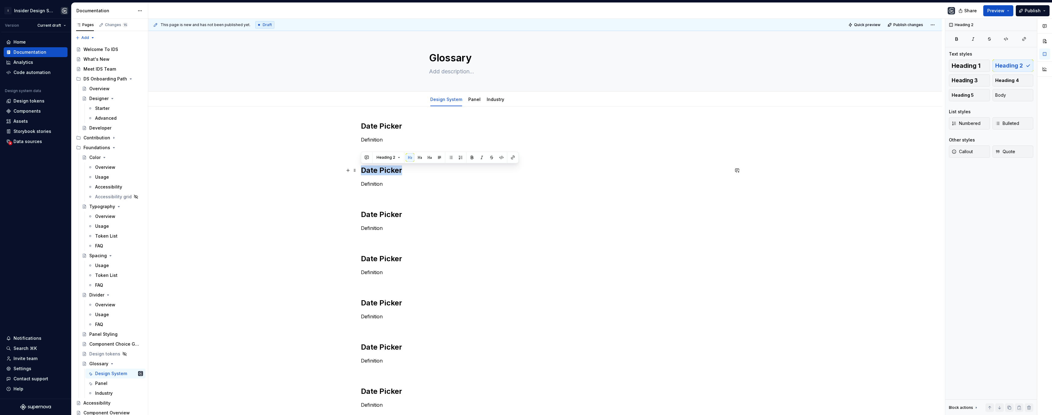
drag, startPoint x: 402, startPoint y: 171, endPoint x: 360, endPoint y: 166, distance: 42.6
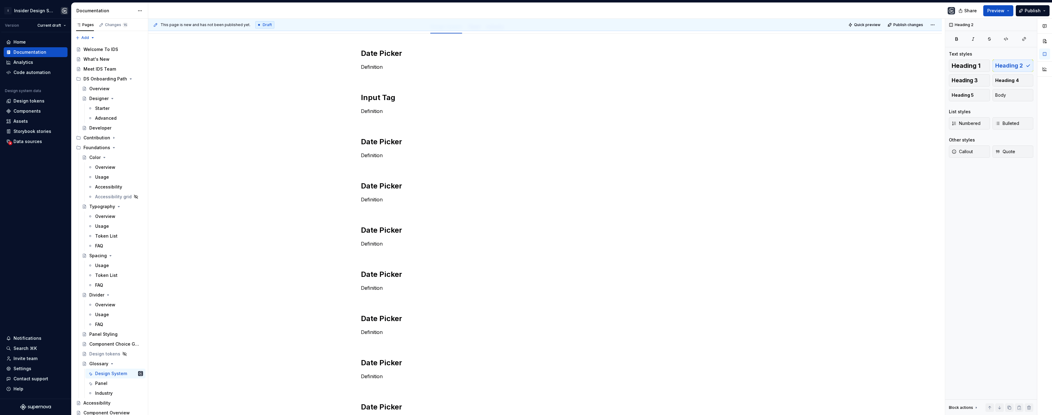
scroll to position [35, 0]
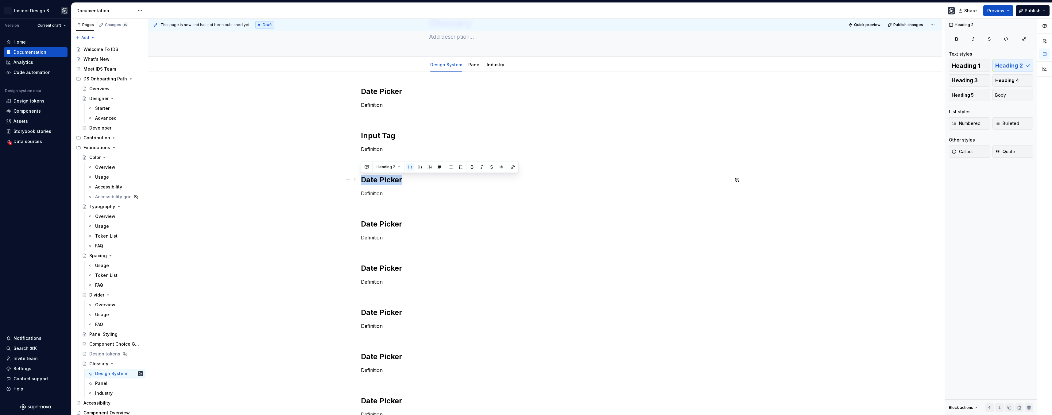
drag, startPoint x: 401, startPoint y: 180, endPoint x: 362, endPoint y: 177, distance: 39.1
click at [362, 177] on h2 "Date Picker" at bounding box center [545, 180] width 368 height 10
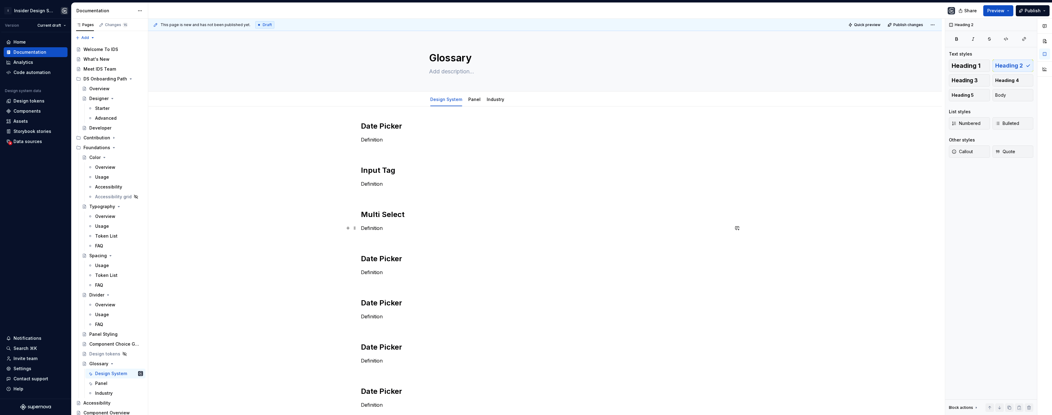
scroll to position [0, 0]
drag, startPoint x: 403, startPoint y: 258, endPoint x: 361, endPoint y: 257, distance: 41.5
click at [361, 257] on h2 "Date Picker" at bounding box center [545, 259] width 368 height 10
drag, startPoint x: 401, startPoint y: 302, endPoint x: 361, endPoint y: 300, distance: 40.0
click at [361, 300] on h2 "Date Picker" at bounding box center [545, 303] width 368 height 10
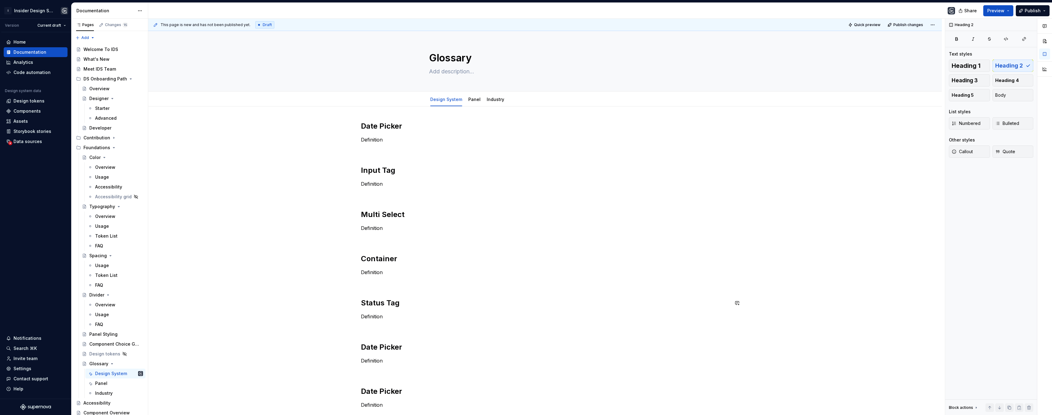
click at [367, 287] on p at bounding box center [545, 283] width 368 height 7
click at [365, 241] on p at bounding box center [545, 238] width 368 height 7
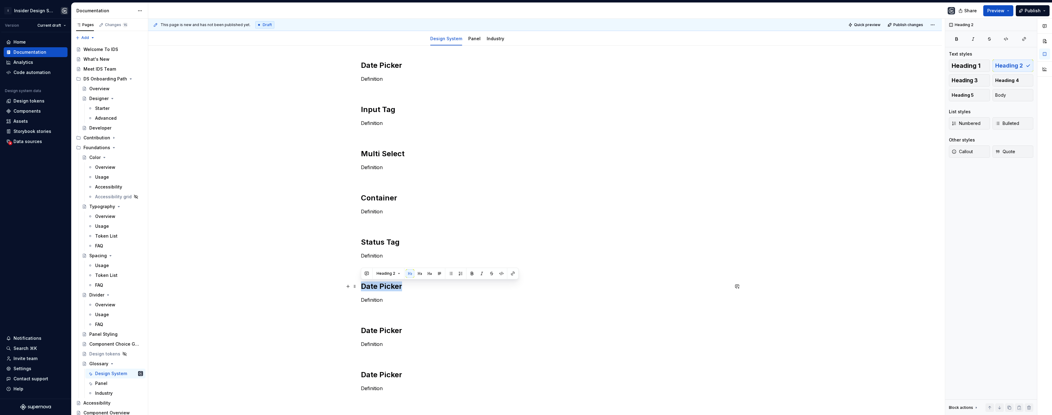
drag, startPoint x: 404, startPoint y: 285, endPoint x: 363, endPoint y: 286, distance: 41.5
click at [363, 286] on h2 "Date Picker" at bounding box center [545, 287] width 368 height 10
drag, startPoint x: 402, startPoint y: 330, endPoint x: 360, endPoint y: 329, distance: 41.2
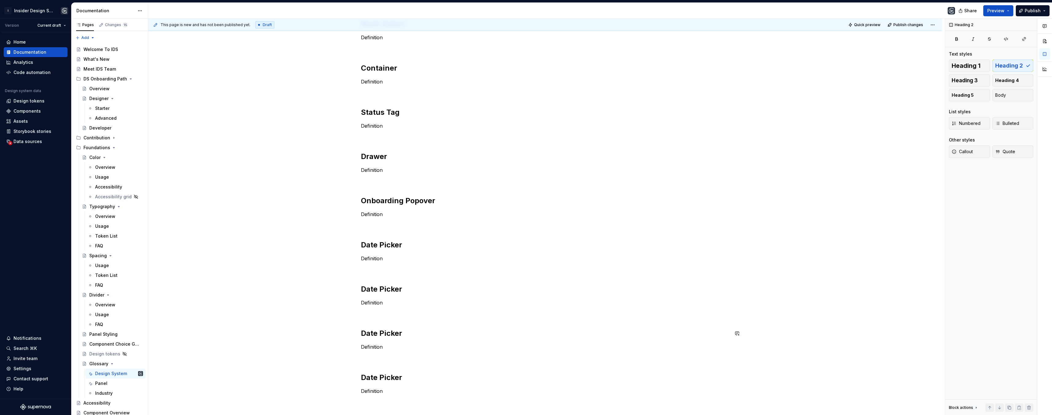
scroll to position [197, 0]
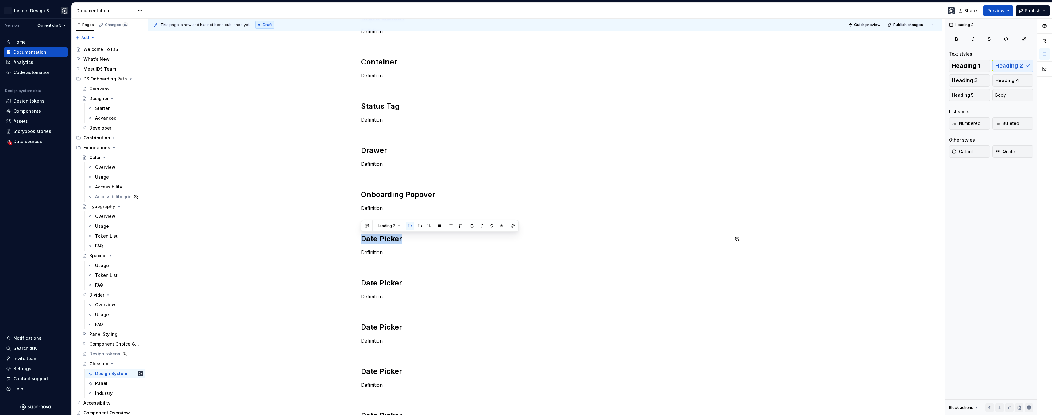
drag, startPoint x: 401, startPoint y: 239, endPoint x: 363, endPoint y: 242, distance: 38.7
click at [363, 242] on h2 "Date Picker" at bounding box center [545, 239] width 368 height 10
drag, startPoint x: 403, startPoint y: 280, endPoint x: 363, endPoint y: 284, distance: 40.4
click at [363, 284] on h2 "Date Picker" at bounding box center [545, 283] width 368 height 10
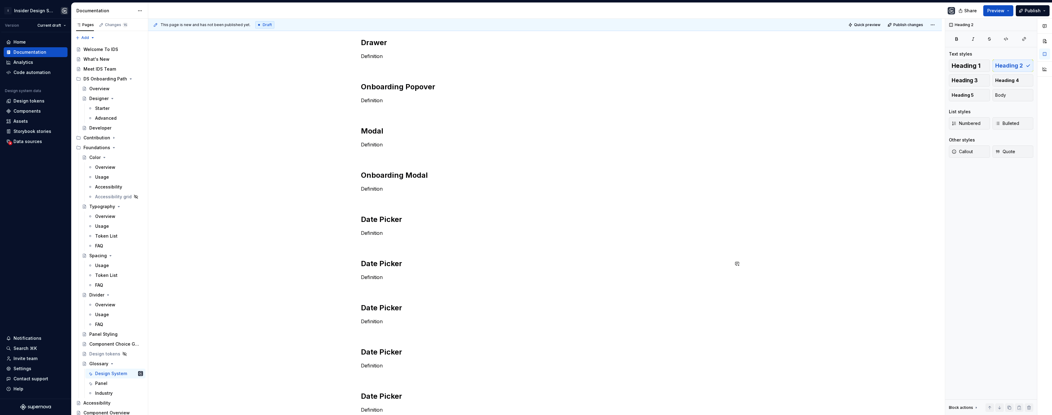
scroll to position [302, 0]
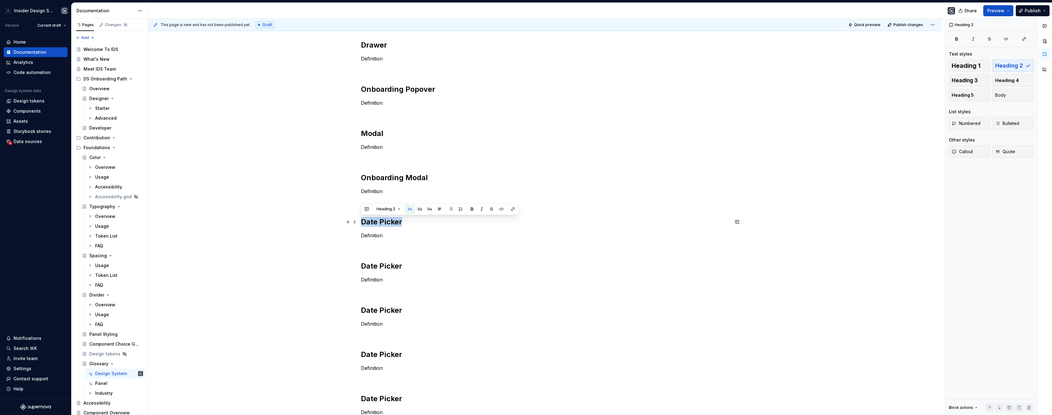
drag, startPoint x: 394, startPoint y: 221, endPoint x: 362, endPoint y: 223, distance: 32.6
click at [362, 223] on h2 "Date Picker" at bounding box center [545, 222] width 368 height 10
drag, startPoint x: 403, startPoint y: 267, endPoint x: 360, endPoint y: 264, distance: 42.4
click at [360, 264] on div "Date Picker Definition Input Tag Definition Multi Select Definition Container D…" at bounding box center [545, 323] width 794 height 1038
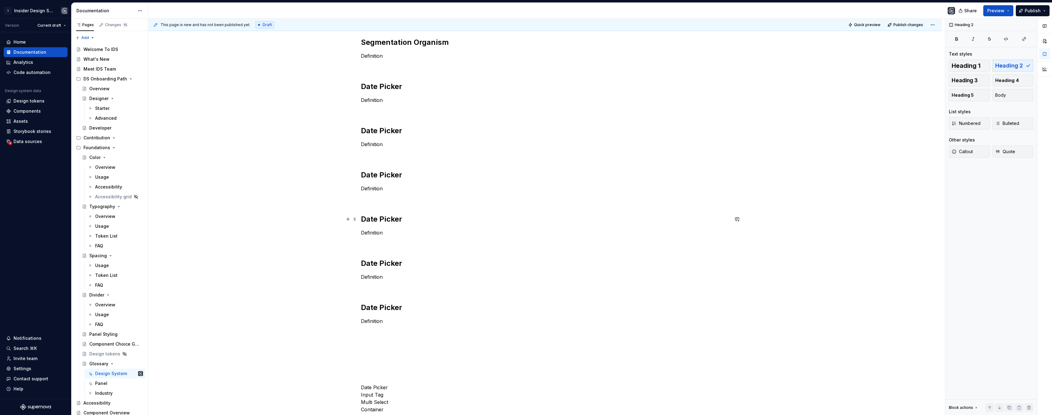
scroll to position [518, 0]
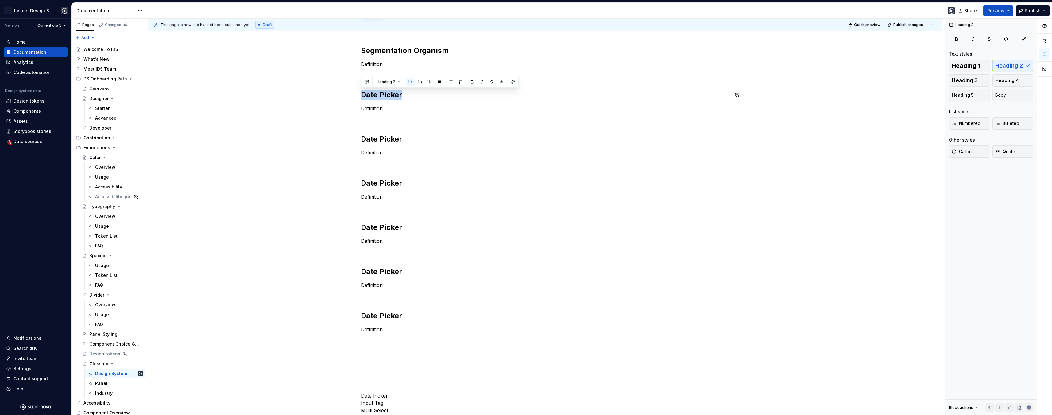
drag, startPoint x: 394, startPoint y: 91, endPoint x: 362, endPoint y: 90, distance: 32.0
click at [362, 90] on h2 "Date Picker" at bounding box center [545, 95] width 368 height 10
drag, startPoint x: 397, startPoint y: 137, endPoint x: 360, endPoint y: 135, distance: 36.3
click at [361, 135] on h2 "Date Picker" at bounding box center [545, 139] width 368 height 10
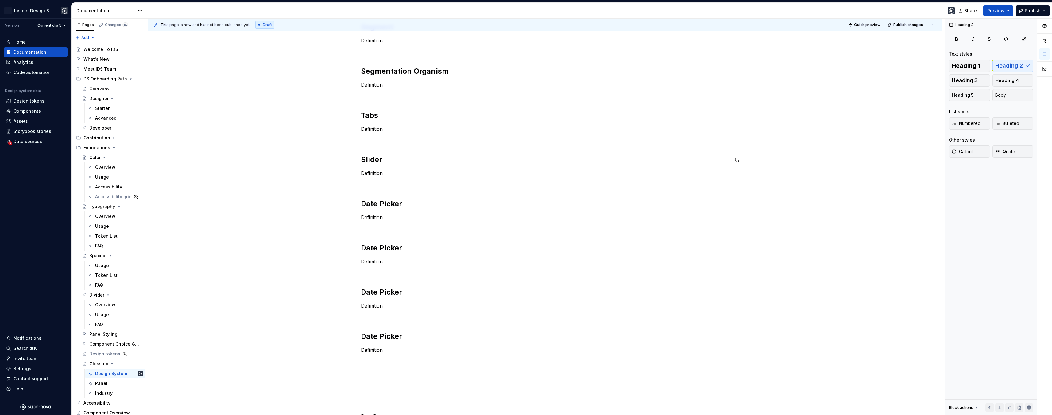
scroll to position [496, 0]
drag, startPoint x: 403, startPoint y: 203, endPoint x: 359, endPoint y: 200, distance: 44.3
click at [359, 200] on div "Date Picker Definition Input Tag Definition Multi Select Definition Container D…" at bounding box center [545, 129] width 794 height 1038
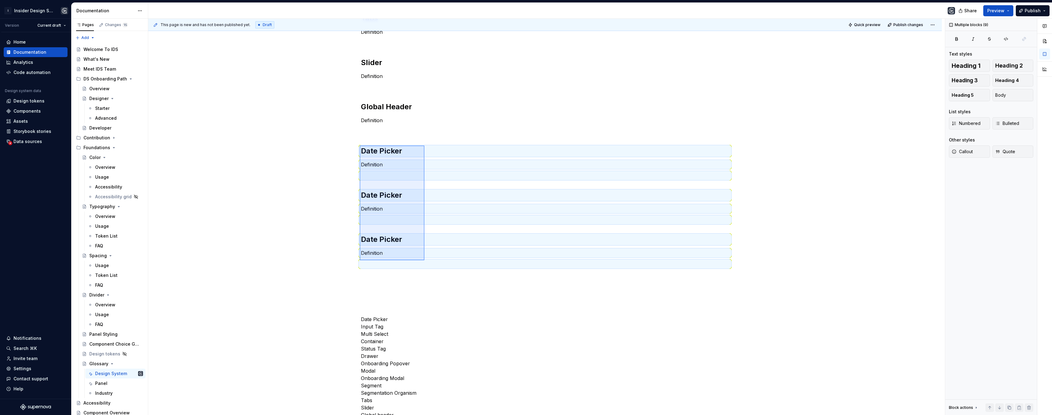
drag, startPoint x: 360, startPoint y: 146, endPoint x: 425, endPoint y: 261, distance: 132.5
click at [425, 261] on div "This page is new and has not been published yet. Draft Quick preview Publish ch…" at bounding box center [546, 217] width 797 height 397
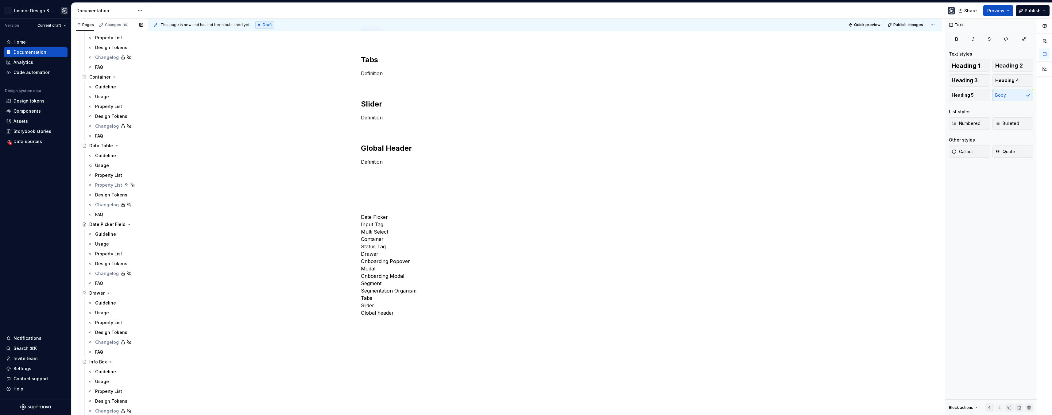
scroll to position [0, 0]
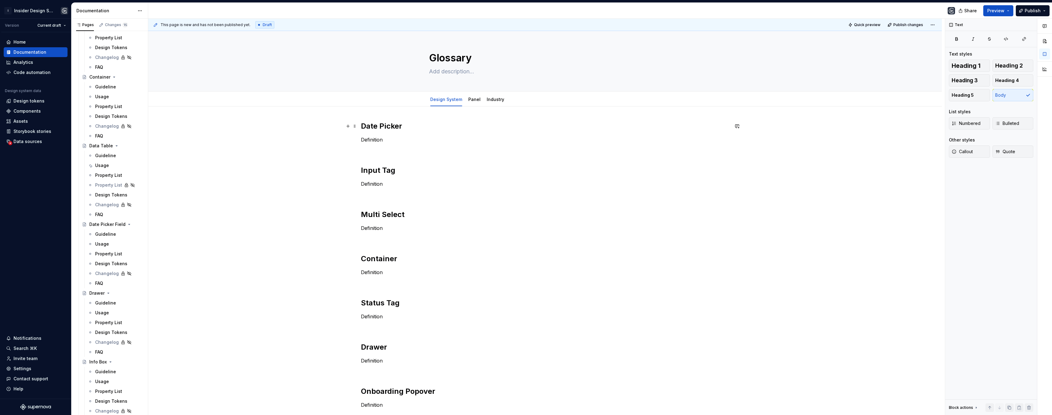
click at [411, 130] on h2 "Date Picker" at bounding box center [545, 126] width 368 height 10
click at [410, 128] on h2 "Date Picker" at bounding box center [545, 126] width 368 height 10
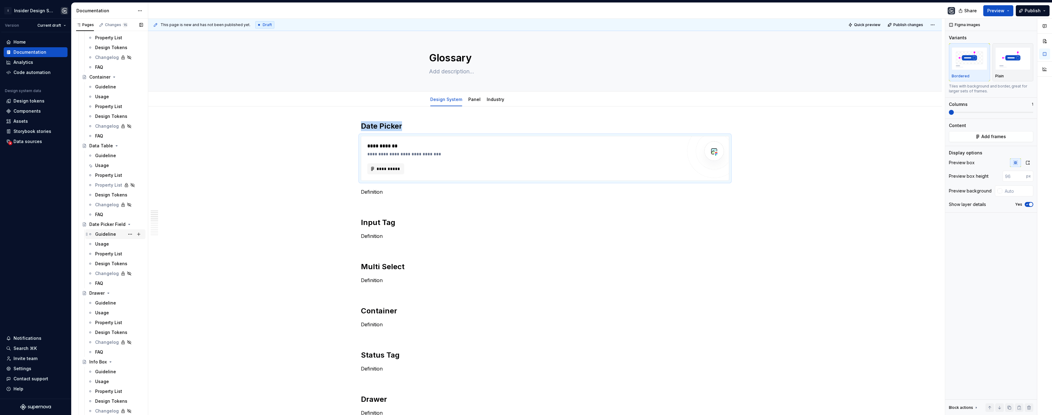
click at [114, 235] on div "Guideline" at bounding box center [105, 234] width 21 height 6
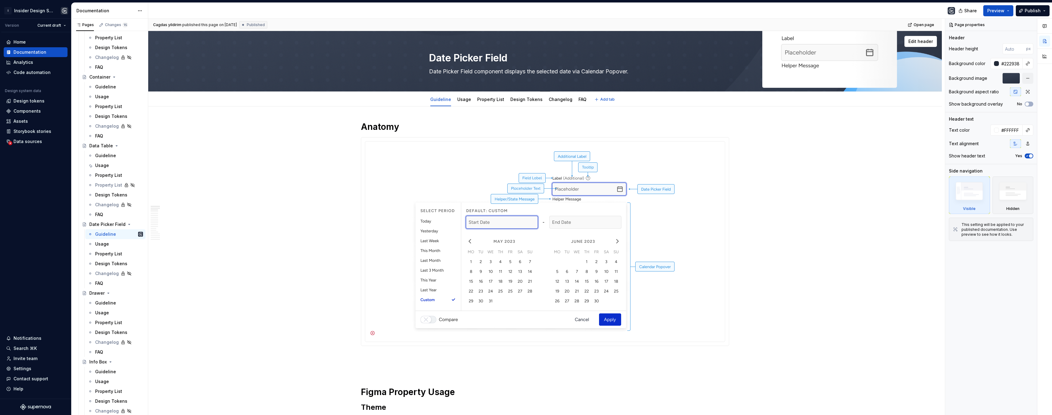
drag, startPoint x: 430, startPoint y: 71, endPoint x: 635, endPoint y: 70, distance: 204.8
click at [635, 70] on textarea "Date Picker Field component displays the selected date via Calendar Popover." at bounding box center [544, 72] width 232 height 10
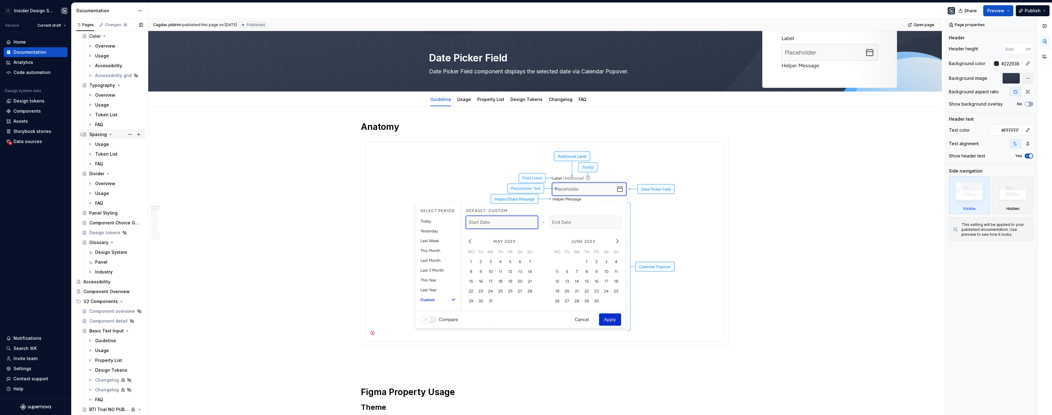
scroll to position [174, 0]
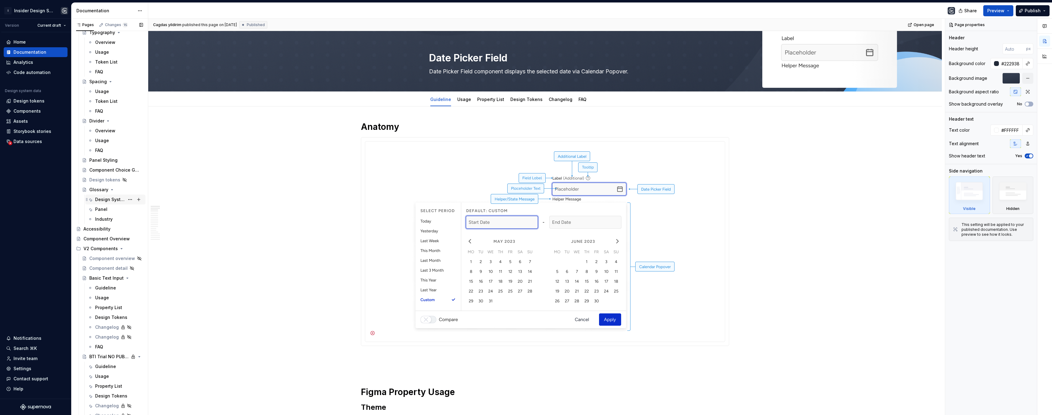
click at [103, 198] on div "Design System" at bounding box center [109, 199] width 29 height 6
type textarea "*"
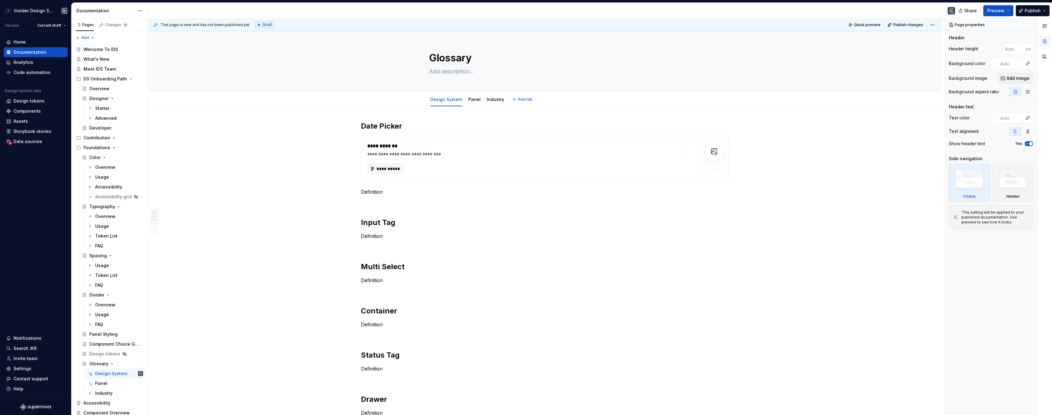
type textarea "*"
click at [384, 192] on p "Definition" at bounding box center [545, 191] width 368 height 7
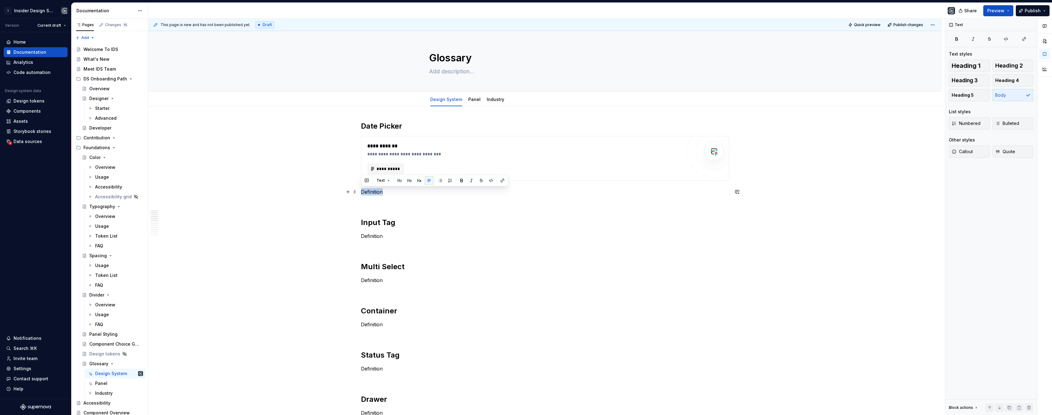
drag, startPoint x: 376, startPoint y: 192, endPoint x: 361, endPoint y: 191, distance: 15.4
click at [361, 191] on p "Definition" at bounding box center [545, 191] width 368 height 7
drag, startPoint x: 427, startPoint y: 192, endPoint x: 401, endPoint y: 191, distance: 25.5
click at [401, 191] on p "Date Picker Field component displays the selected date via Calendar Popover." at bounding box center [545, 191] width 368 height 7
drag, startPoint x: 505, startPoint y: 193, endPoint x: 359, endPoint y: 191, distance: 146.2
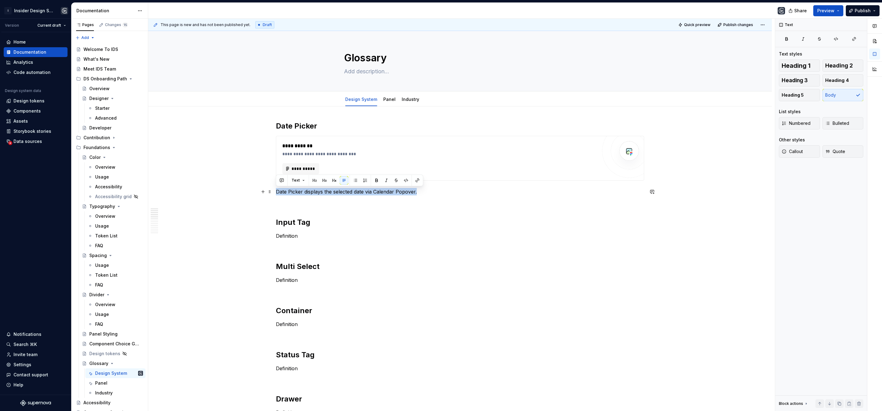
click at [339, 193] on p "Date Picker displays the selected date via Calendar Popover." at bounding box center [460, 191] width 368 height 7
click at [302, 193] on p "Date Picker displays the selected date via Calendar Popover." at bounding box center [460, 191] width 368 height 7
click at [323, 192] on p "Date Picker displays the selected date via Calendar Popover." at bounding box center [460, 191] width 368 height 7
drag, startPoint x: 376, startPoint y: 192, endPoint x: 351, endPoint y: 191, distance: 25.2
click at [351, 191] on p "Date Picker displays and allows the selected date via Calendar Popover." at bounding box center [460, 191] width 368 height 7
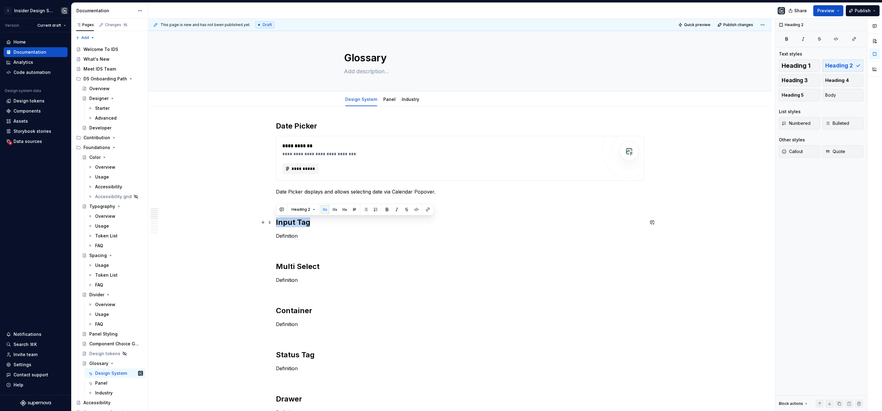
drag, startPoint x: 309, startPoint y: 222, endPoint x: 276, endPoint y: 221, distance: 32.9
click at [276, 221] on h2 "Input Tag" at bounding box center [460, 223] width 368 height 10
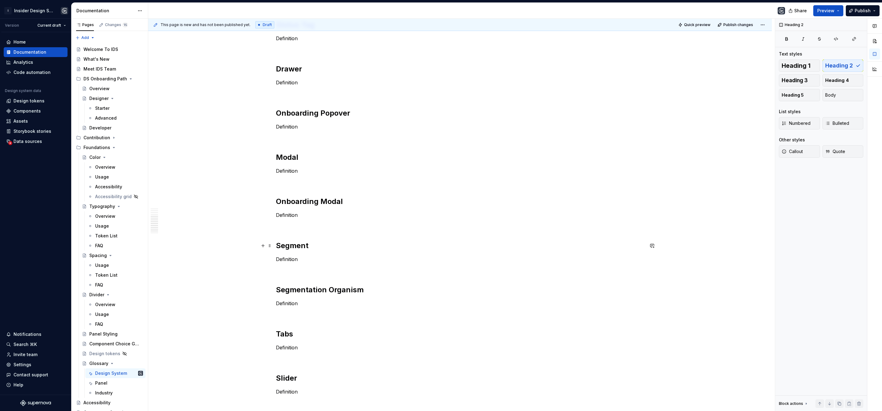
scroll to position [338, 0]
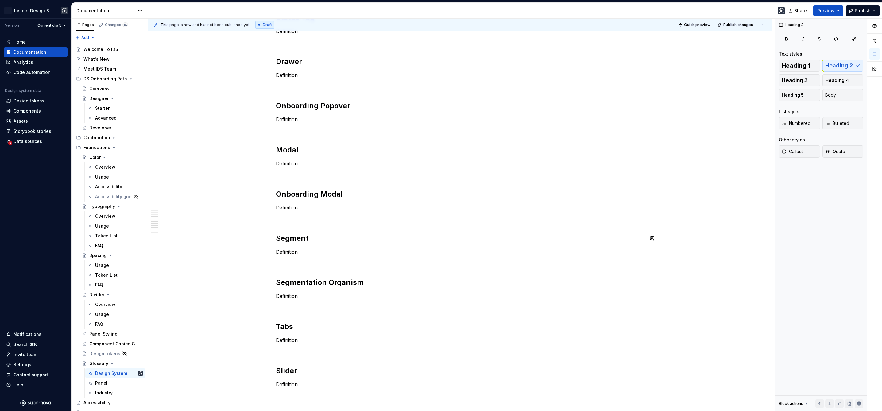
type textarea "*"
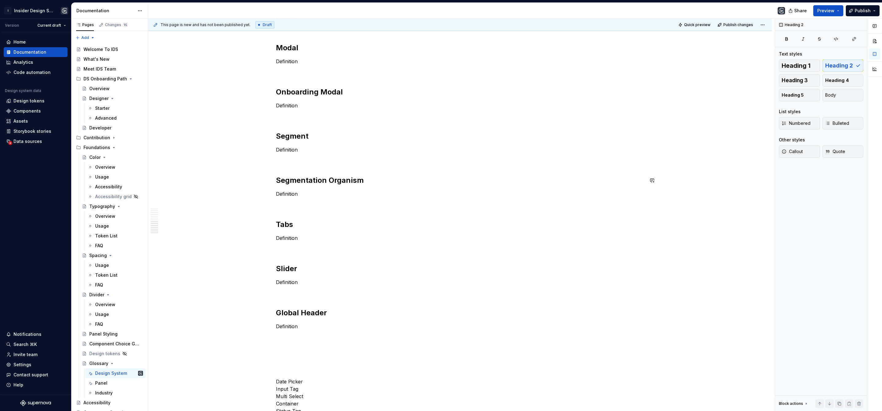
scroll to position [501, 0]
